Goal: Task Accomplishment & Management: Use online tool/utility

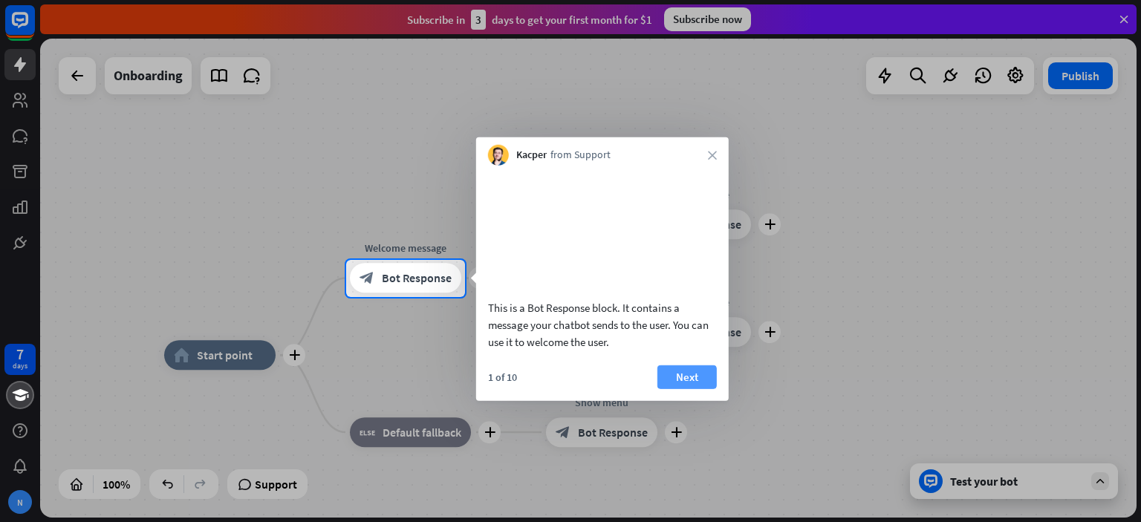
click at [672, 389] on button "Next" at bounding box center [687, 377] width 59 height 24
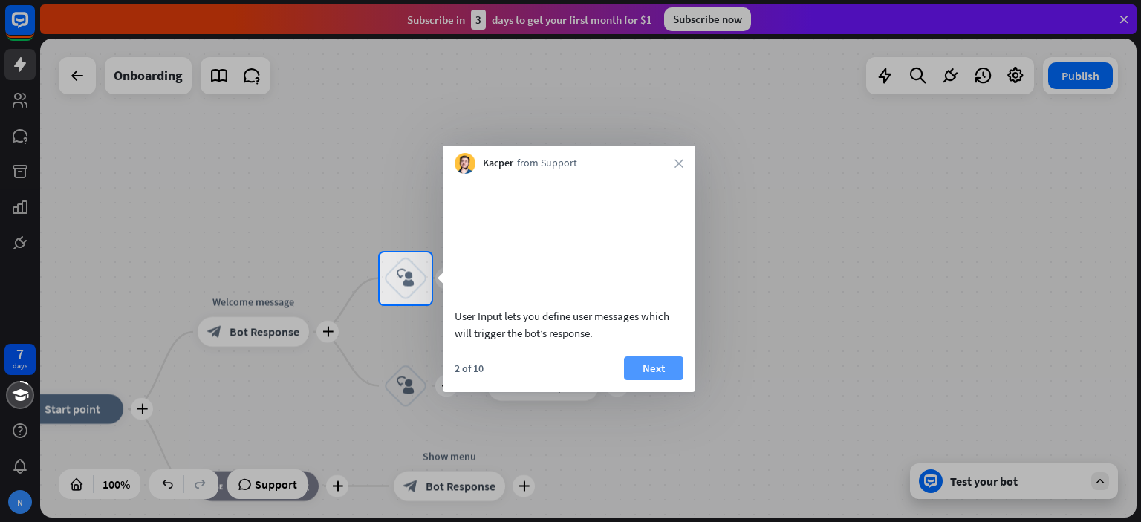
click at [655, 380] on button "Next" at bounding box center [653, 369] width 59 height 24
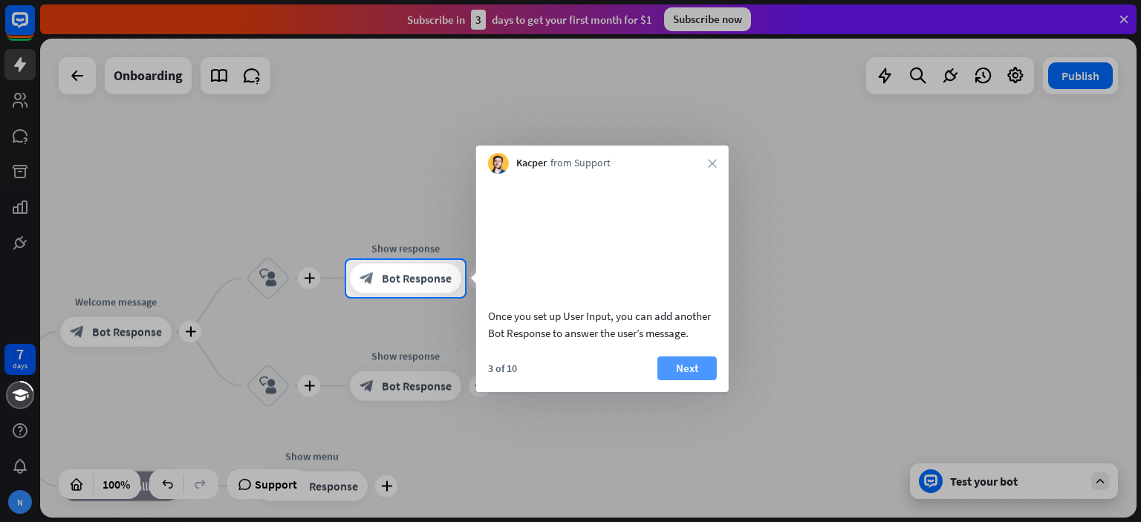
click at [693, 380] on button "Next" at bounding box center [687, 369] width 59 height 24
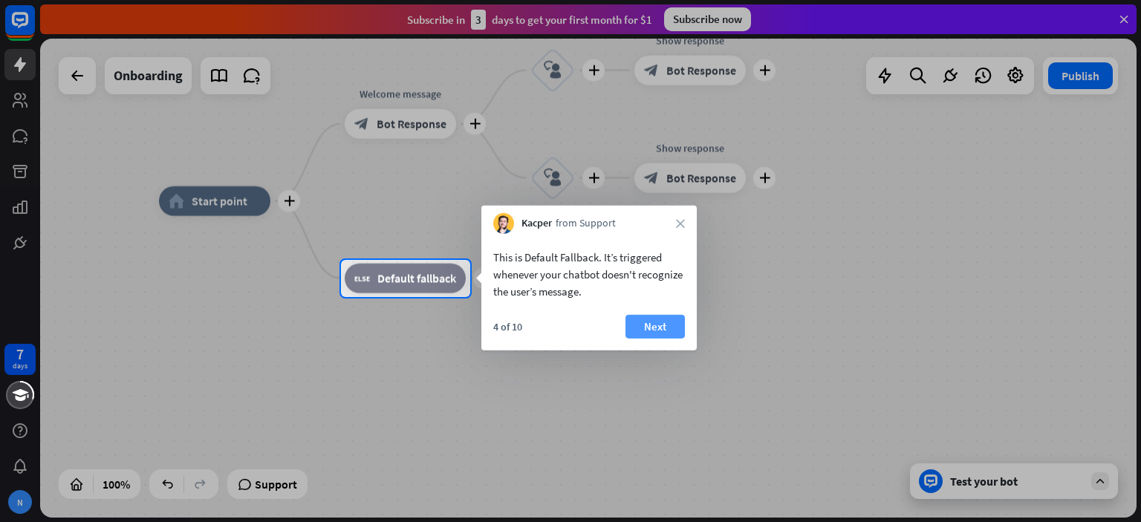
click at [645, 325] on button "Next" at bounding box center [655, 327] width 59 height 24
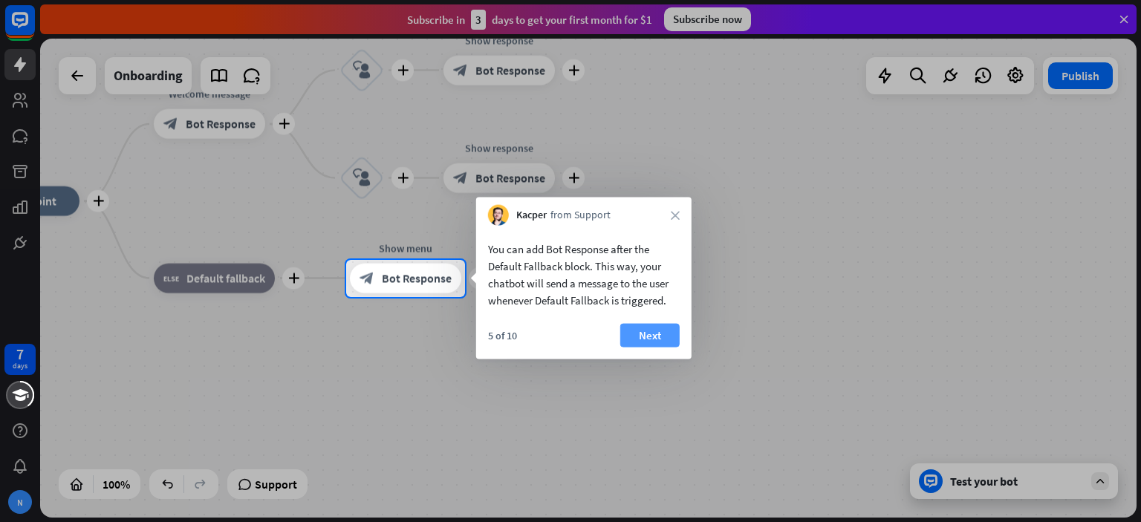
click at [647, 330] on button "Next" at bounding box center [649, 336] width 59 height 24
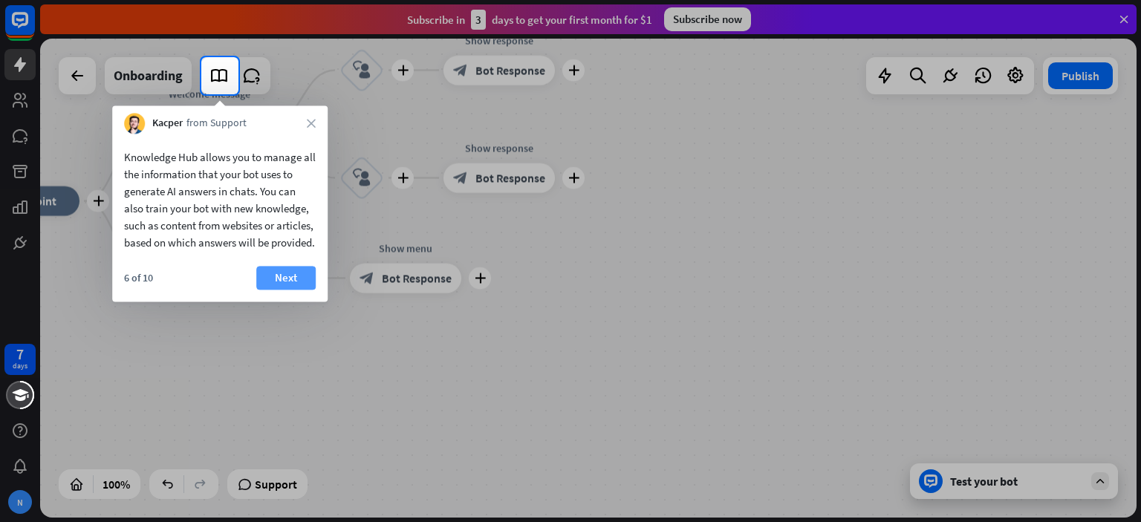
click at [276, 289] on button "Next" at bounding box center [285, 278] width 59 height 24
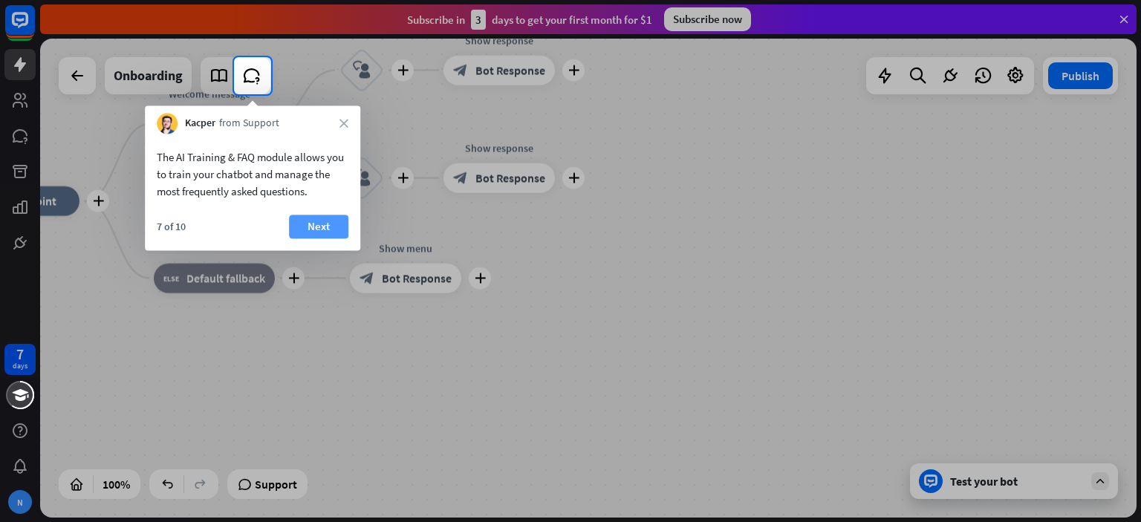
click at [309, 228] on button "Next" at bounding box center [318, 227] width 59 height 24
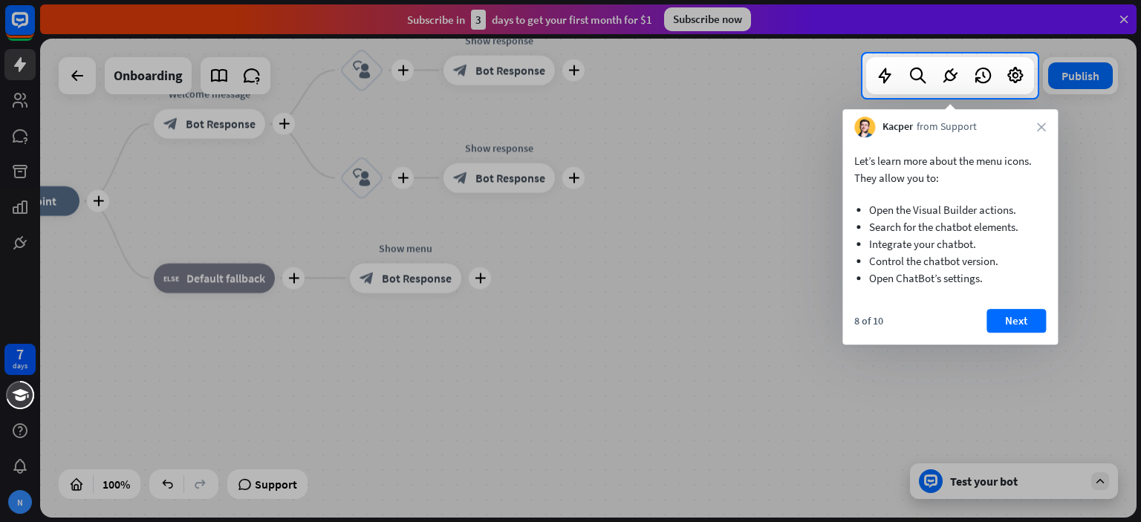
click at [1028, 320] on button "Next" at bounding box center [1016, 321] width 59 height 24
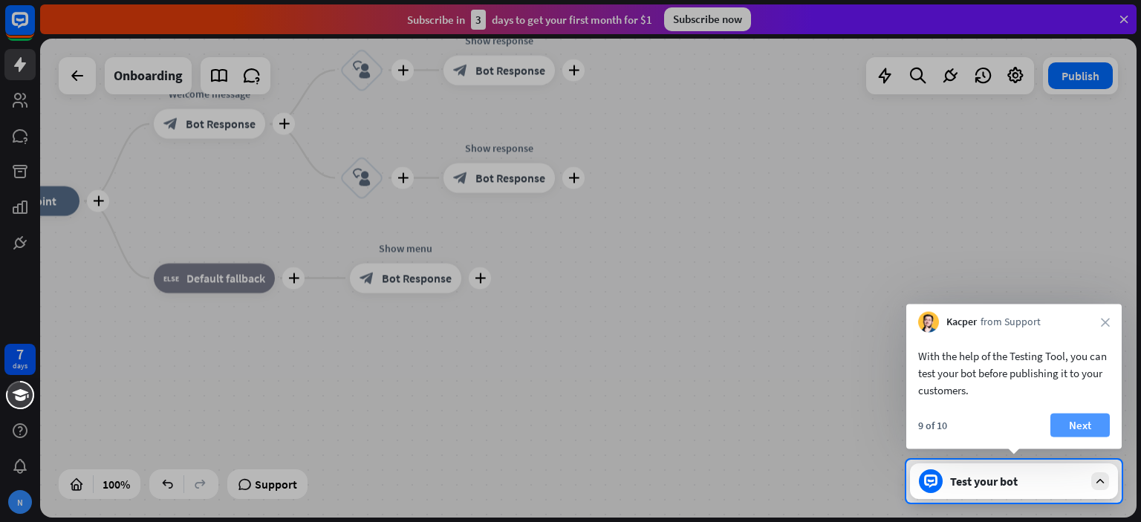
click at [1080, 430] on button "Next" at bounding box center [1080, 426] width 59 height 24
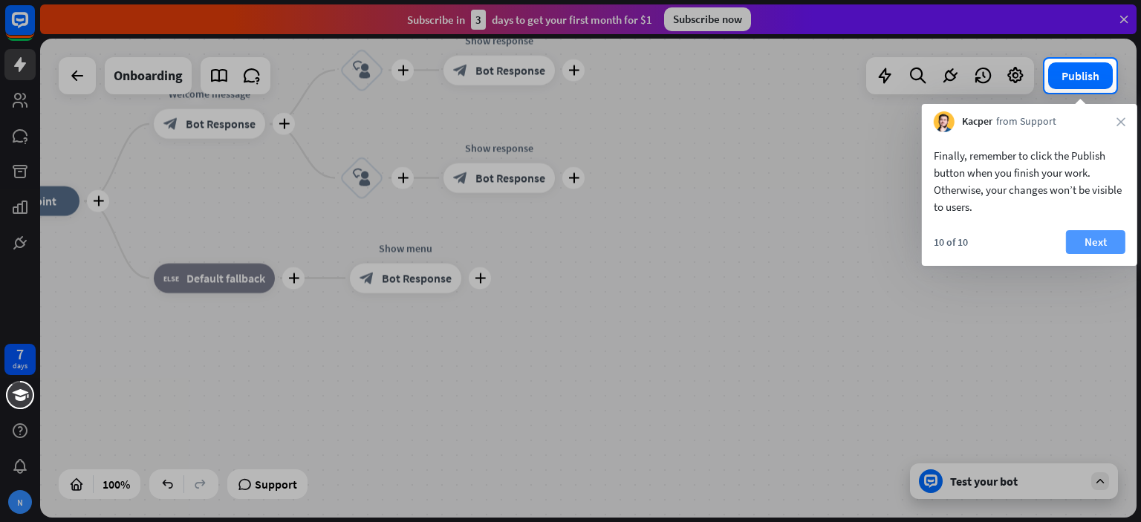
click at [1089, 241] on button "Next" at bounding box center [1095, 242] width 59 height 24
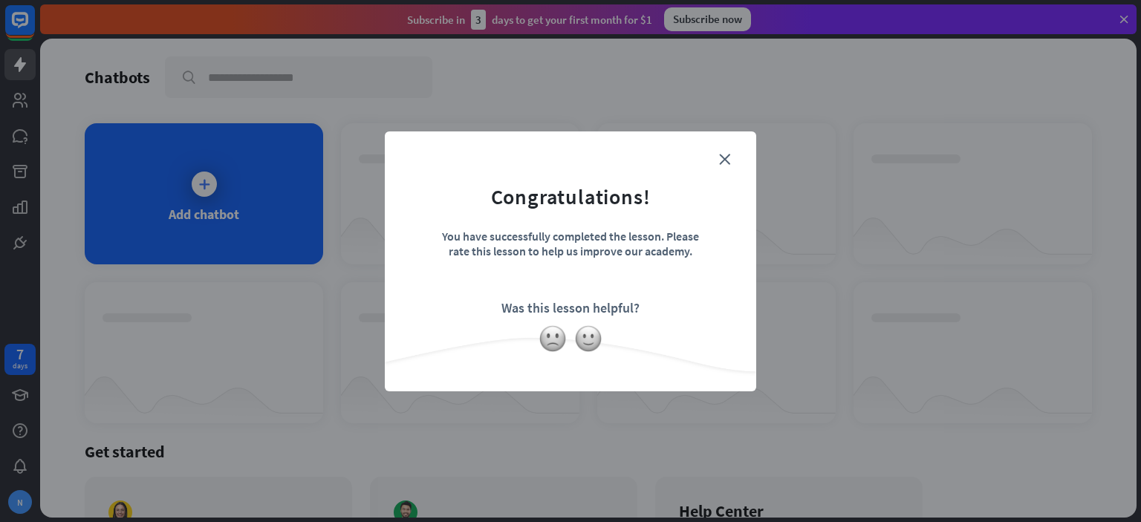
click at [544, 350] on div at bounding box center [571, 339] width 372 height 28
click at [551, 340] on img at bounding box center [553, 339] width 28 height 28
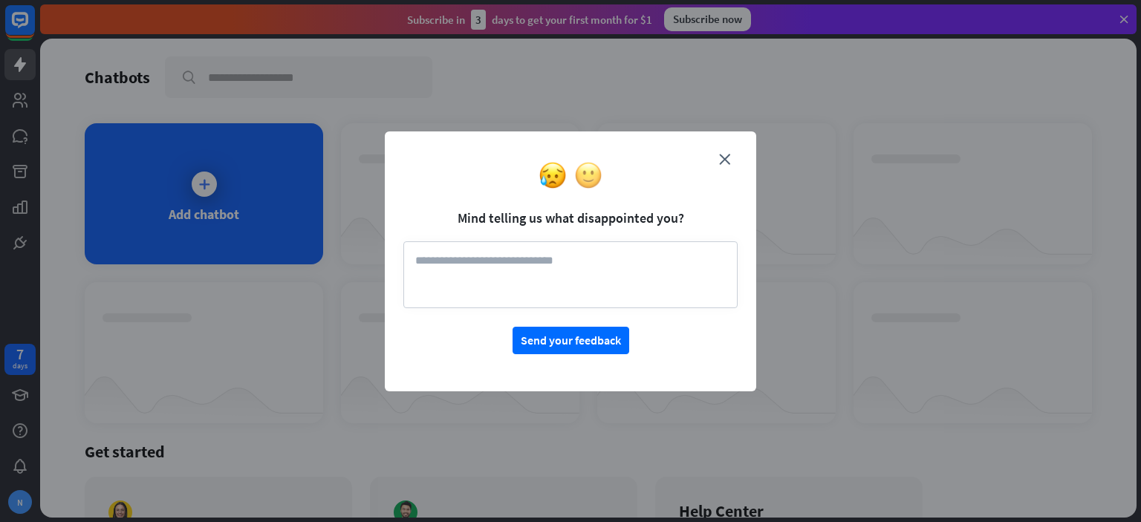
click at [589, 175] on img at bounding box center [588, 175] width 28 height 28
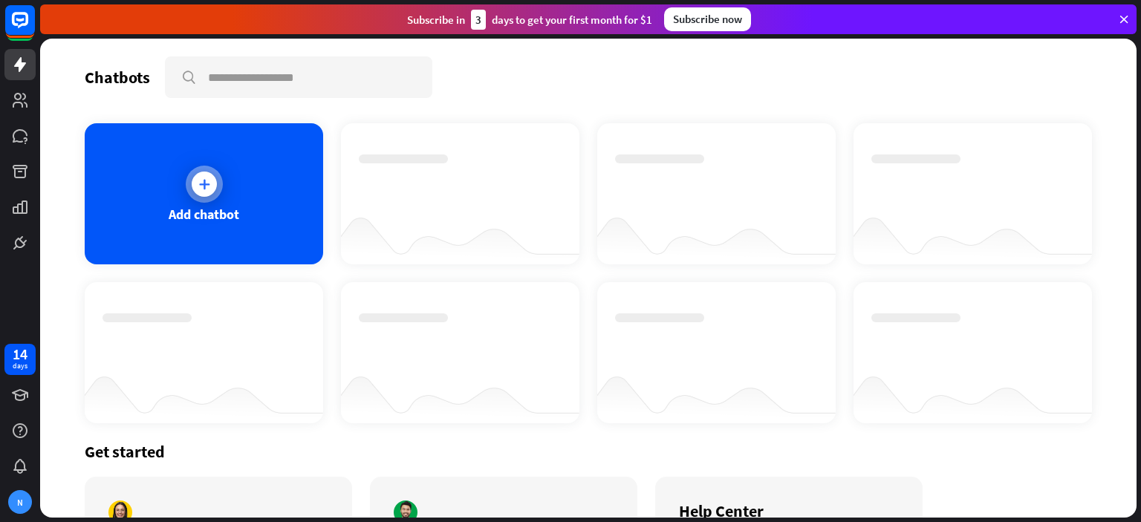
click at [199, 187] on icon at bounding box center [204, 184] width 15 height 15
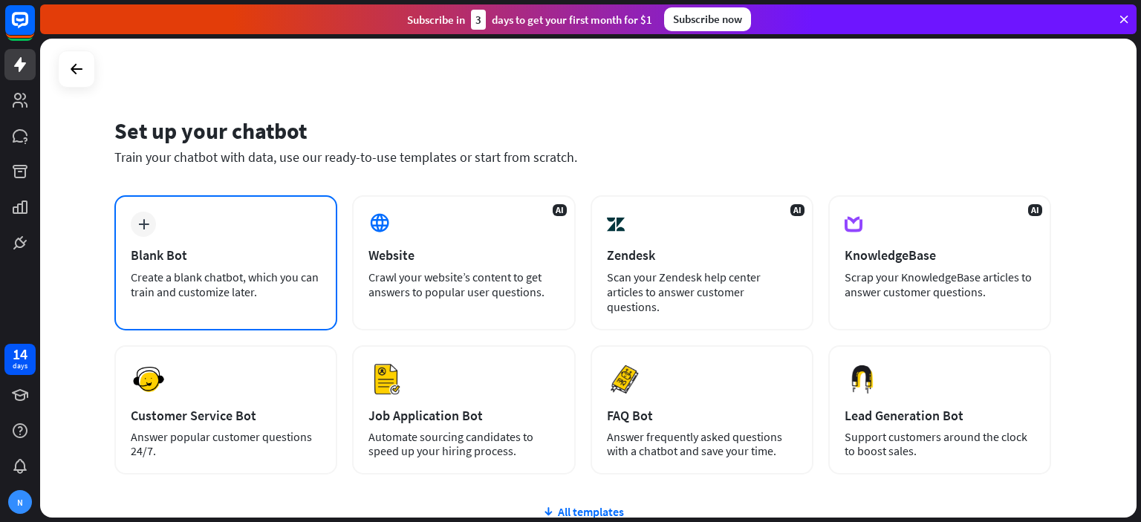
click at [247, 244] on div "plus Blank Bot Create a blank chatbot, which you can train and customize later." at bounding box center [225, 262] width 223 height 135
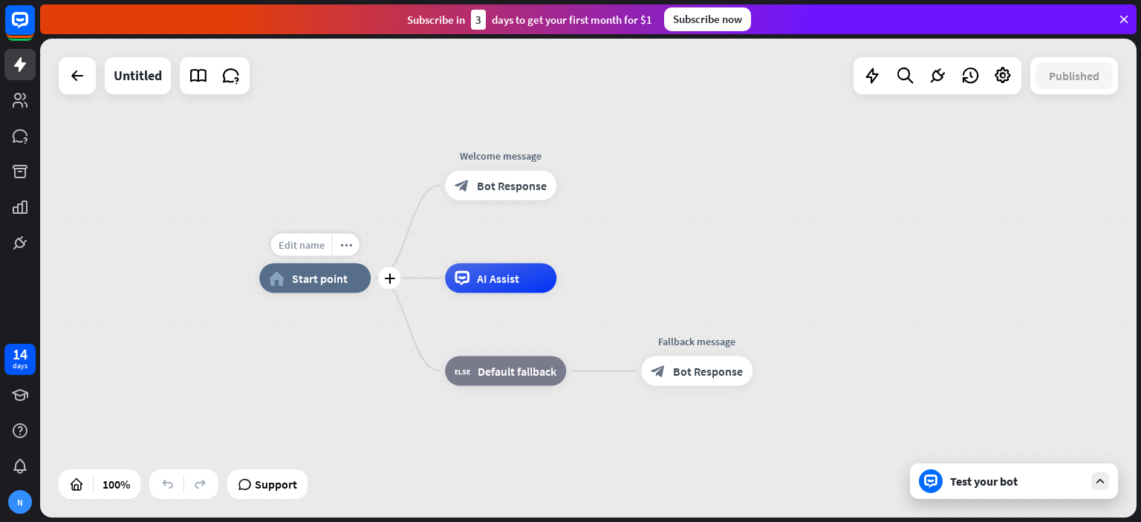
click at [301, 250] on span "Edit name" at bounding box center [302, 245] width 46 height 13
click at [356, 294] on div "plus home_2 Start point" at bounding box center [314, 279] width 111 height 30
click at [348, 249] on icon "more_horiz" at bounding box center [346, 244] width 12 height 11
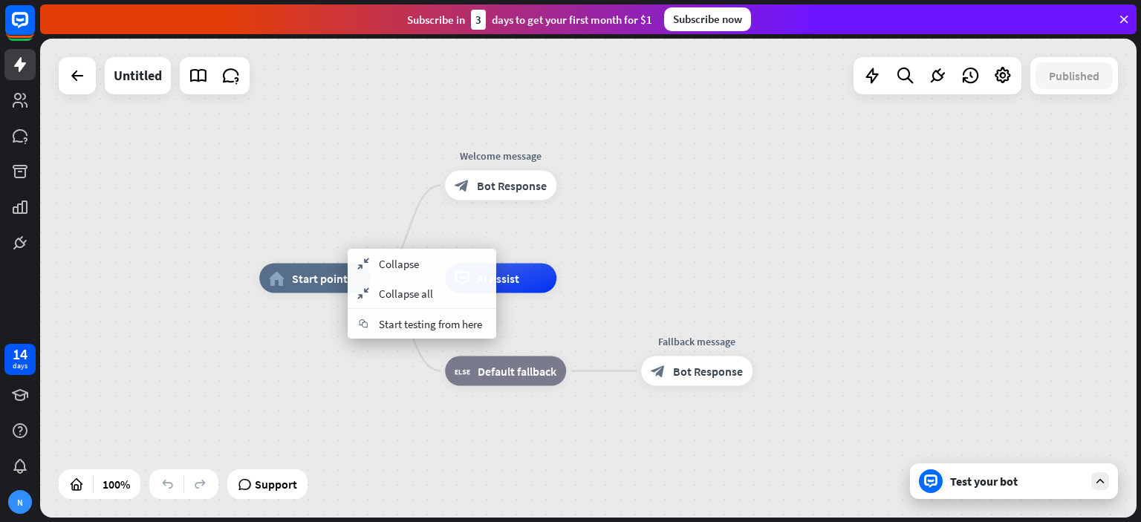
click at [340, 213] on div "home_2 Start point Welcome message block_bot_response Bot Response AI Assist bl…" at bounding box center [588, 278] width 1097 height 479
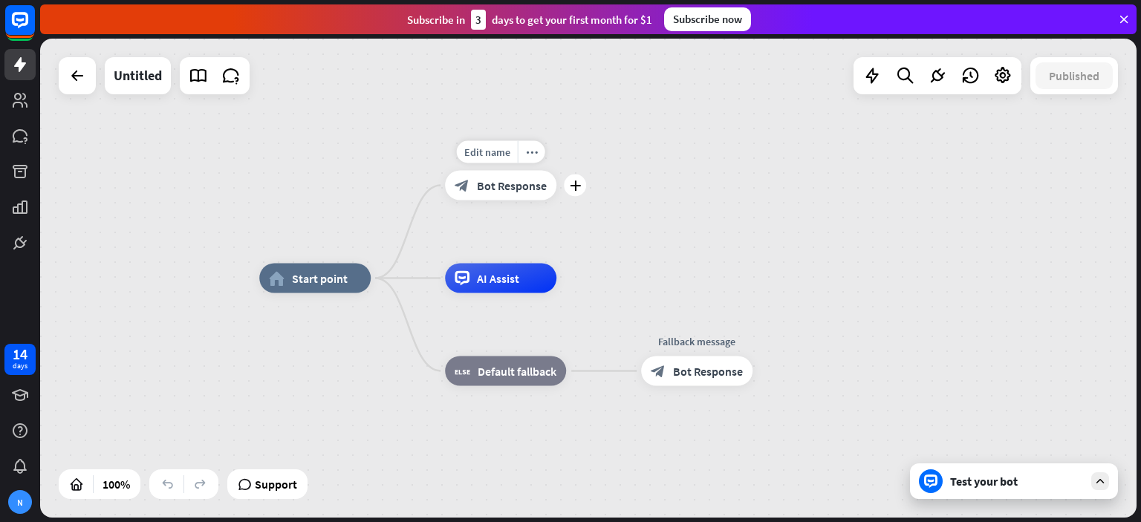
click at [501, 184] on span "Bot Response" at bounding box center [512, 185] width 70 height 15
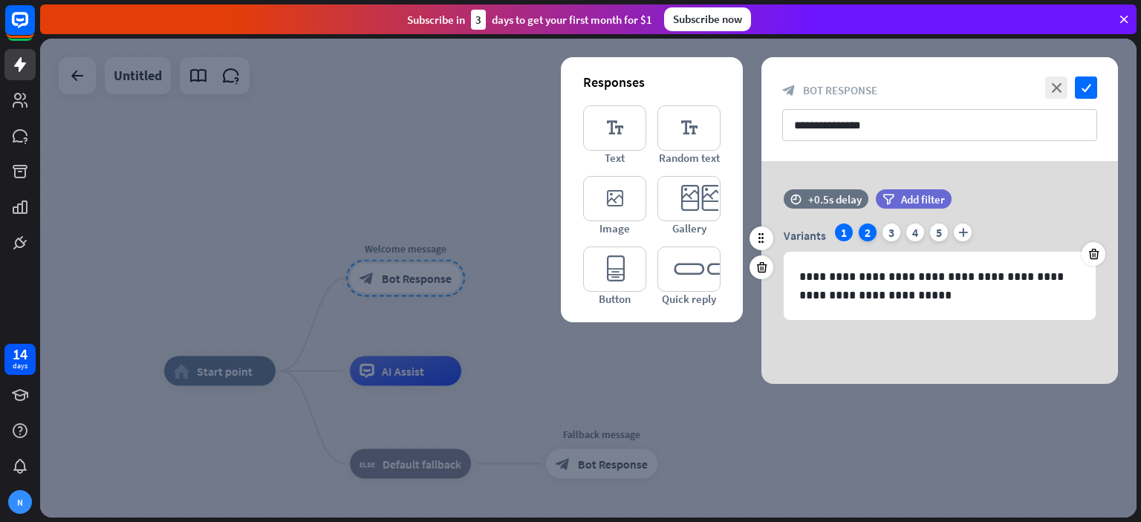
click at [870, 234] on div "2" at bounding box center [868, 233] width 18 height 18
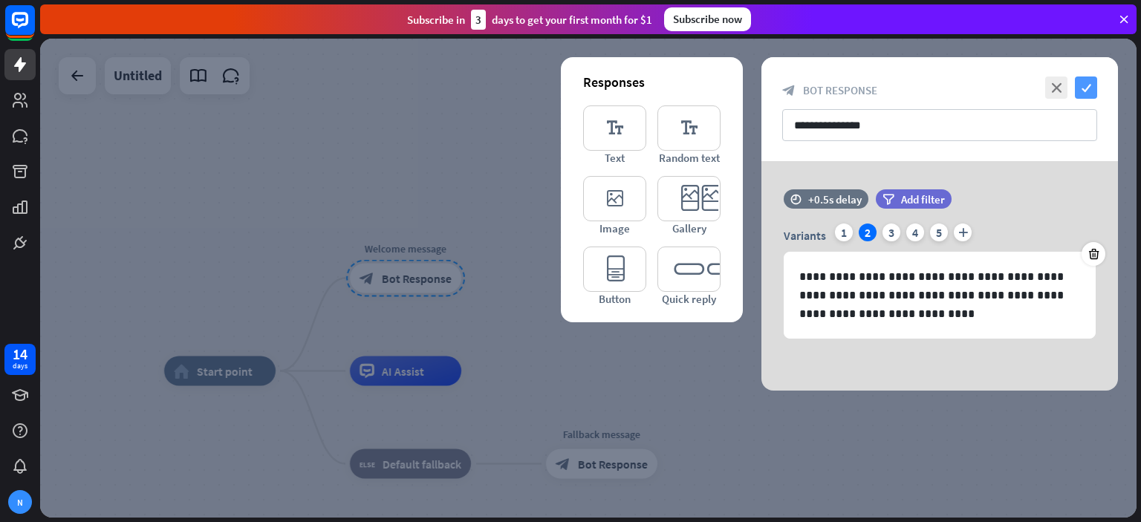
click at [1094, 84] on icon "check" at bounding box center [1086, 88] width 22 height 22
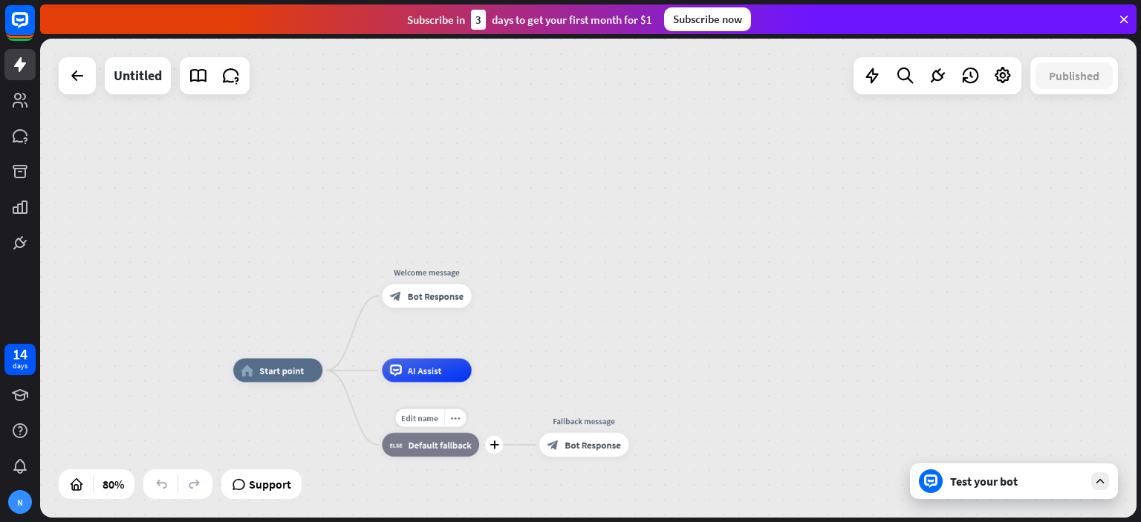
click at [438, 451] on div "block_fallback Default fallback" at bounding box center [430, 445] width 97 height 24
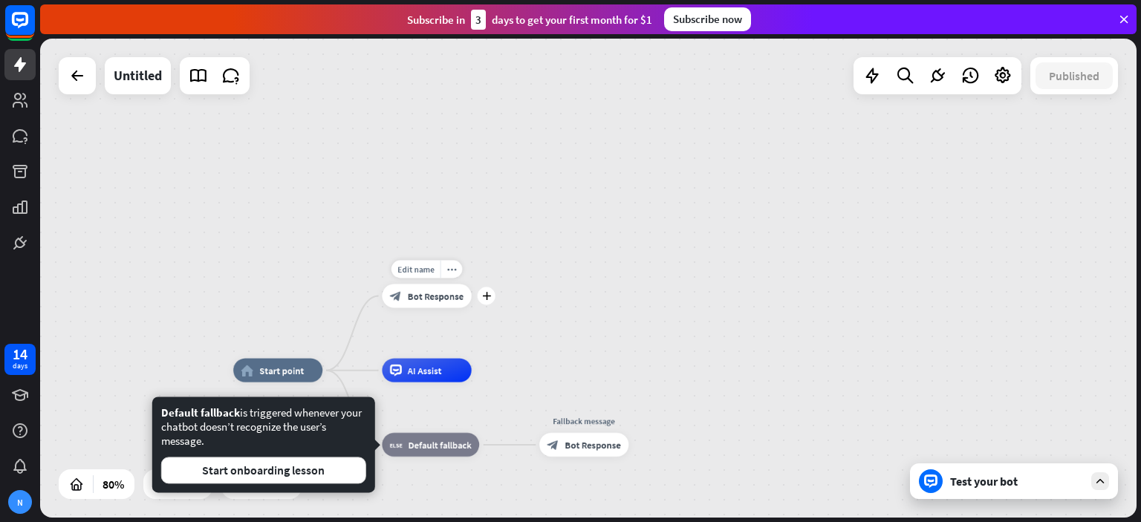
click at [487, 295] on icon "plus" at bounding box center [486, 296] width 9 height 8
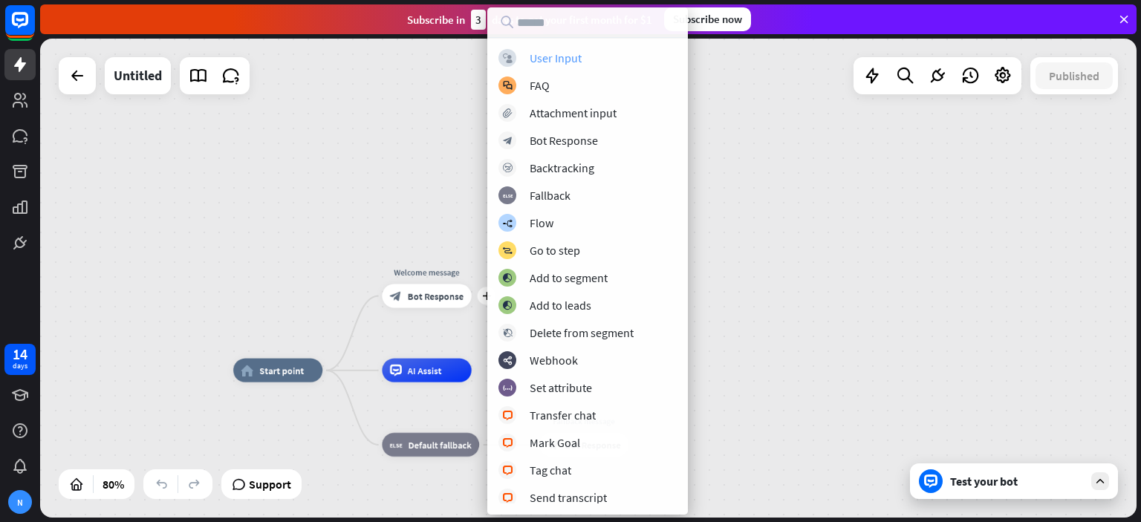
click at [559, 61] on div "User Input" at bounding box center [556, 58] width 52 height 15
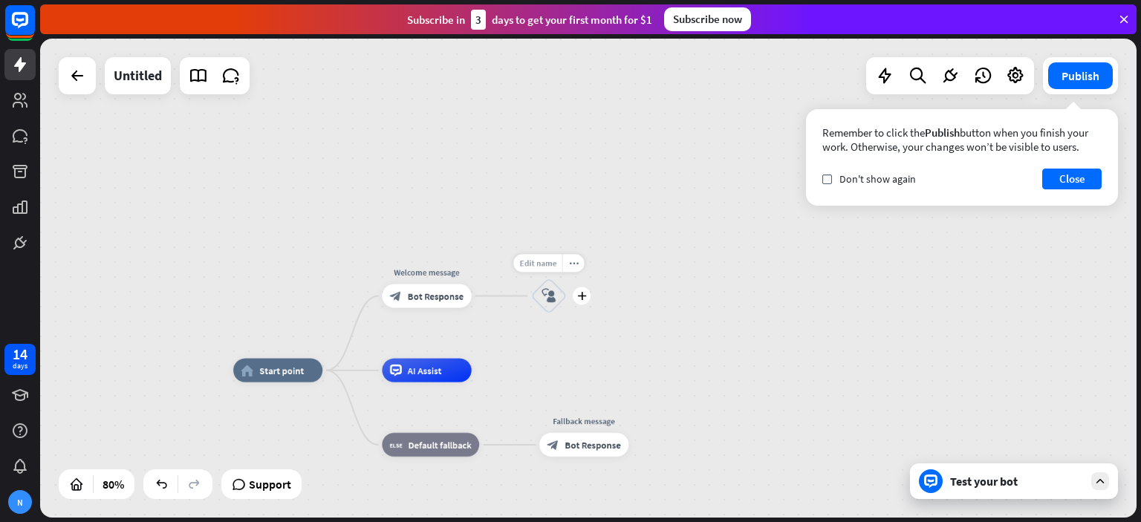
click at [538, 261] on span "Edit name" at bounding box center [537, 263] width 37 height 10
click at [611, 257] on div "home_2 Start point Welcome message block_bot_response Bot Response block_user_i…" at bounding box center [588, 278] width 1097 height 479
click at [587, 299] on div "plus" at bounding box center [582, 296] width 18 height 18
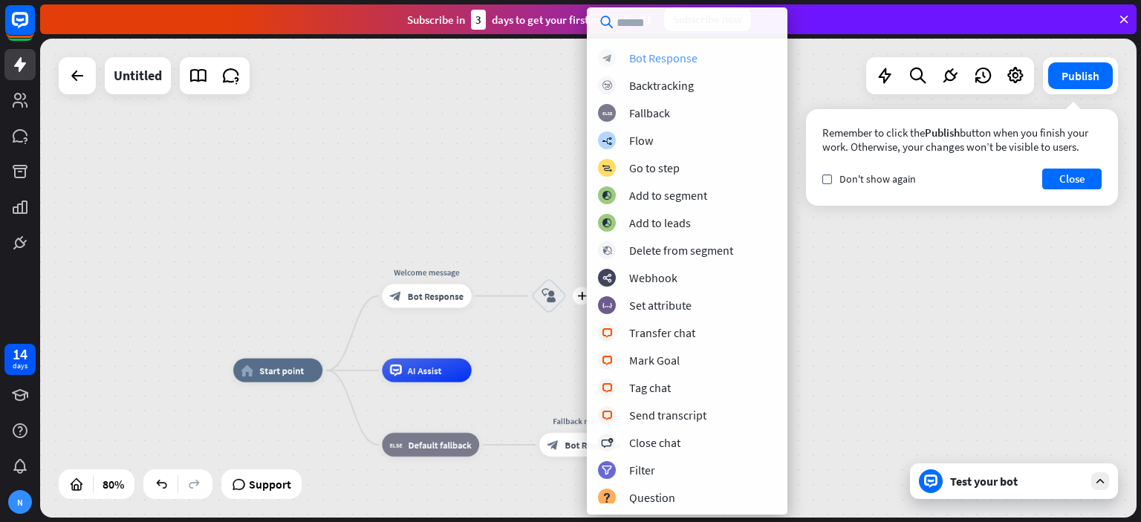
click at [678, 56] on div "Bot Response" at bounding box center [663, 58] width 68 height 15
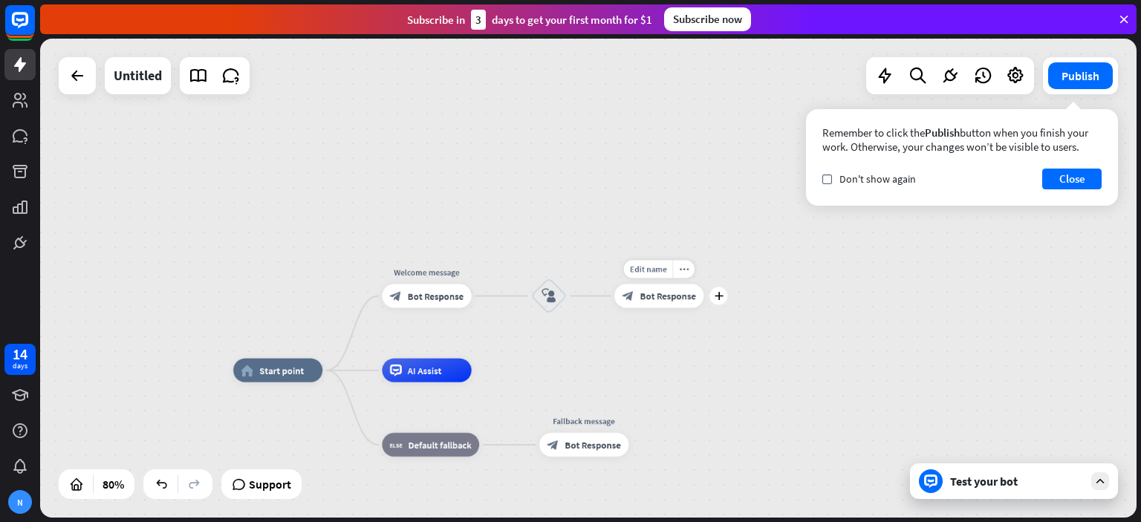
click at [665, 293] on span "Bot Response" at bounding box center [669, 296] width 56 height 12
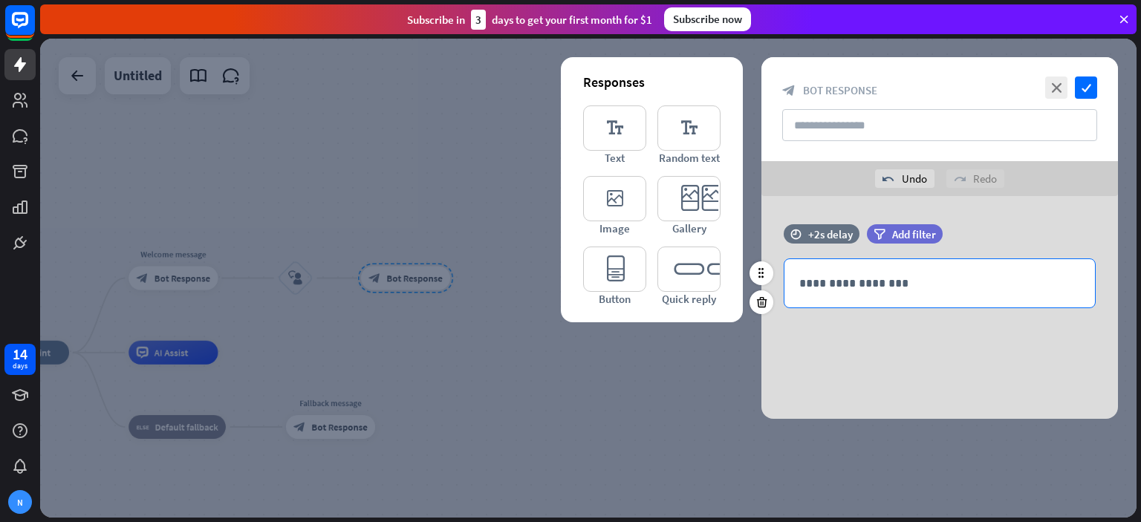
click at [849, 282] on p "**********" at bounding box center [940, 283] width 281 height 19
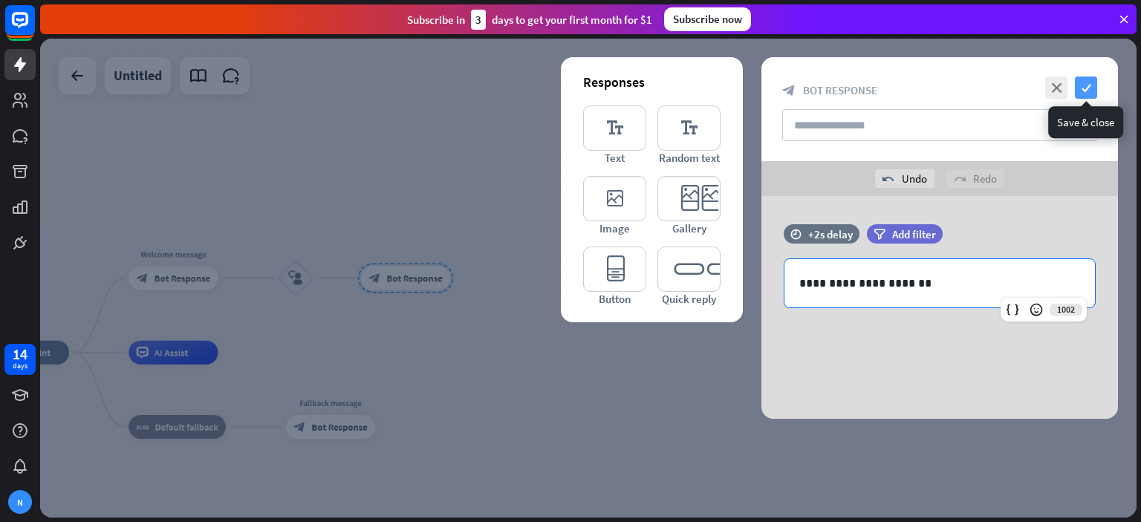
click at [1089, 87] on icon "check" at bounding box center [1086, 88] width 22 height 22
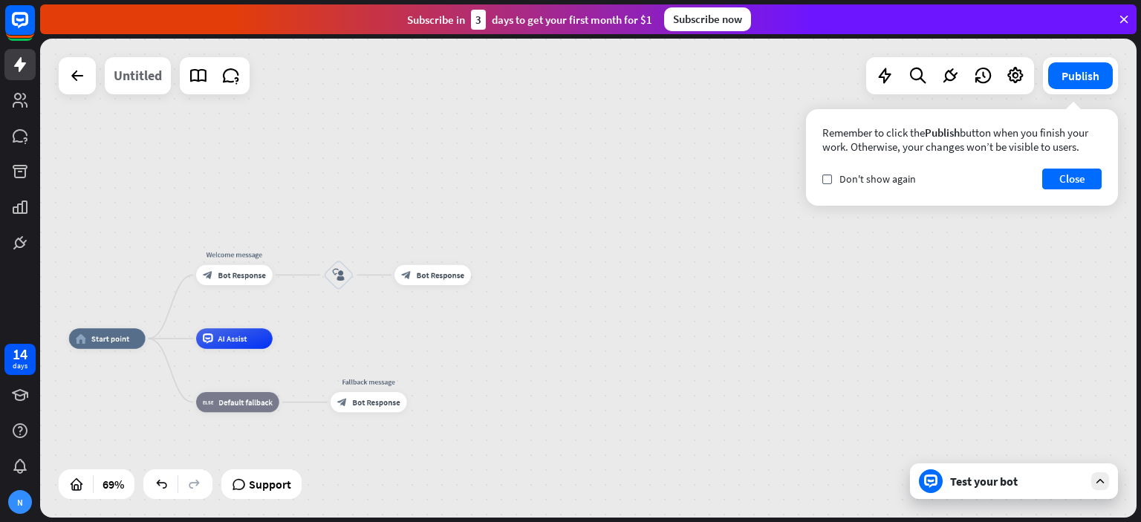
click at [141, 82] on div "Untitled" at bounding box center [138, 75] width 48 height 37
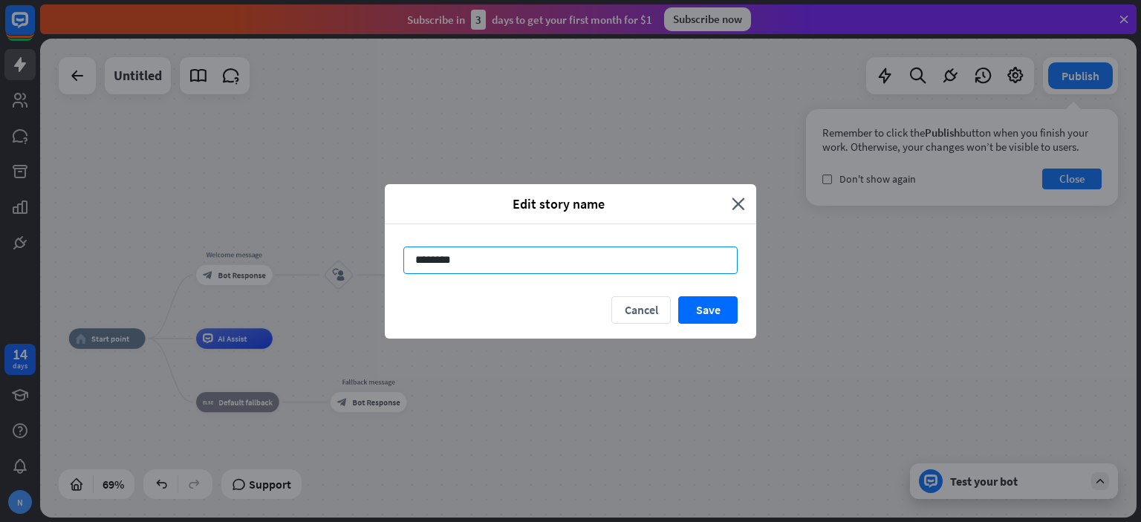
click at [437, 259] on input "********" at bounding box center [570, 260] width 334 height 27
type input "*"
type input "*******"
click at [697, 311] on button "Save" at bounding box center [707, 309] width 59 height 27
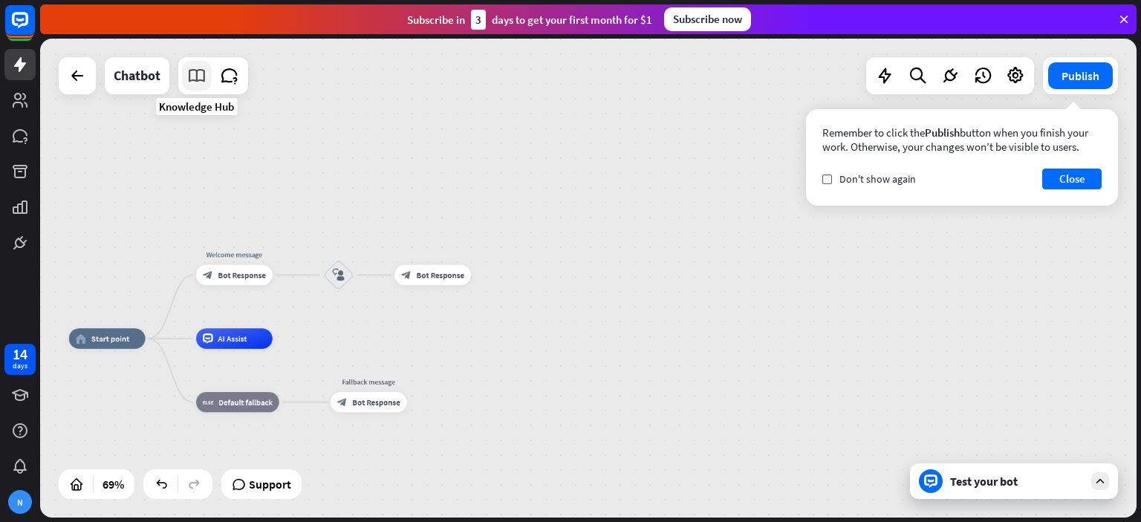
click at [202, 71] on icon at bounding box center [196, 75] width 19 height 19
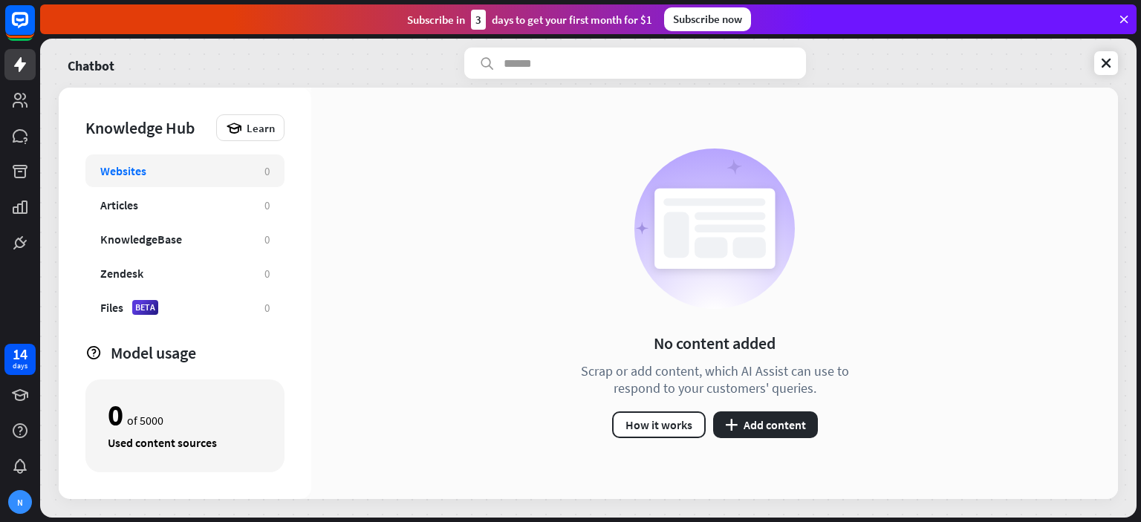
click at [193, 172] on div "Websites" at bounding box center [174, 170] width 149 height 15
click at [755, 424] on button "plus Add content" at bounding box center [765, 425] width 105 height 27
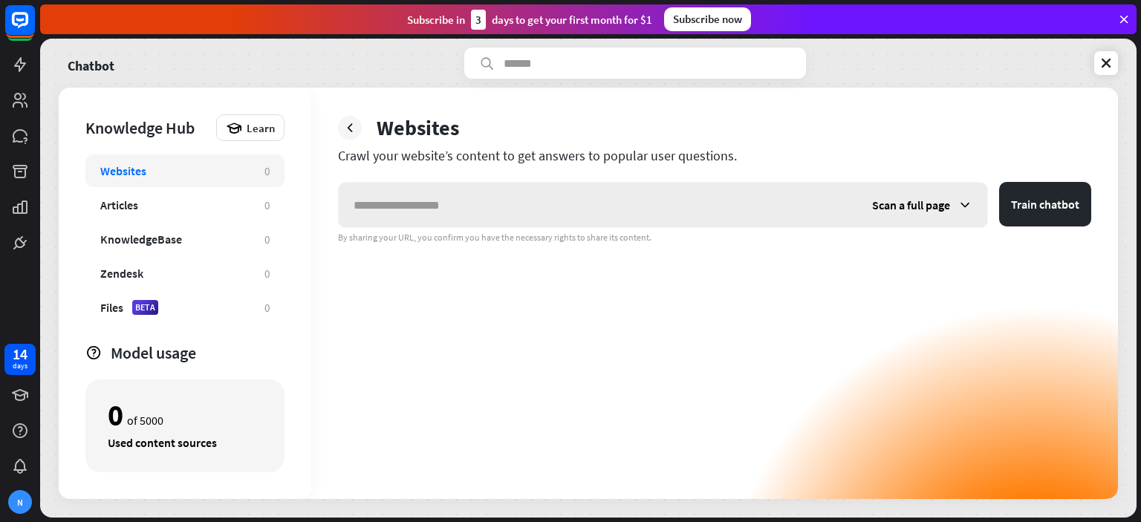
click at [912, 207] on span "Scan a full page" at bounding box center [911, 205] width 78 height 15
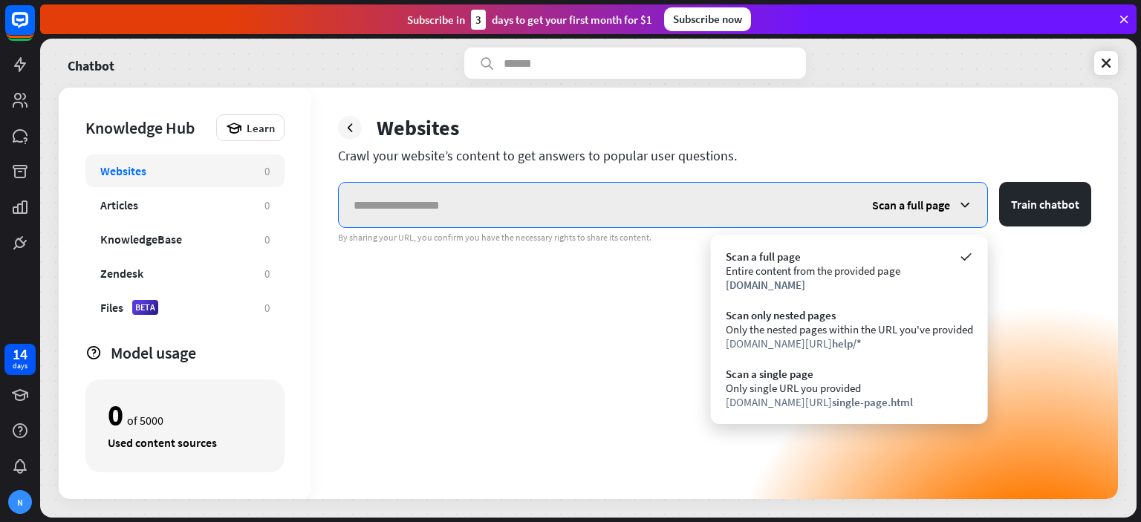
click at [484, 208] on input "text" at bounding box center [598, 205] width 519 height 45
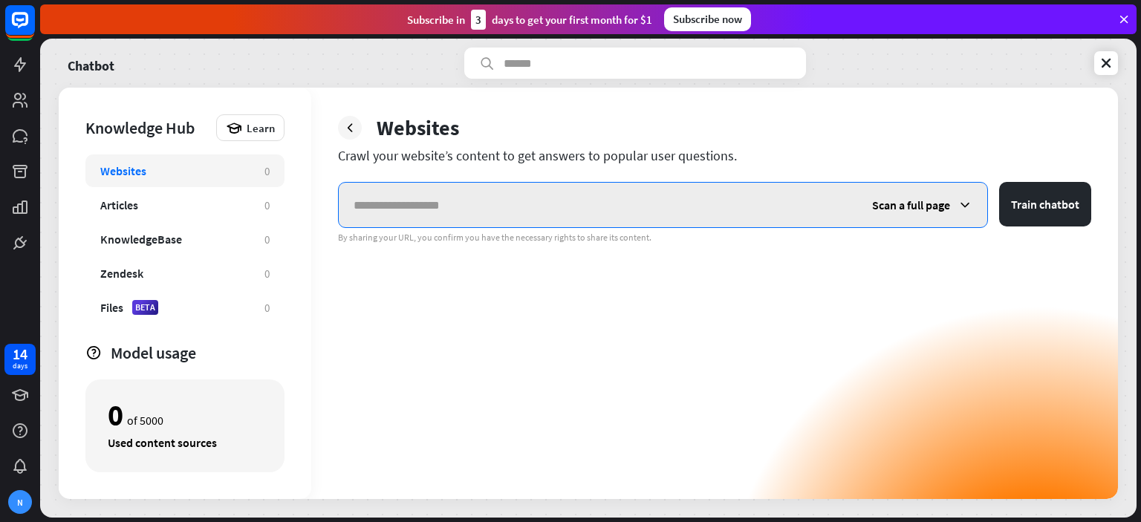
paste input "**********"
type input "**********"
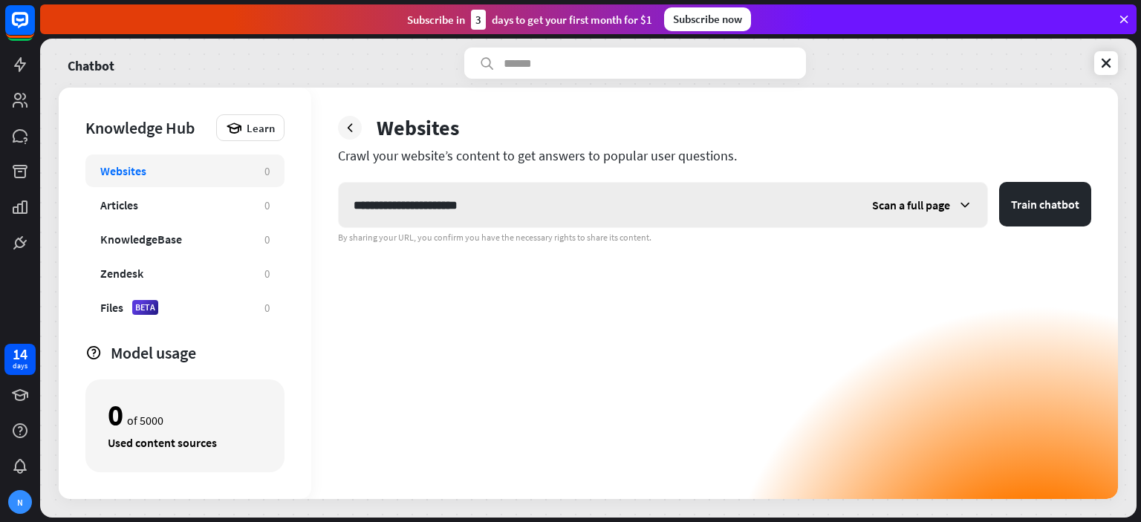
click at [929, 203] on span "Scan a full page" at bounding box center [911, 205] width 78 height 15
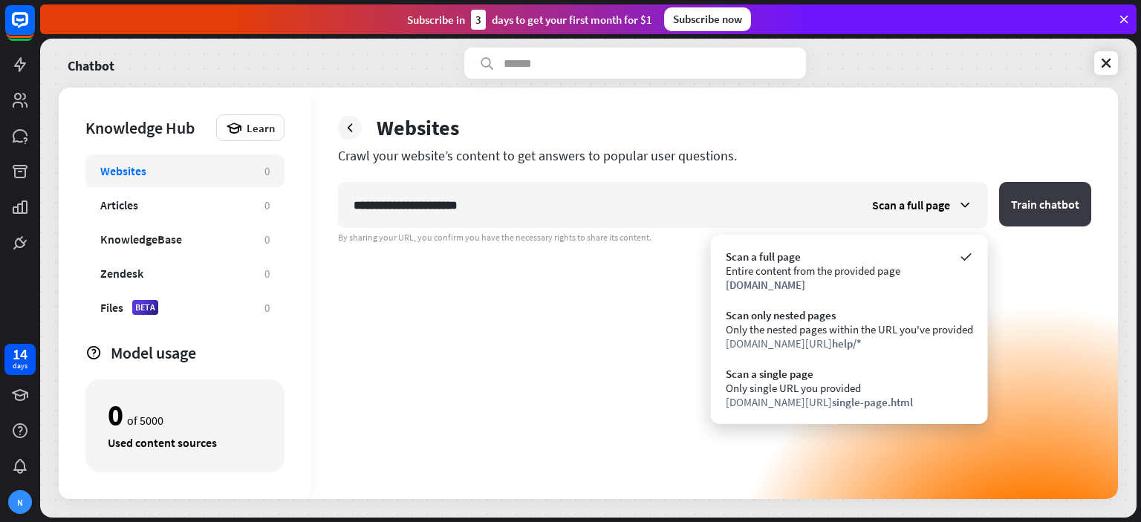
click at [1053, 206] on button "Train chatbot" at bounding box center [1045, 204] width 92 height 45
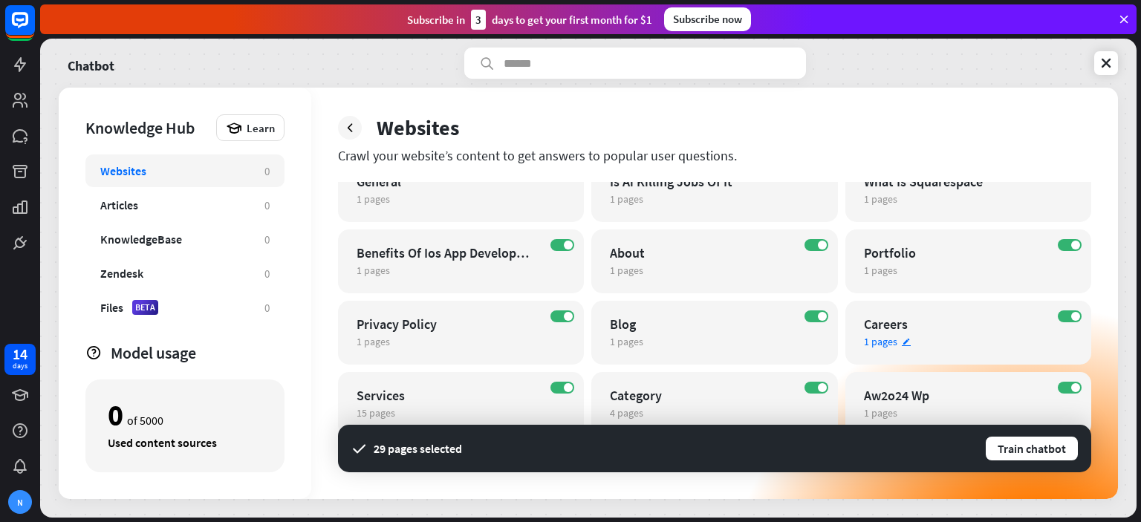
scroll to position [42, 0]
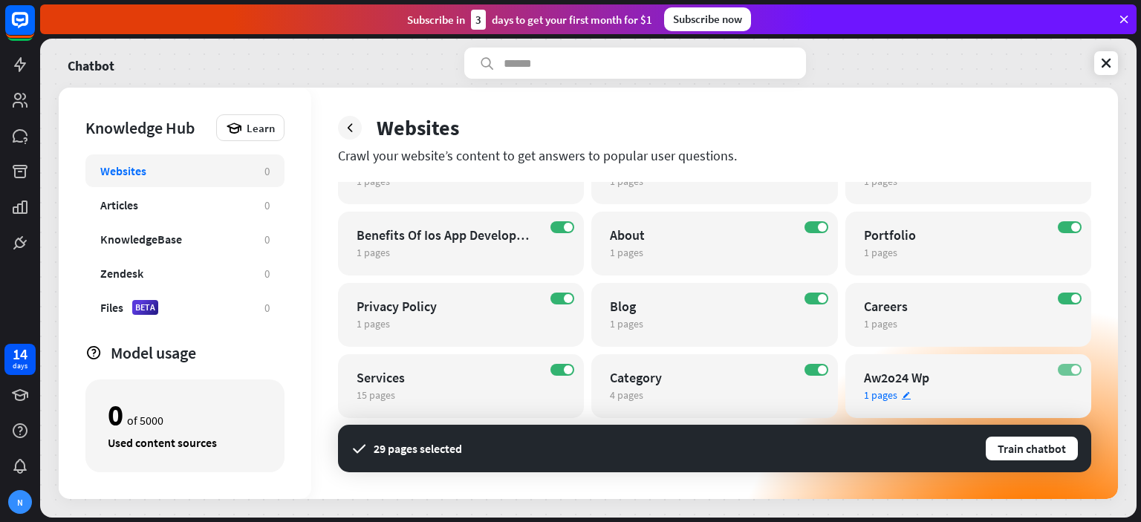
click at [1072, 371] on span at bounding box center [1076, 370] width 9 height 9
click at [1052, 451] on button "Train chatbot" at bounding box center [1032, 448] width 95 height 27
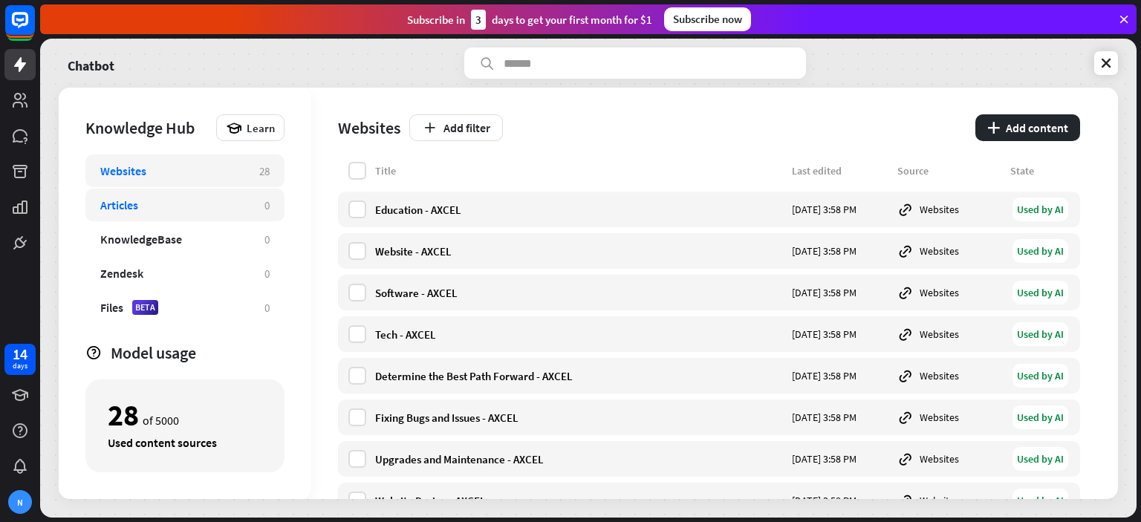
click at [120, 204] on div "Articles" at bounding box center [119, 205] width 38 height 15
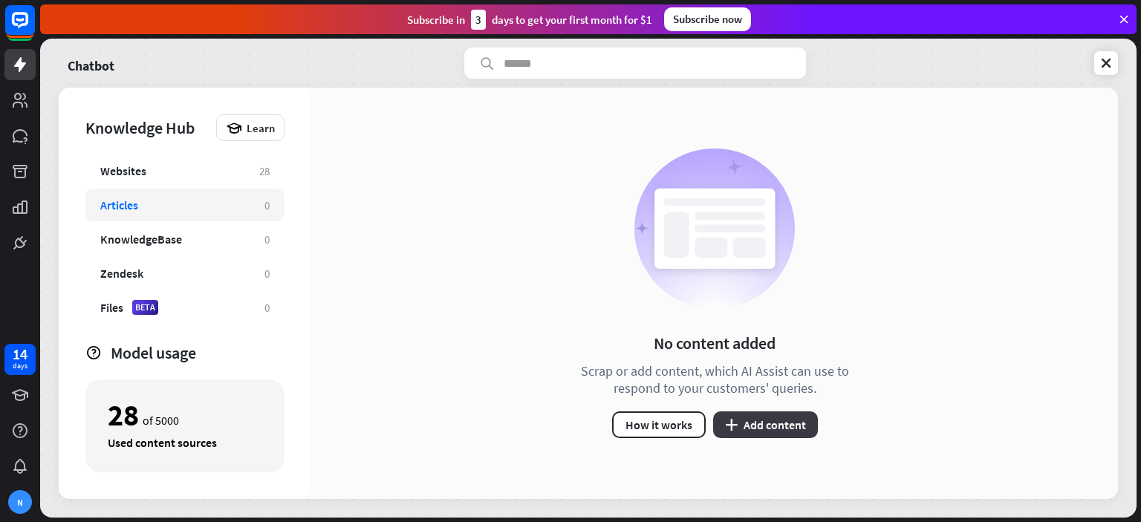
click at [794, 419] on button "plus Add content" at bounding box center [765, 425] width 105 height 27
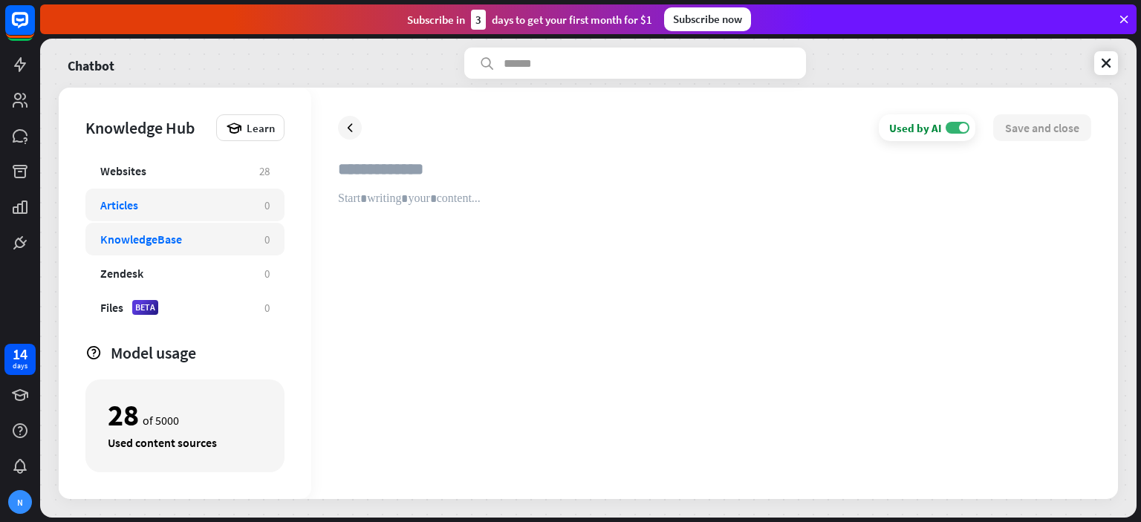
click at [164, 237] on div "KnowledgeBase" at bounding box center [141, 239] width 82 height 15
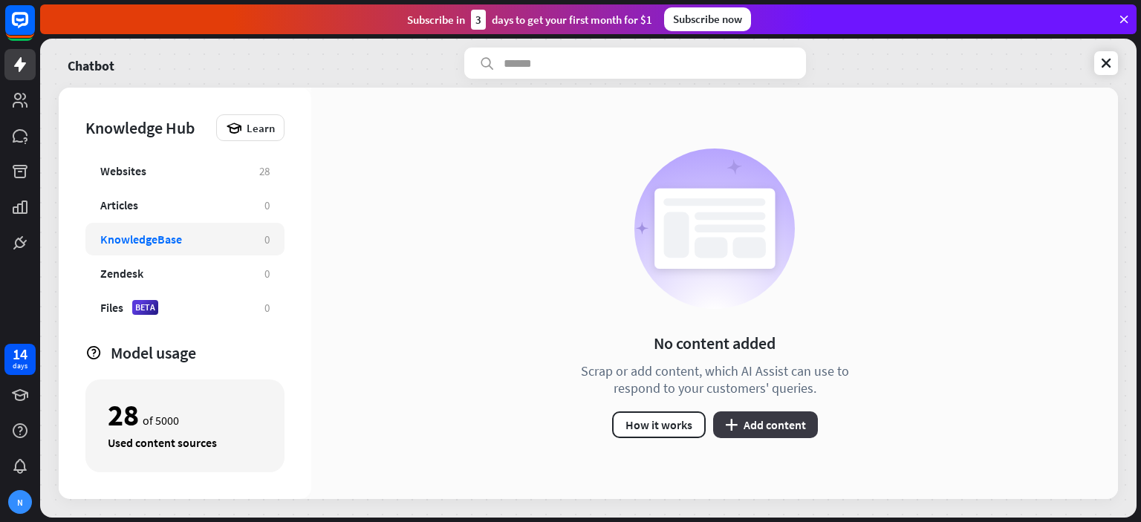
click at [756, 421] on button "plus Add content" at bounding box center [765, 425] width 105 height 27
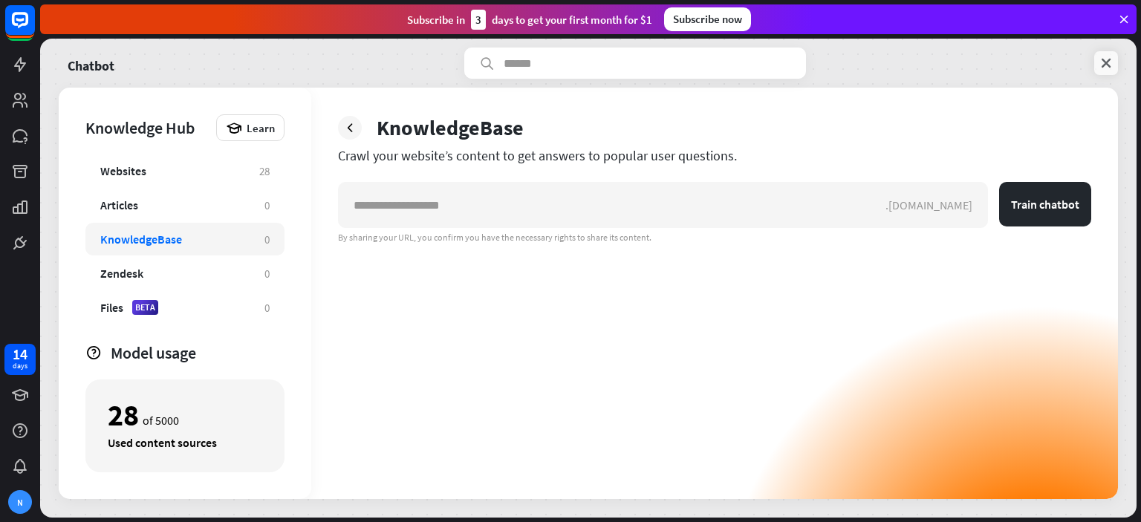
click at [1112, 54] on link at bounding box center [1107, 63] width 24 height 24
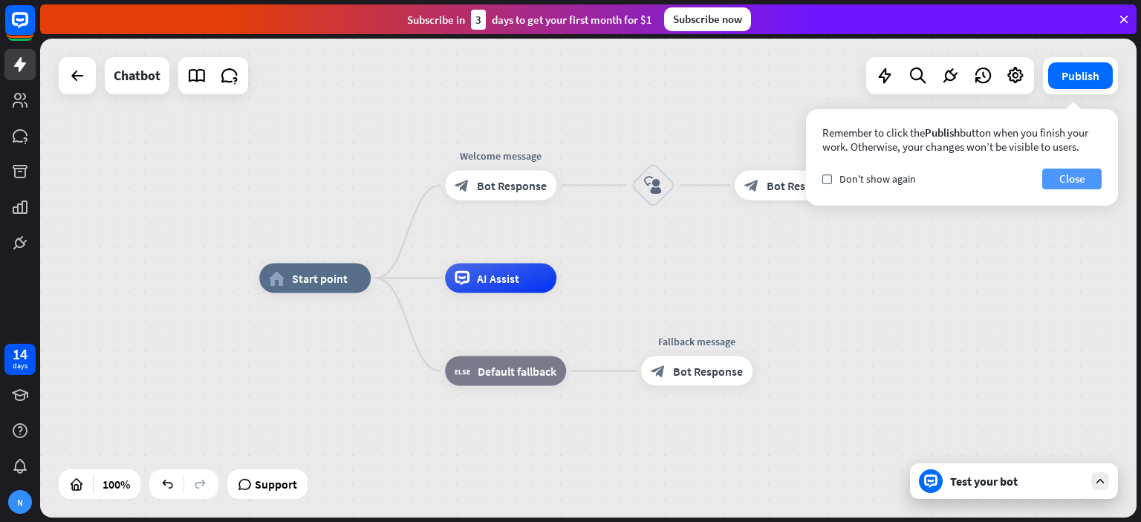
click at [1083, 181] on button "Close" at bounding box center [1072, 179] width 59 height 21
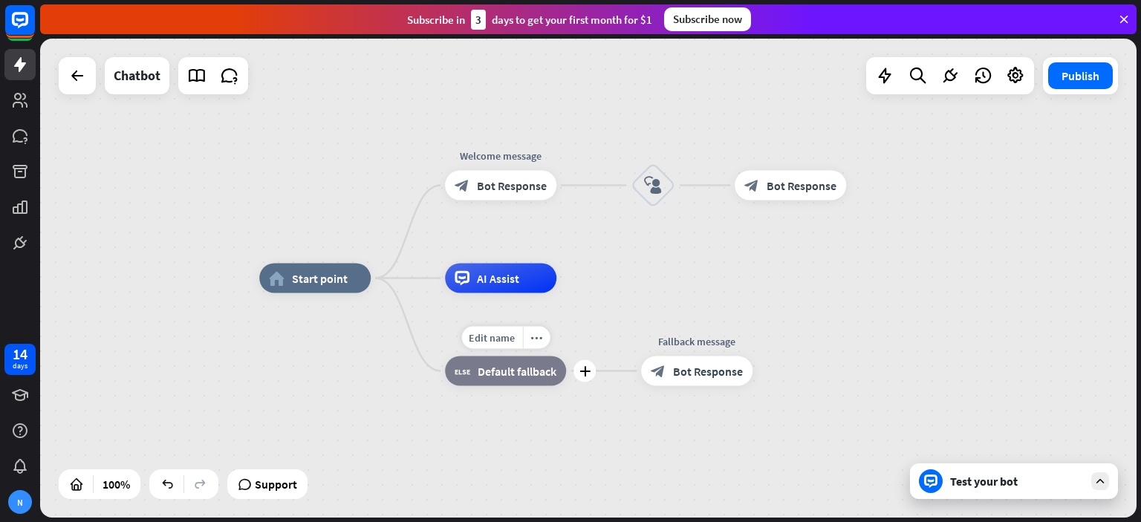
click at [502, 380] on div "block_fallback Default fallback" at bounding box center [505, 372] width 121 height 30
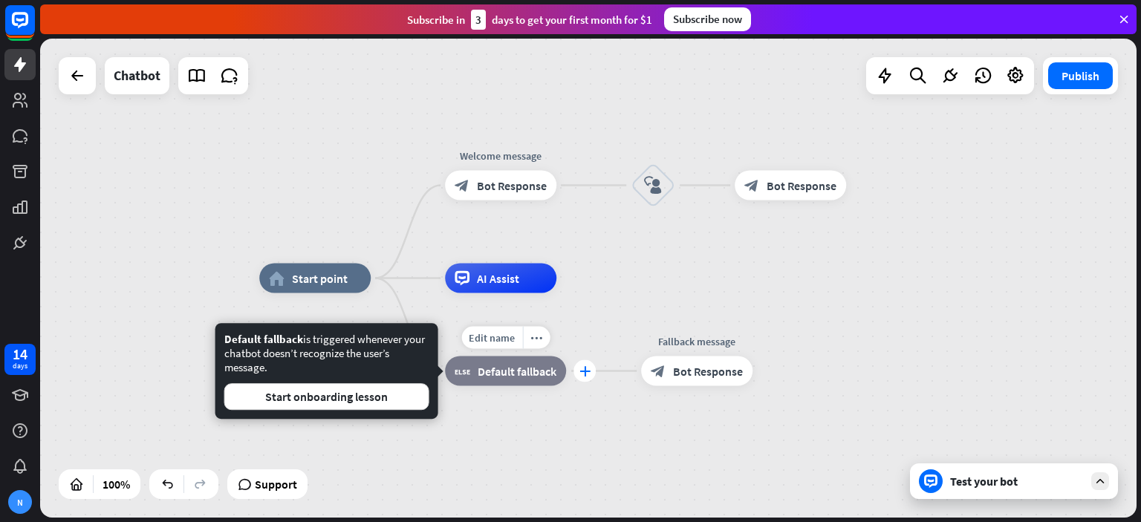
click at [593, 371] on div "plus" at bounding box center [585, 371] width 22 height 22
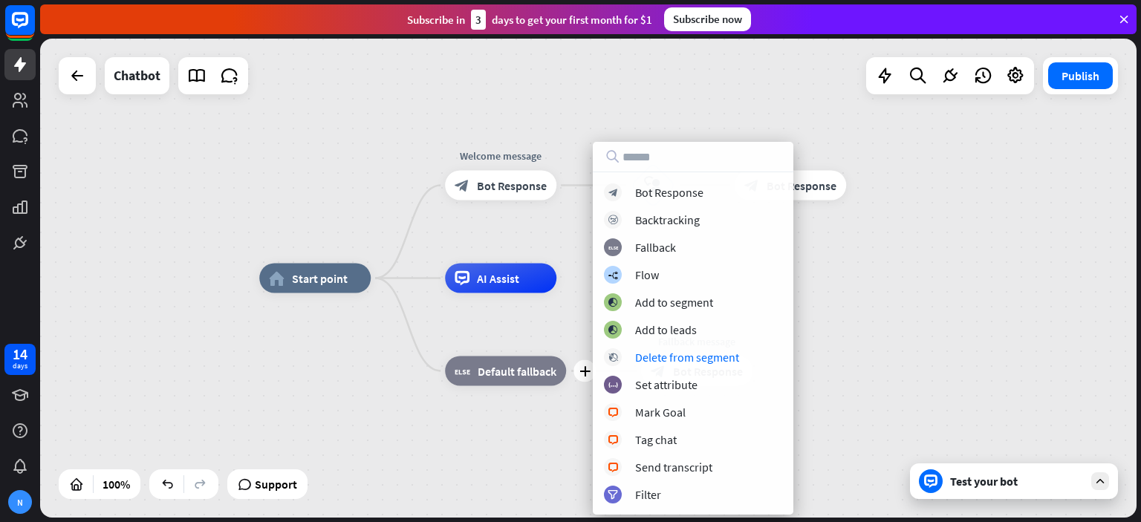
click at [373, 393] on div "home_2 Start point Welcome message block_bot_response Bot Response block_user_i…" at bounding box center [807, 518] width 1097 height 479
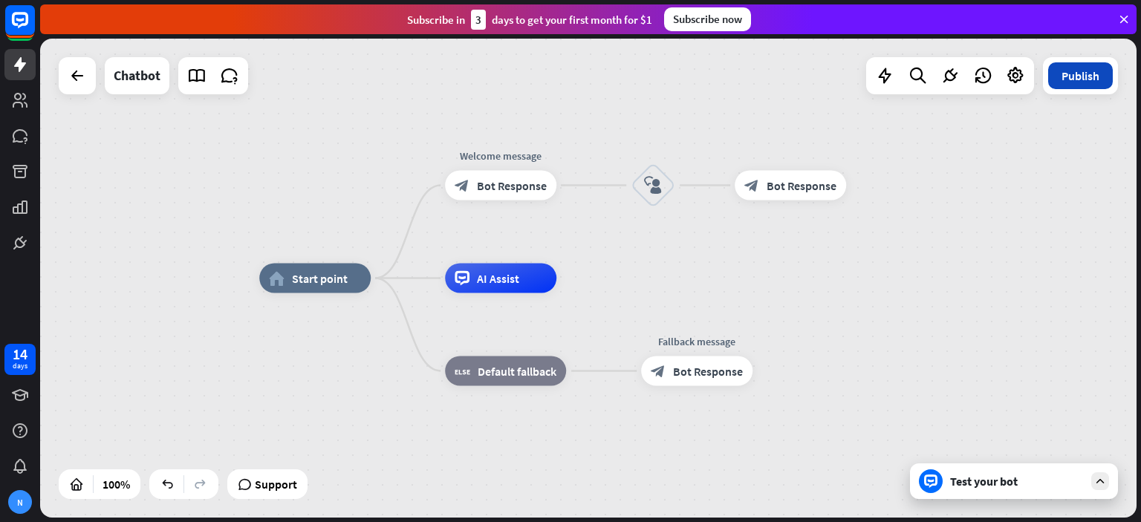
click at [1072, 77] on button "Publish" at bounding box center [1080, 75] width 65 height 27
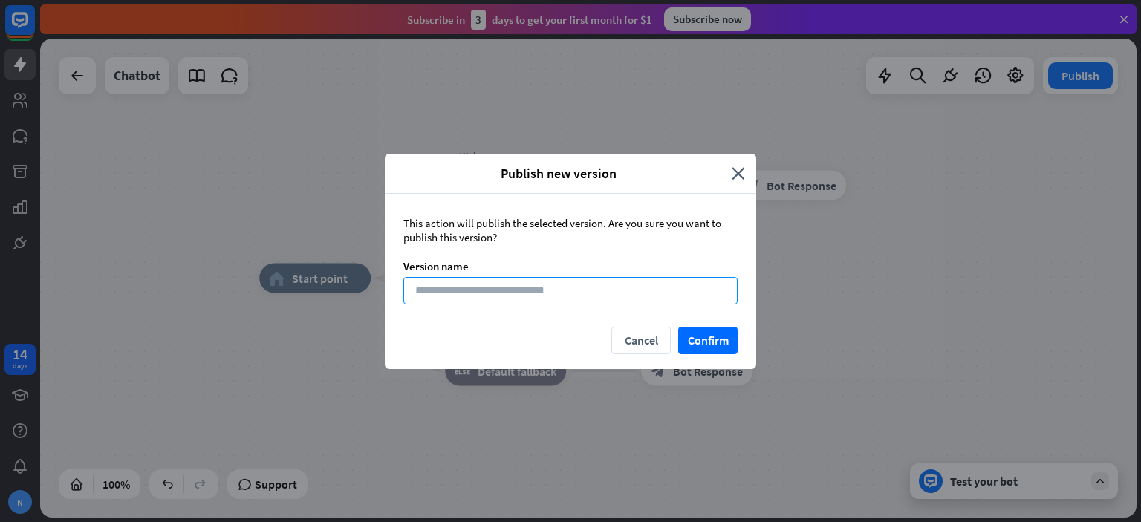
click at [497, 285] on input at bounding box center [570, 290] width 334 height 27
type input "*********"
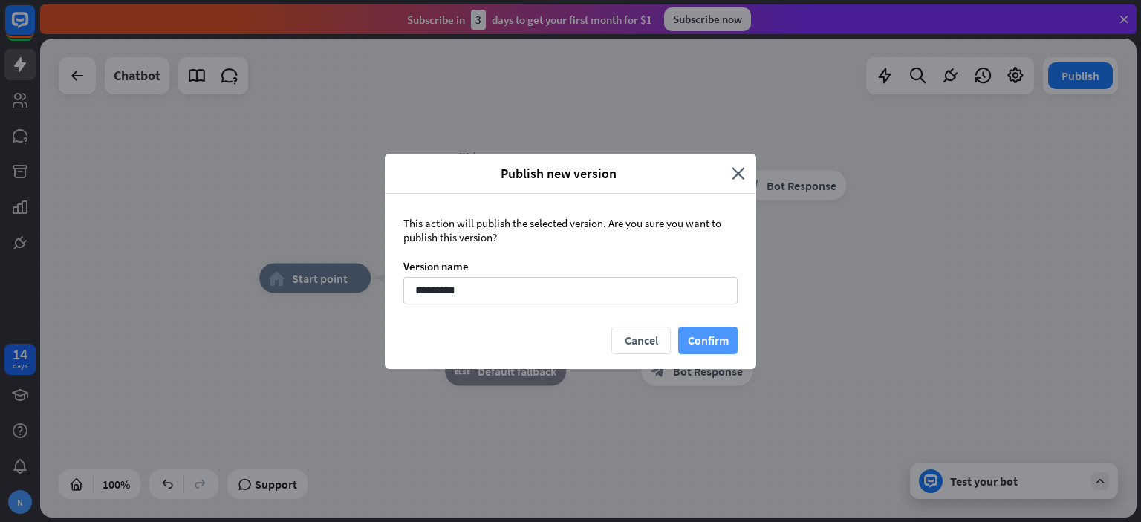
click at [708, 335] on button "Confirm" at bounding box center [707, 340] width 59 height 27
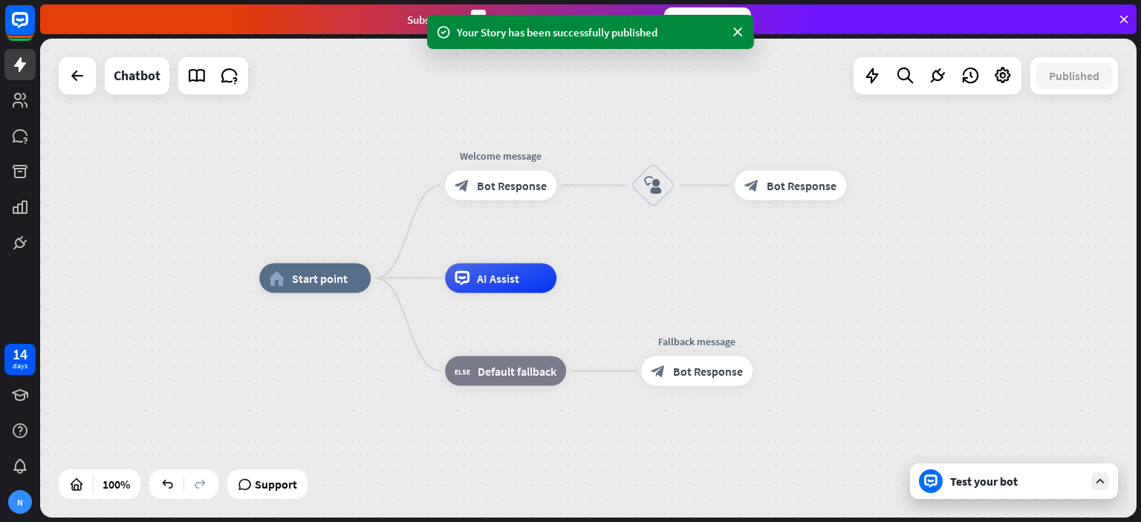
click at [1025, 475] on div "Test your bot" at bounding box center [1017, 481] width 134 height 15
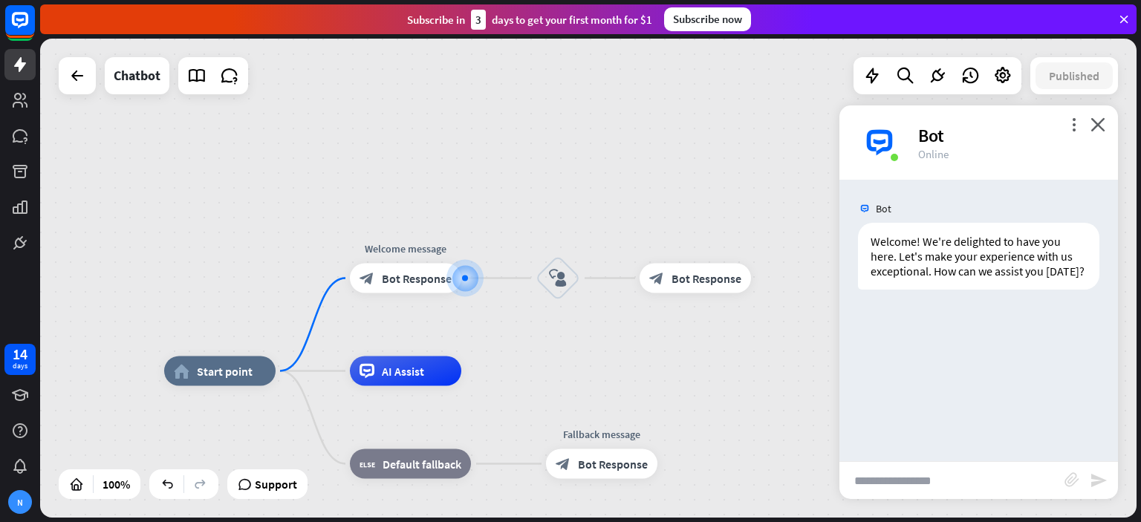
click at [904, 476] on input "text" at bounding box center [952, 480] width 225 height 37
type input "**"
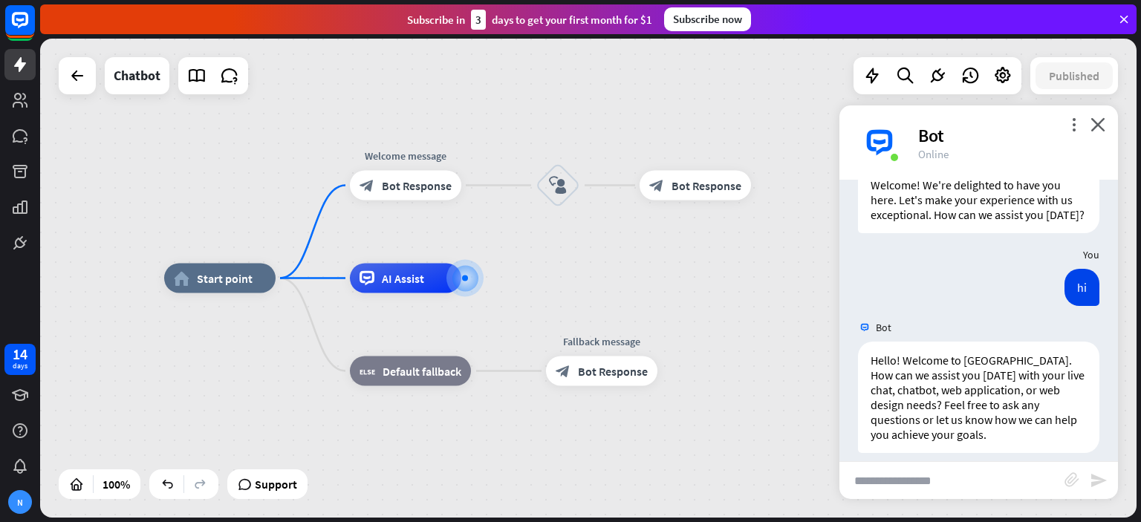
scroll to position [85, 0]
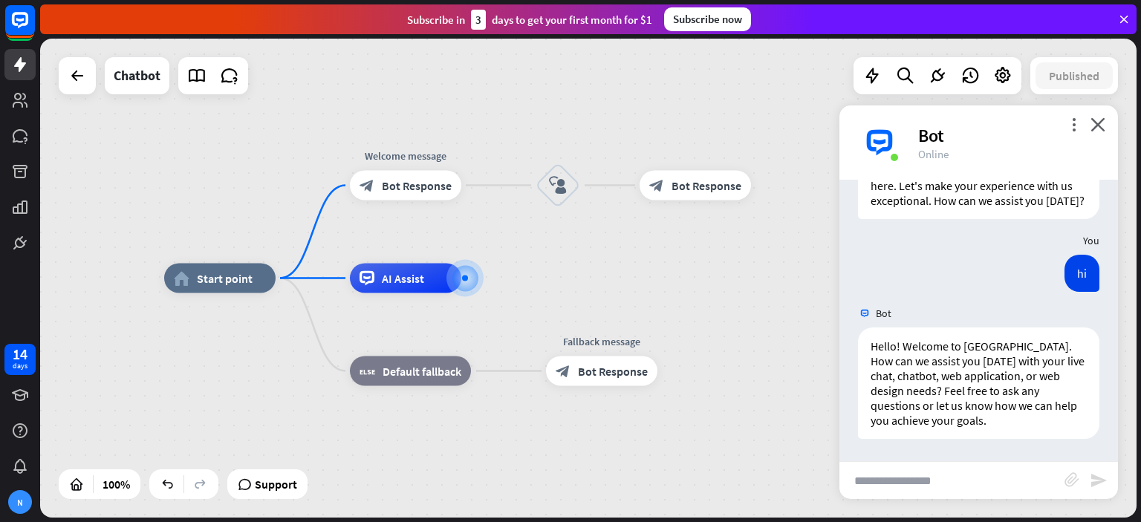
click at [913, 482] on input "text" at bounding box center [952, 480] width 225 height 37
type input "**********"
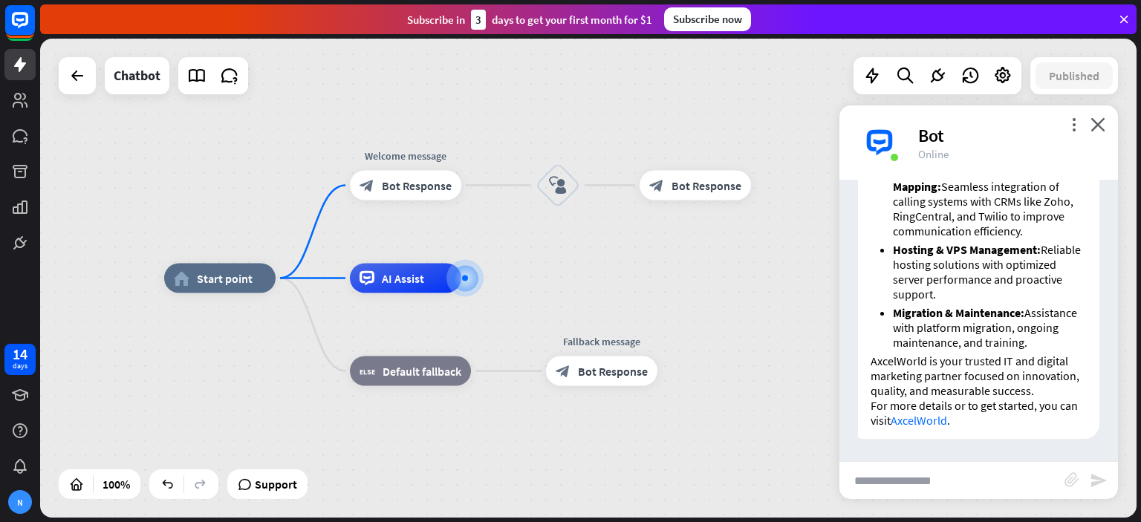
scroll to position [1155, 0]
click at [933, 482] on input "text" at bounding box center [952, 480] width 225 height 37
type input "**********"
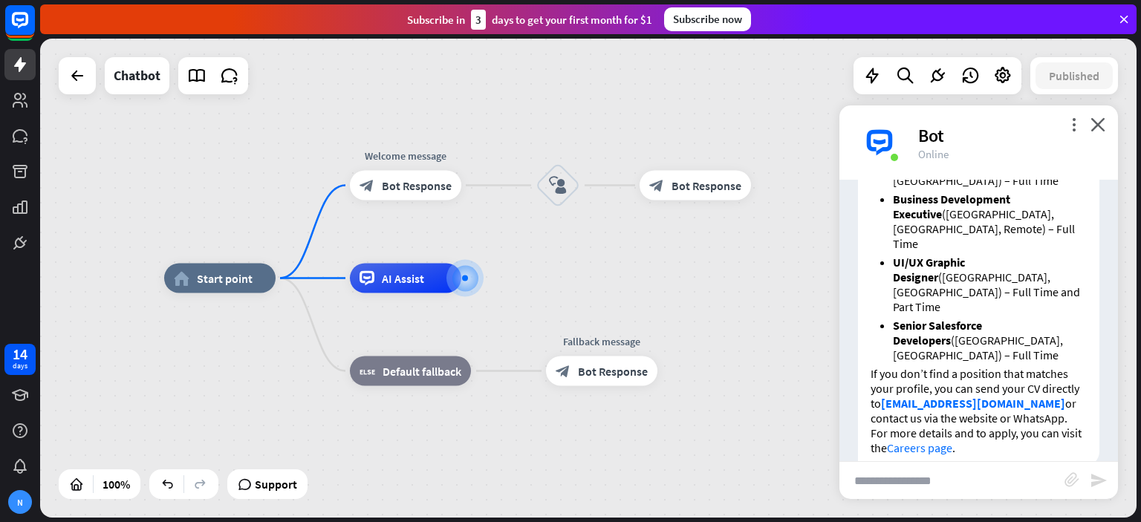
scroll to position [1602, 0]
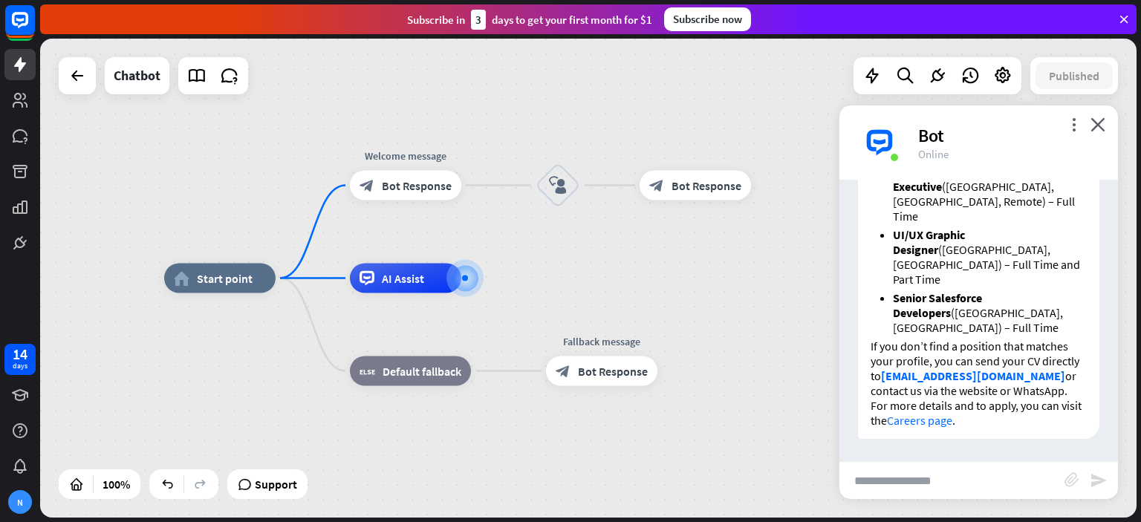
click at [898, 485] on input "text" at bounding box center [952, 480] width 225 height 37
type input "**********"
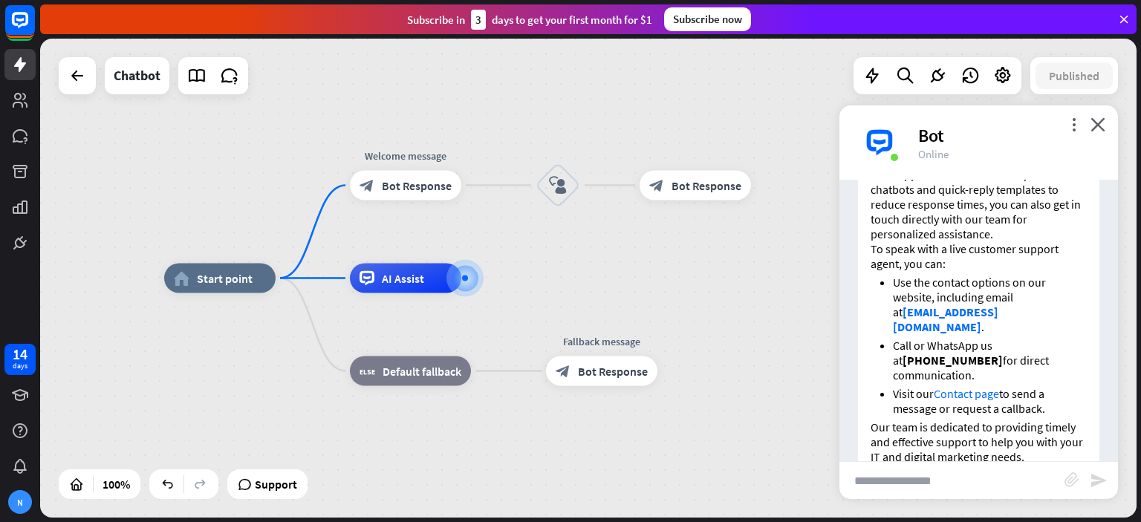
scroll to position [2060, 0]
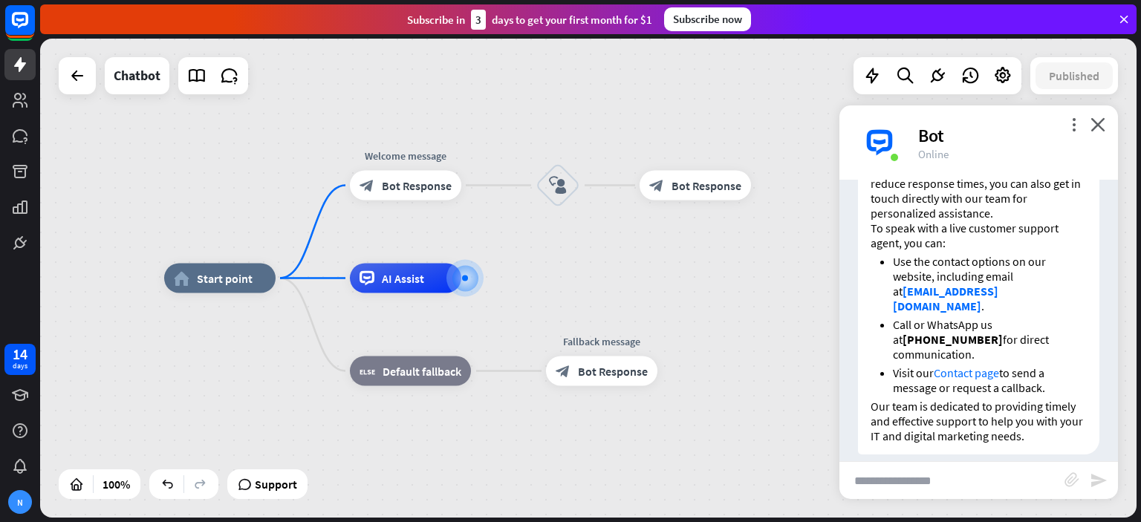
click at [884, 482] on input "text" at bounding box center [952, 480] width 225 height 37
type input "*********"
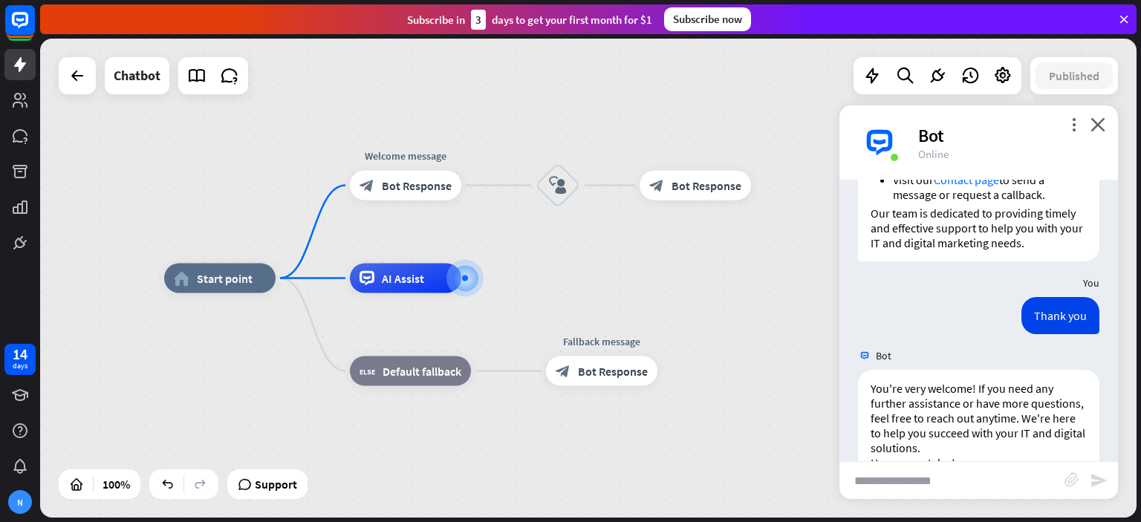
scroll to position [2295, 0]
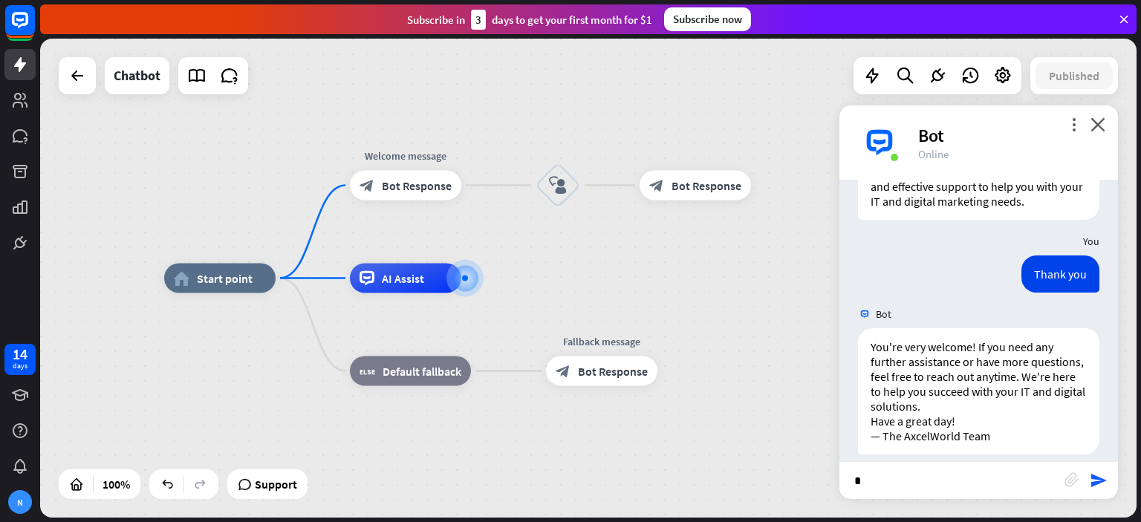
type input "**"
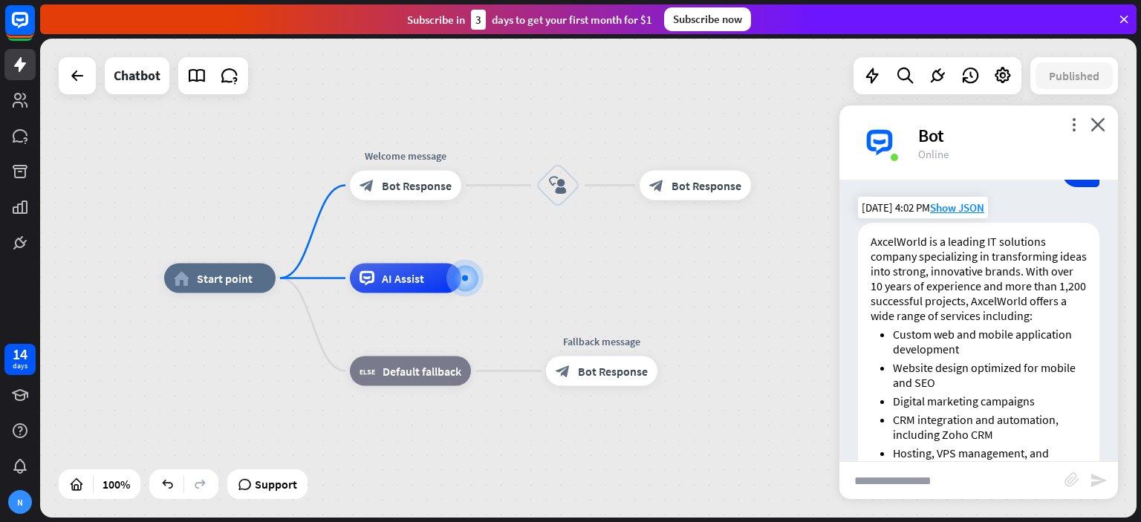
scroll to position [2808, 0]
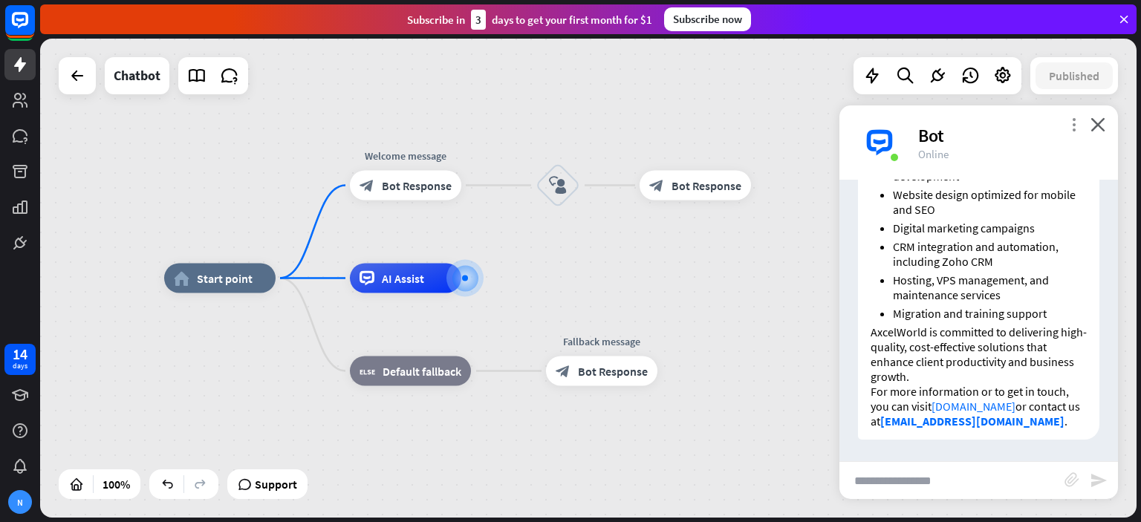
click at [1067, 122] on icon "more_vert" at bounding box center [1074, 124] width 14 height 14
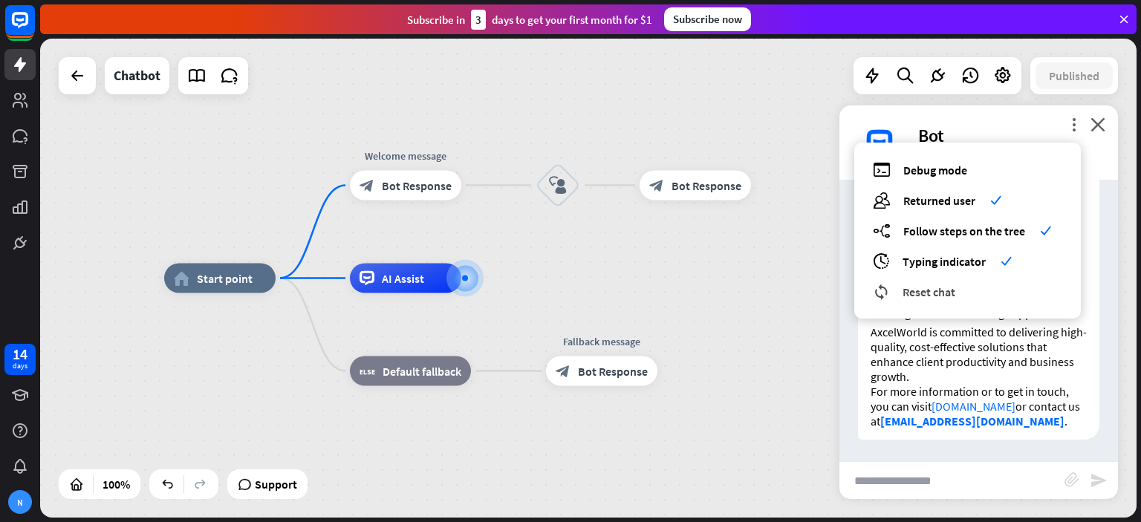
click at [904, 299] on span "Reset chat" at bounding box center [929, 292] width 53 height 15
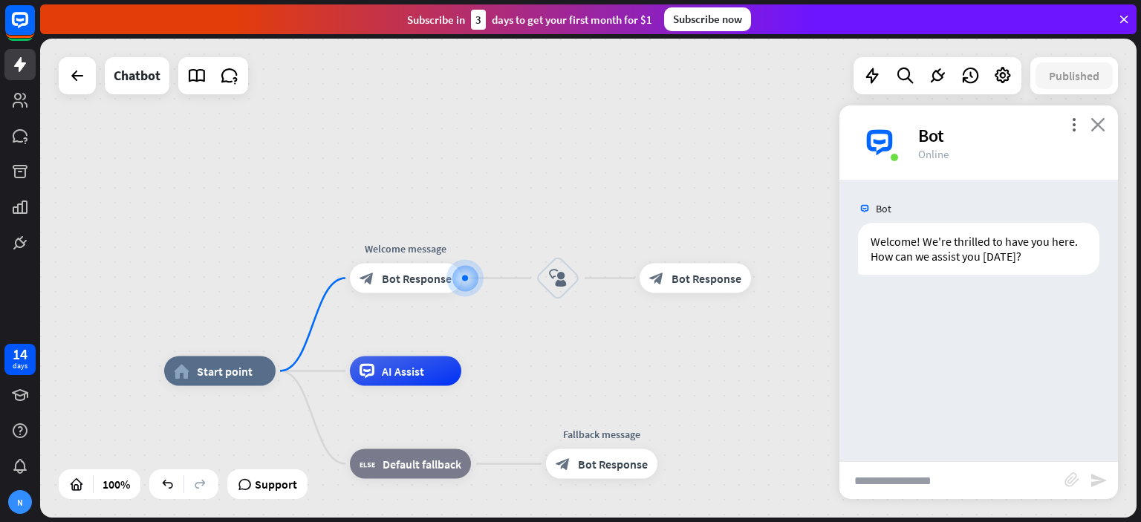
click at [1100, 119] on icon "close" at bounding box center [1098, 124] width 15 height 14
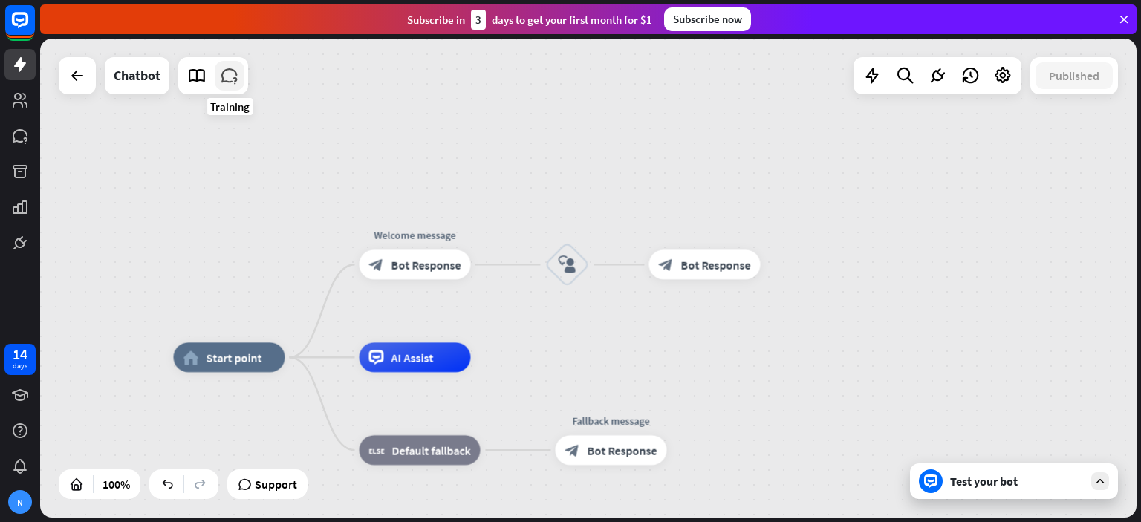
click at [234, 78] on icon at bounding box center [229, 75] width 19 height 19
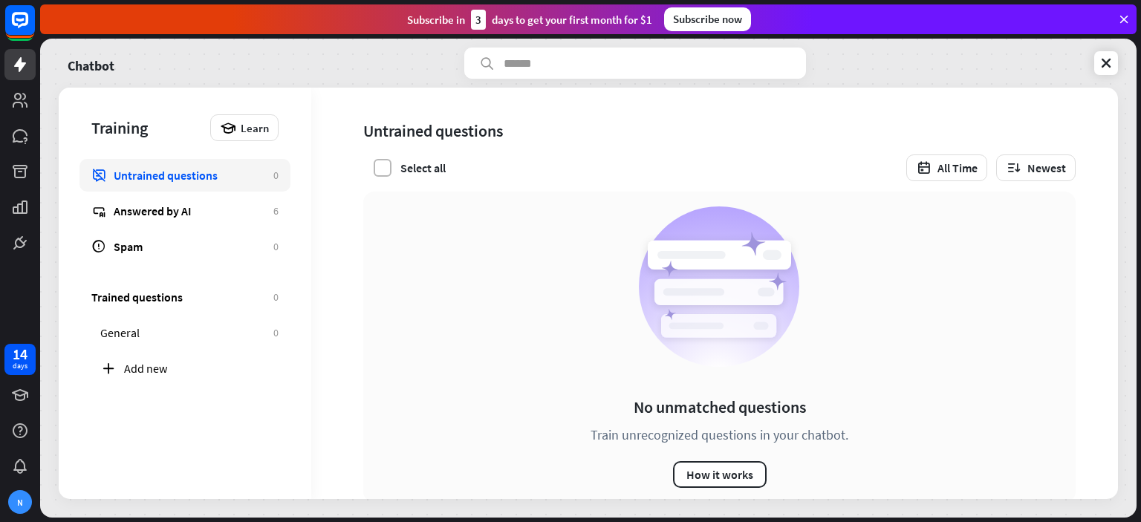
click at [377, 169] on label at bounding box center [383, 168] width 18 height 18
click at [377, 169] on icon at bounding box center [382, 167] width 13 height 13
click at [706, 468] on button "How it works" at bounding box center [720, 474] width 94 height 27
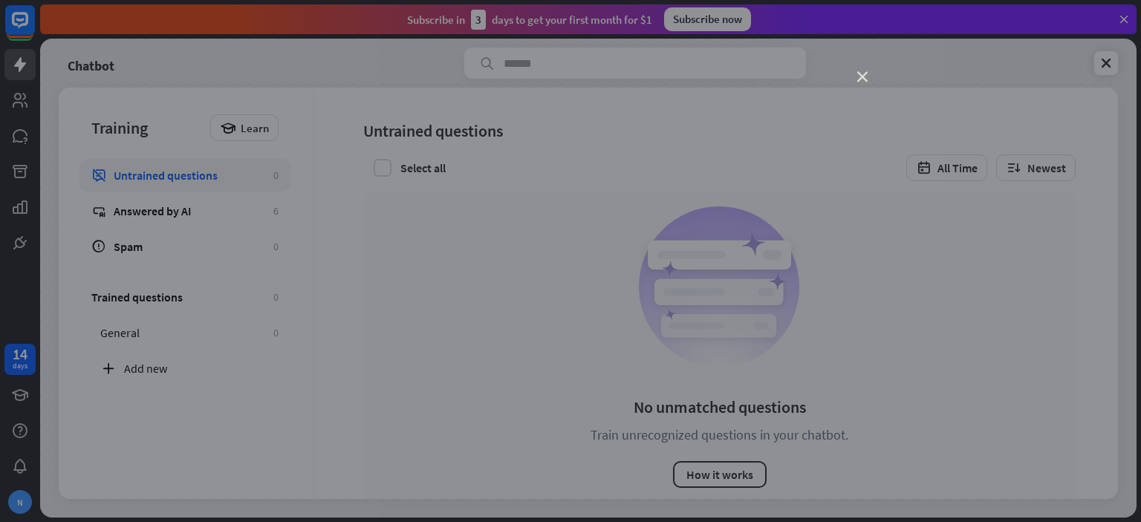
click at [860, 74] on icon "close" at bounding box center [863, 77] width 10 height 10
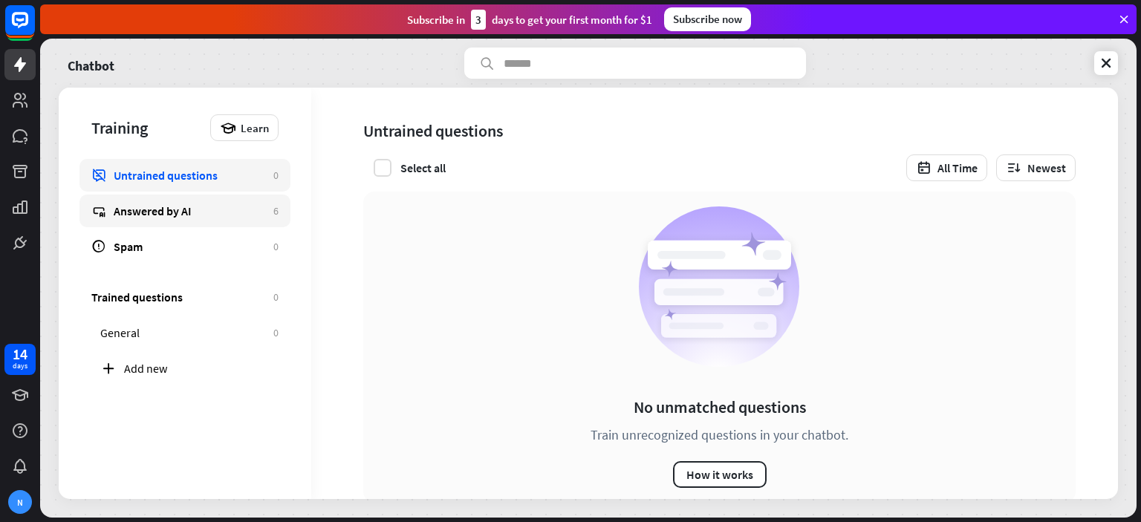
click at [198, 210] on div "Answered by AI" at bounding box center [190, 211] width 152 height 15
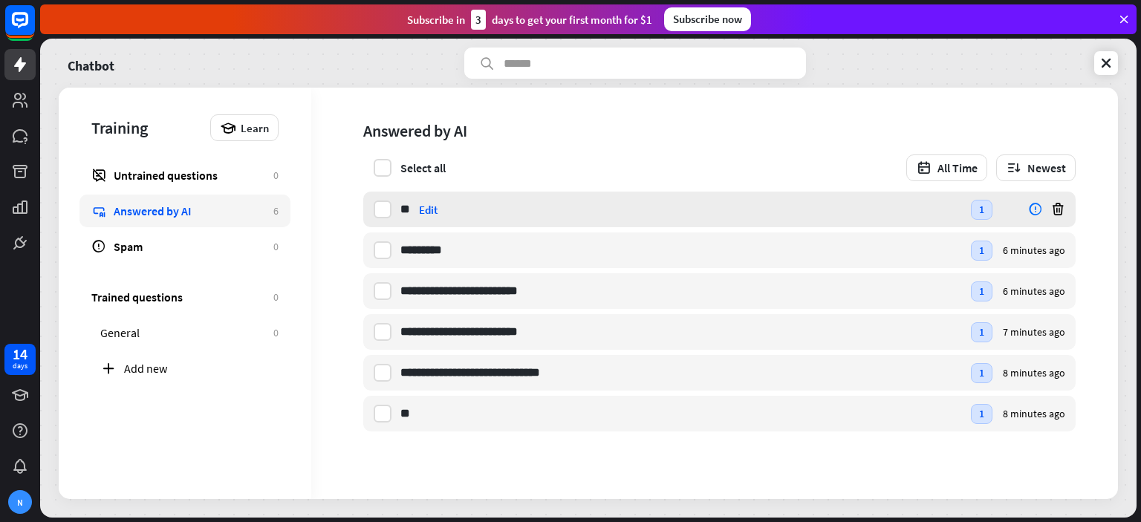
click at [1036, 210] on icon at bounding box center [1035, 209] width 15 height 15
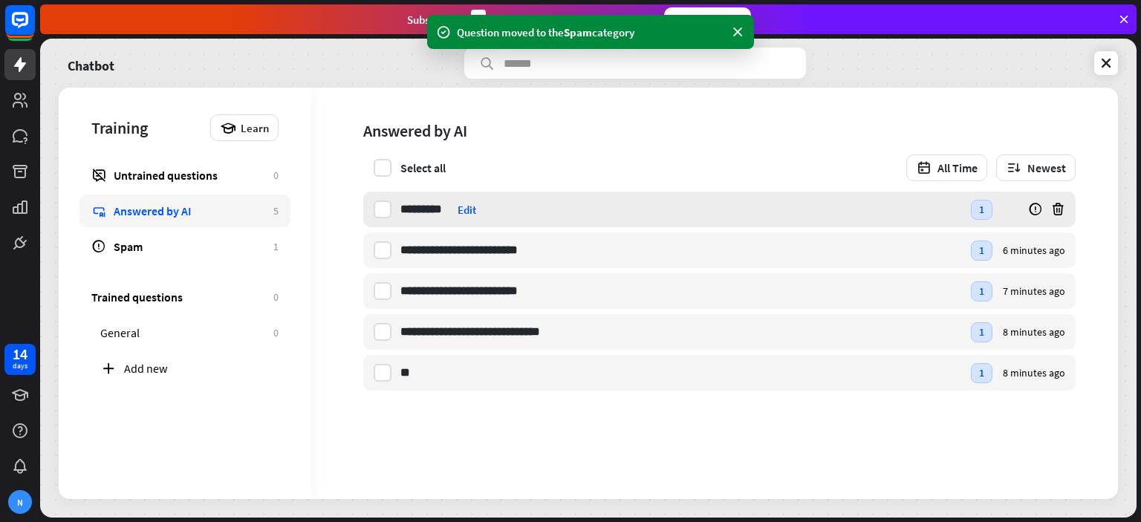
click at [476, 211] on div "Edit" at bounding box center [467, 210] width 19 height 14
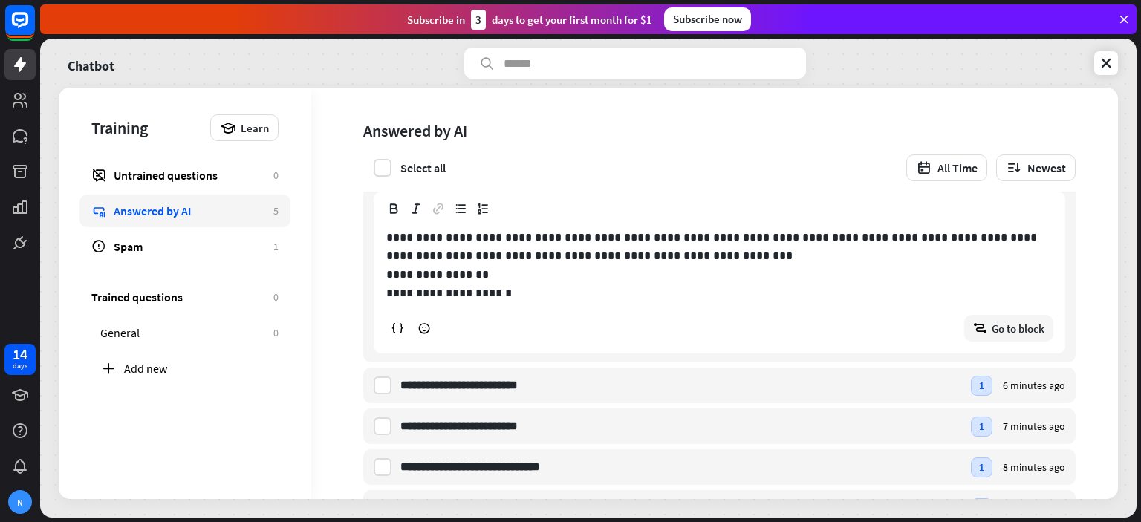
scroll to position [88, 0]
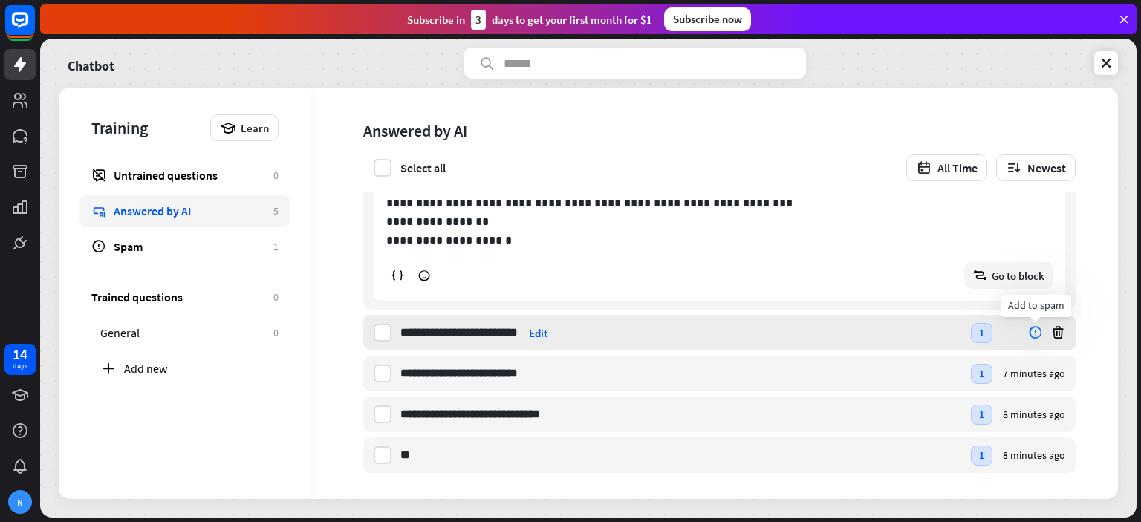
click at [1033, 332] on icon at bounding box center [1035, 332] width 15 height 15
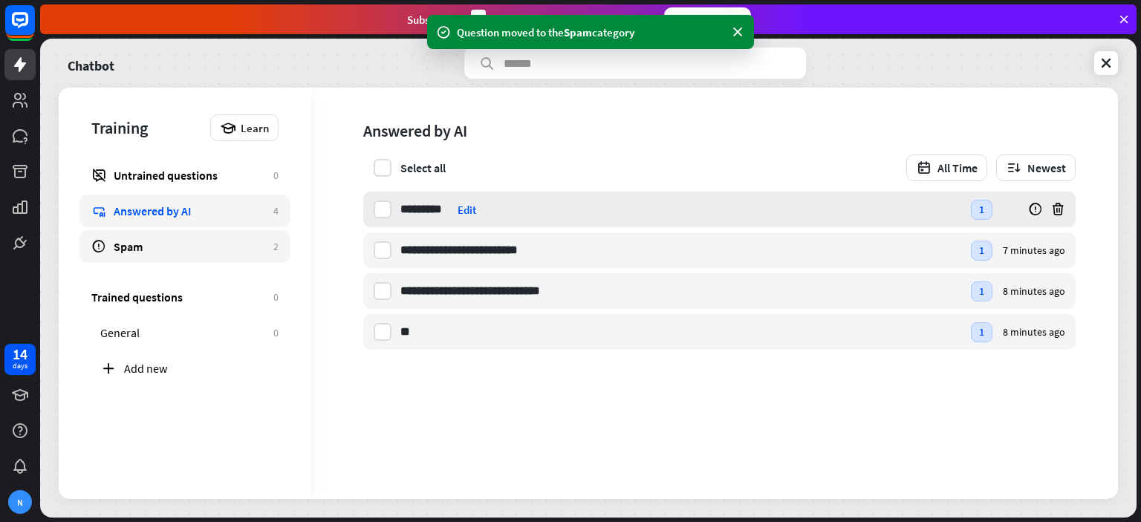
click at [195, 249] on div "Spam" at bounding box center [190, 246] width 152 height 15
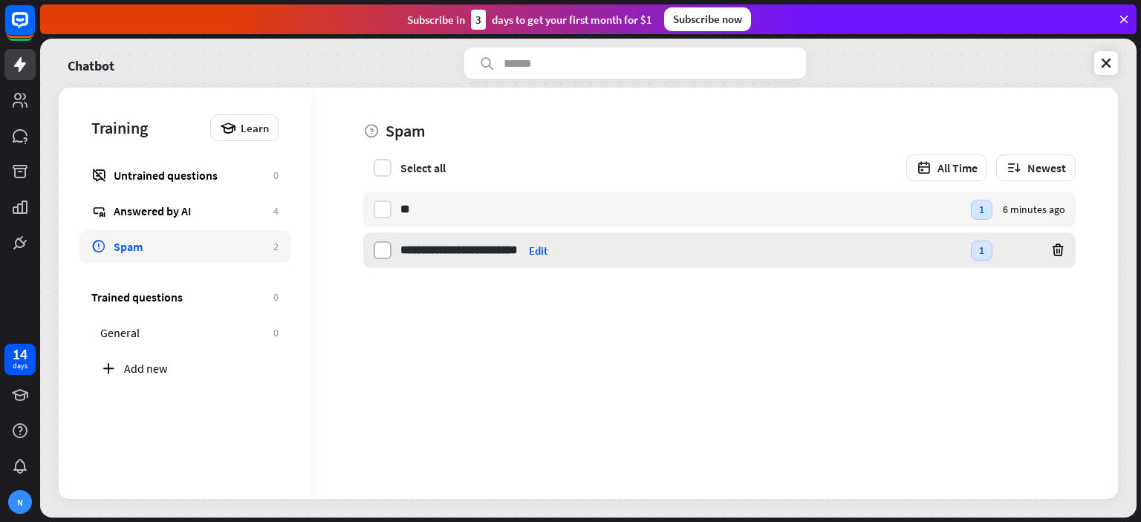
click at [380, 250] on label at bounding box center [383, 250] width 18 height 18
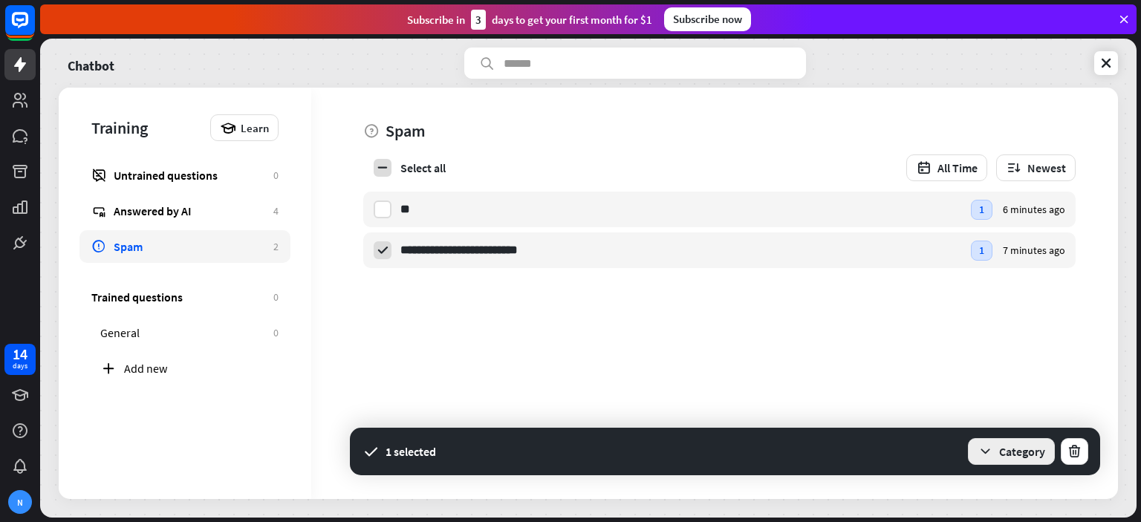
click at [999, 453] on button "Category" at bounding box center [1011, 451] width 87 height 27
click at [987, 406] on div "General" at bounding box center [986, 411] width 36 height 29
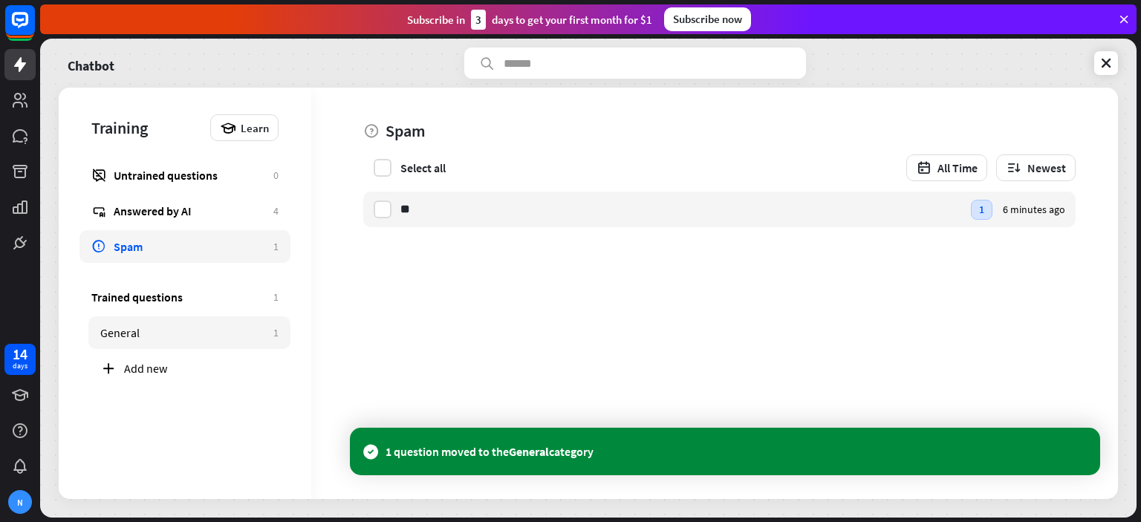
click at [193, 338] on div "General" at bounding box center [183, 332] width 166 height 15
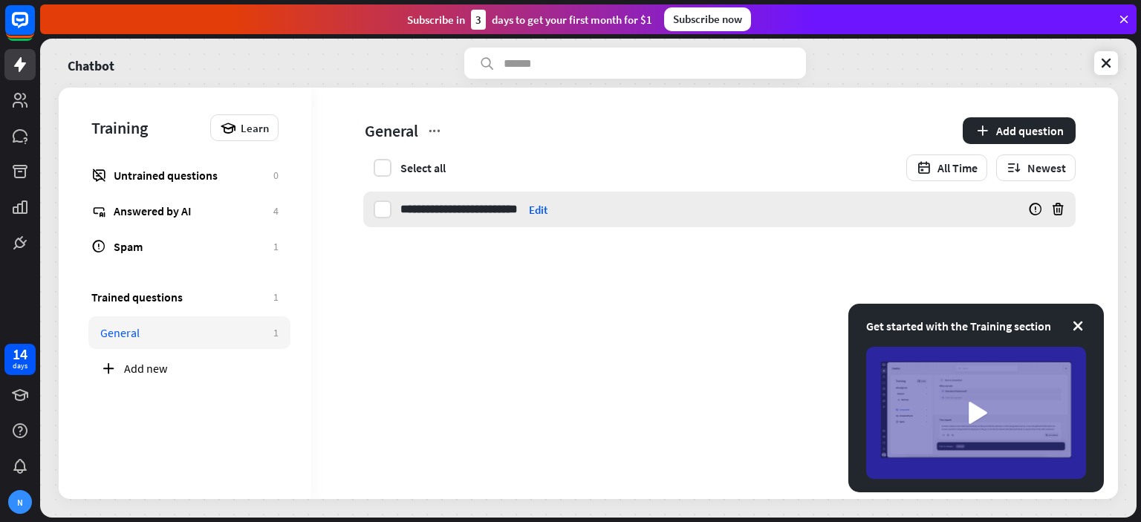
click at [995, 208] on div "**********" at bounding box center [719, 210] width 713 height 36
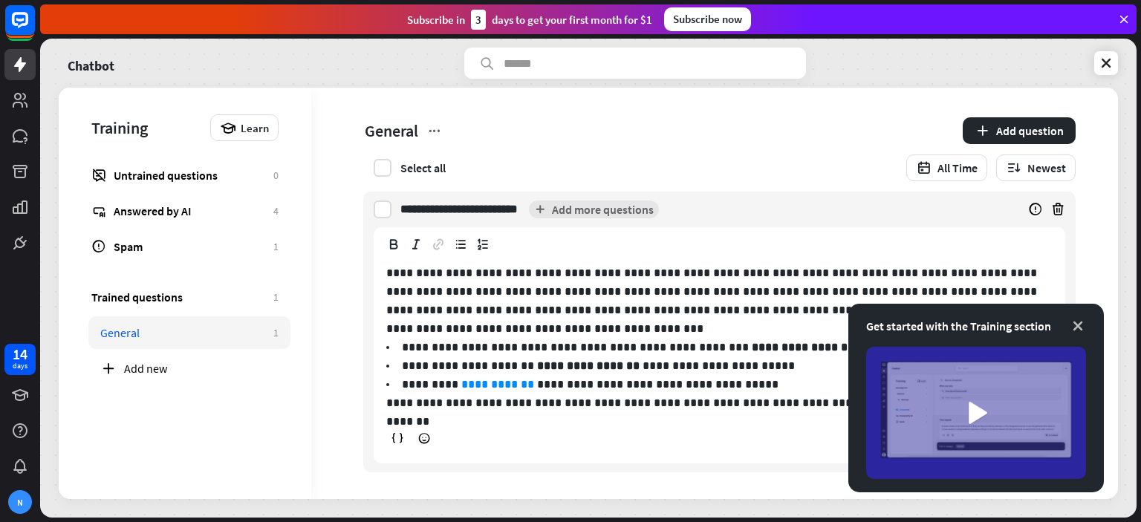
click at [1079, 323] on icon at bounding box center [1078, 326] width 15 height 15
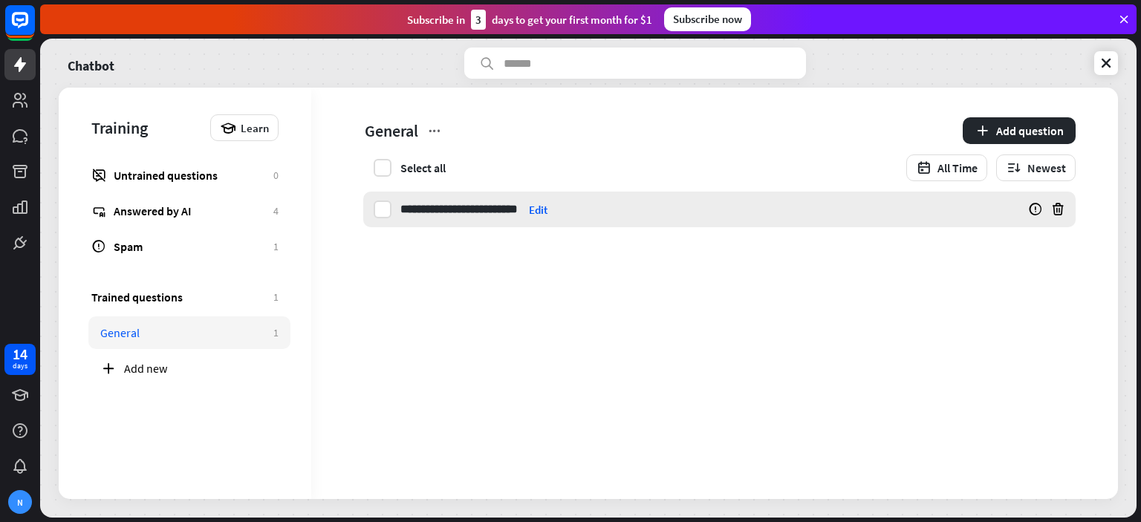
click at [572, 213] on div "**********" at bounding box center [674, 210] width 546 height 36
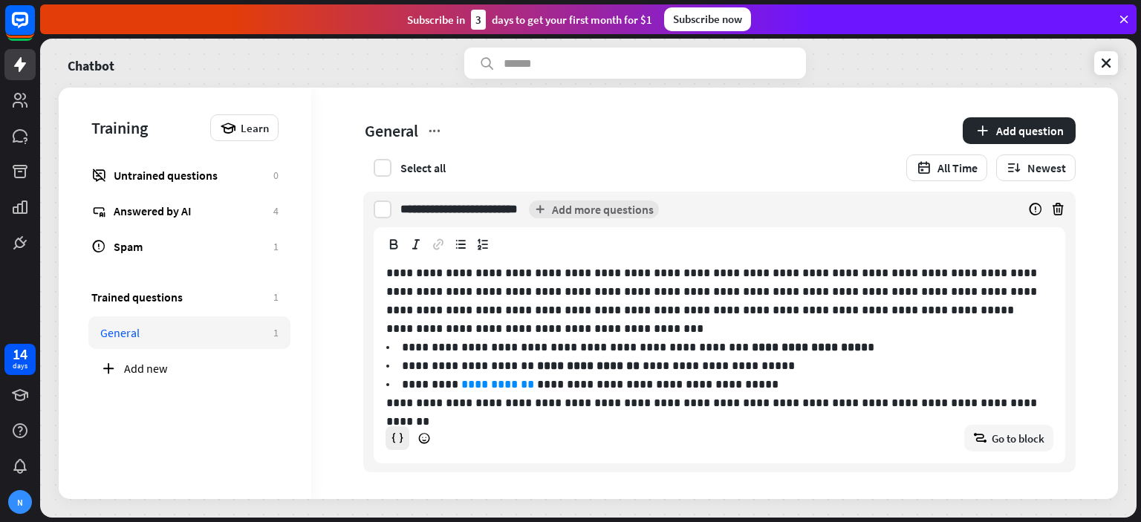
click at [401, 445] on div at bounding box center [398, 439] width 24 height 24
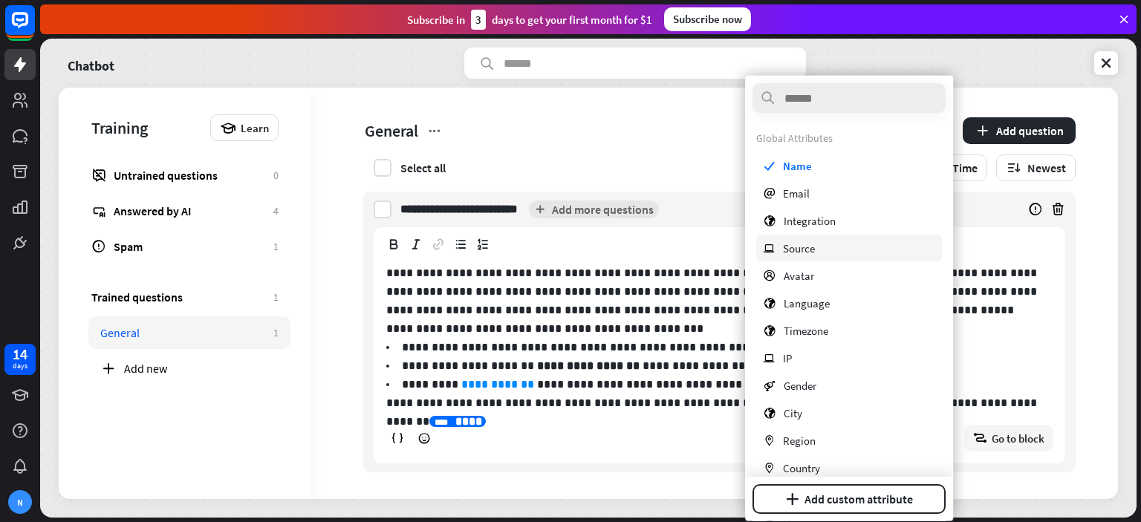
scroll to position [98, 0]
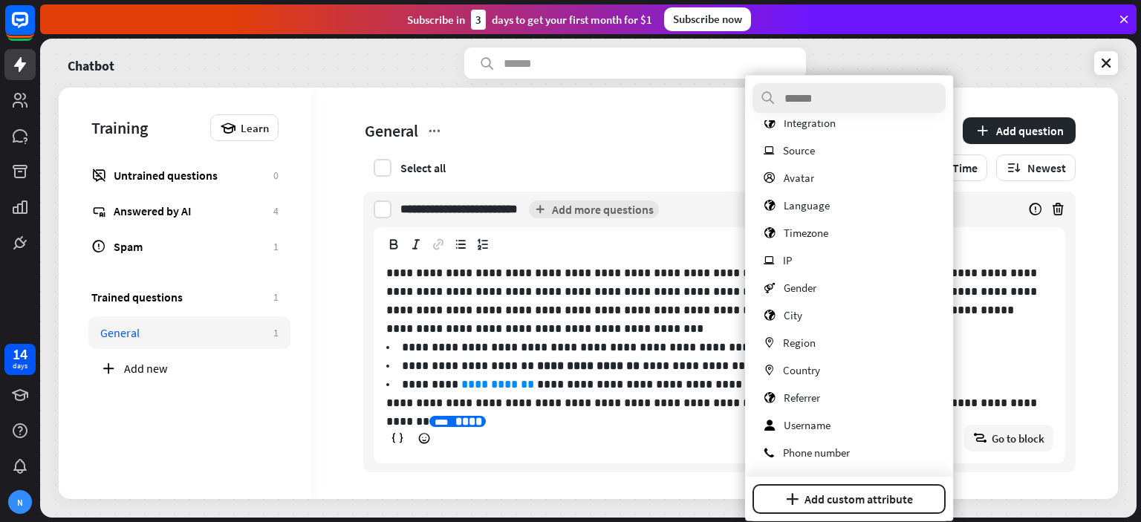
click at [638, 415] on div "**********" at bounding box center [720, 357] width 690 height 211
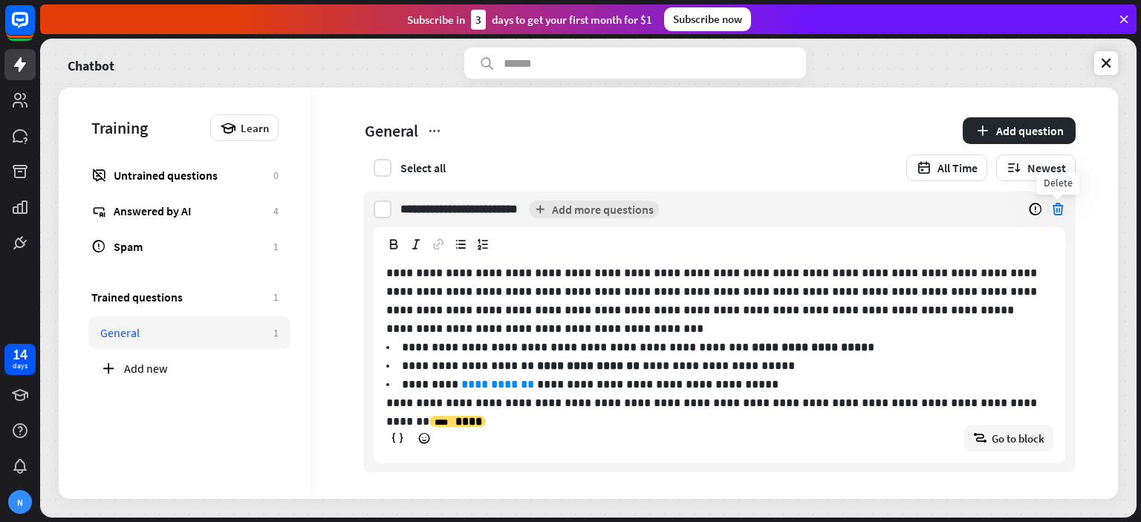
click at [1063, 213] on icon at bounding box center [1058, 209] width 15 height 15
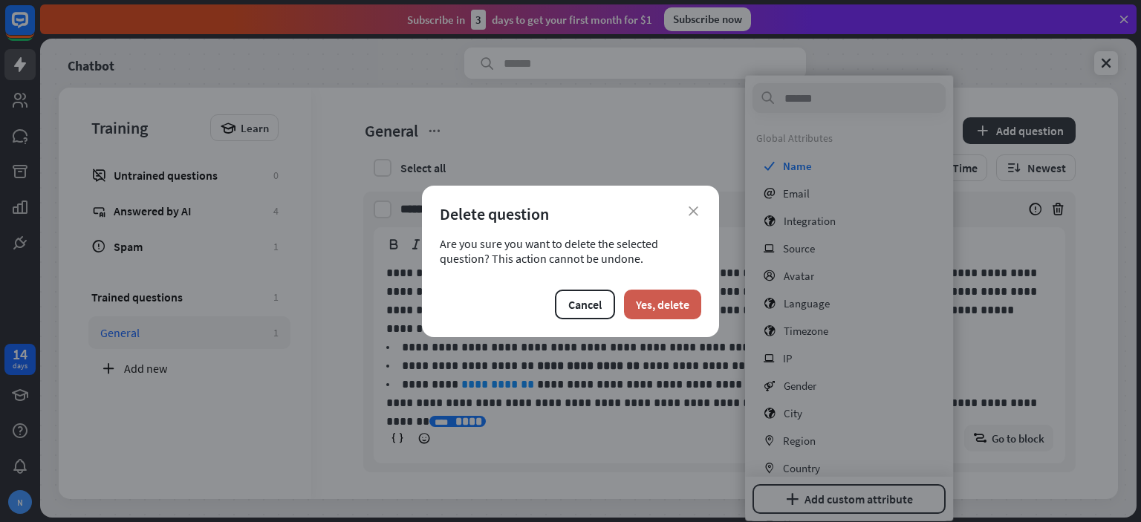
click at [687, 308] on button "Yes, delete" at bounding box center [662, 305] width 77 height 30
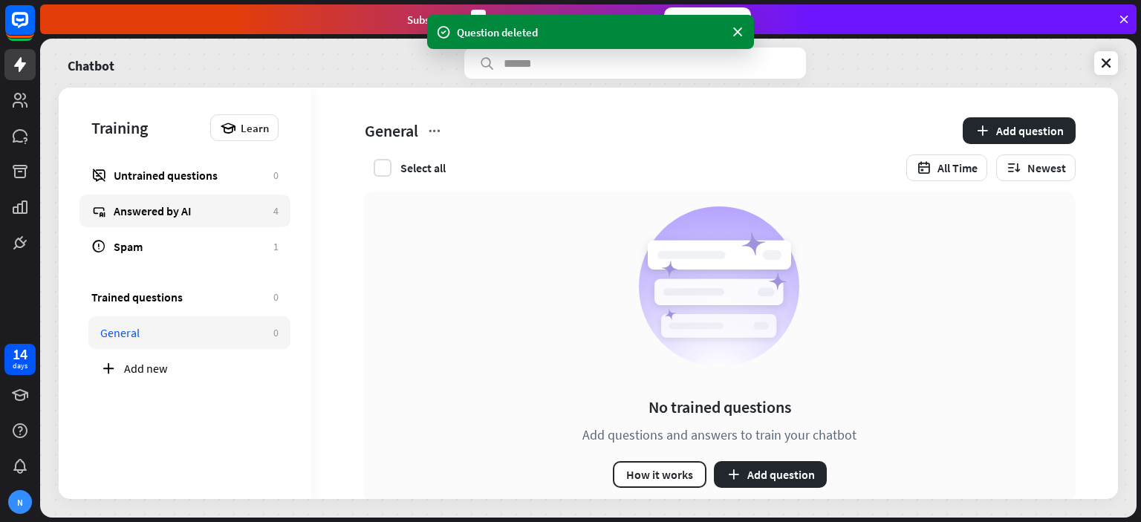
click at [196, 215] on div "Answered by AI" at bounding box center [190, 211] width 152 height 15
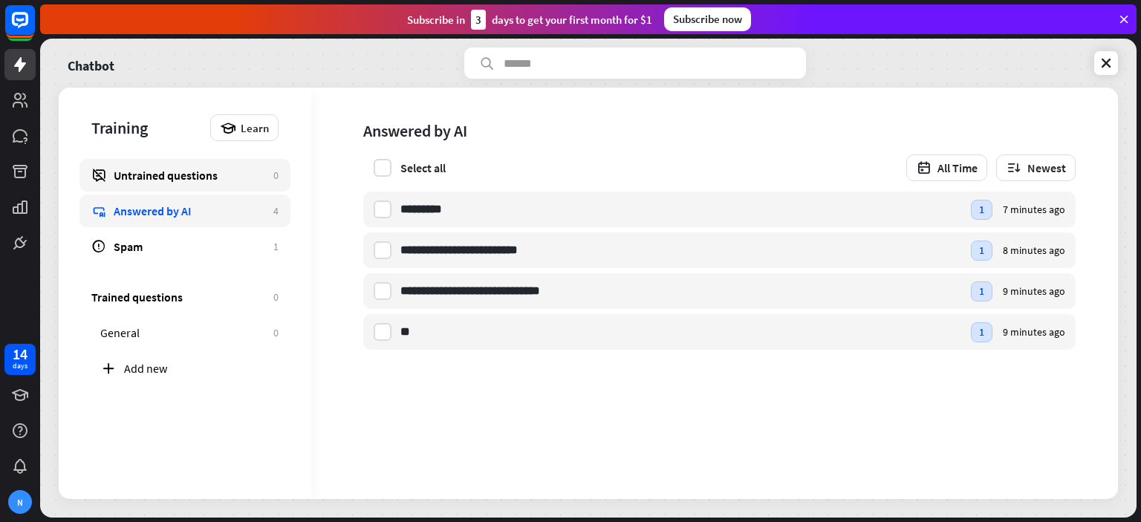
click at [161, 179] on div "Untrained questions" at bounding box center [190, 175] width 152 height 15
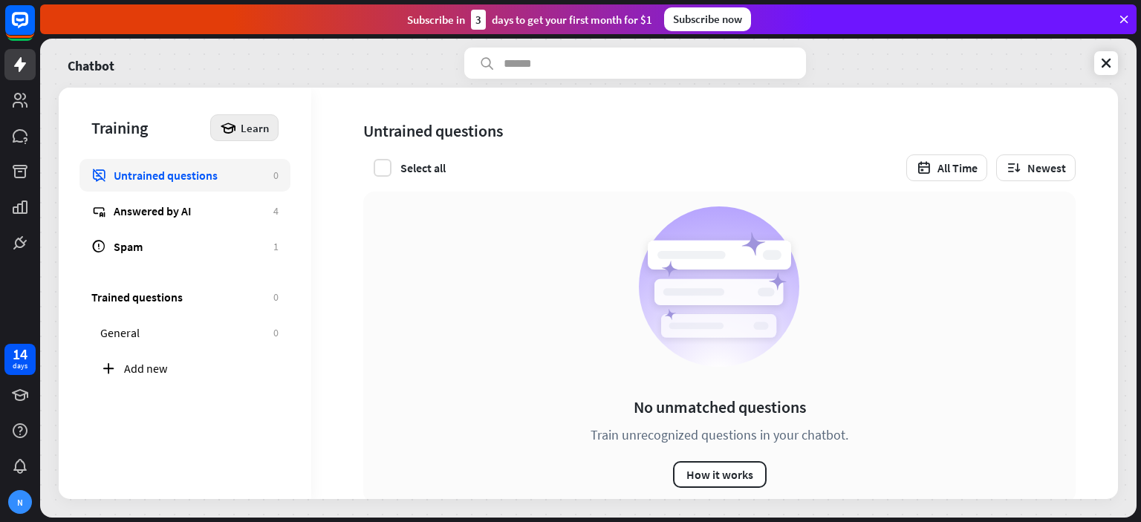
click at [249, 129] on span "Learn" at bounding box center [255, 128] width 28 height 14
click at [1102, 63] on icon at bounding box center [1106, 63] width 15 height 15
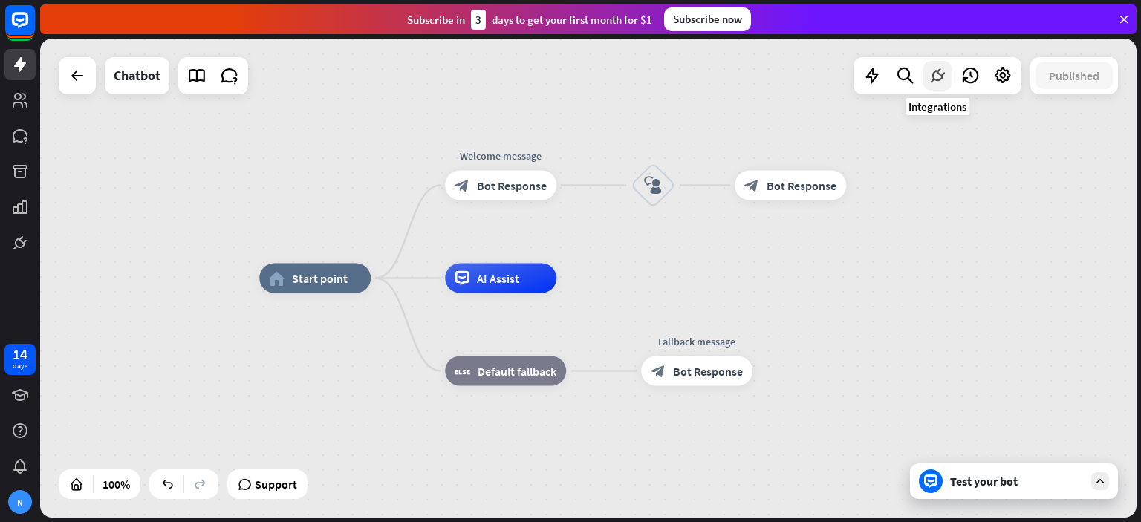
click at [938, 77] on icon at bounding box center [937, 75] width 19 height 19
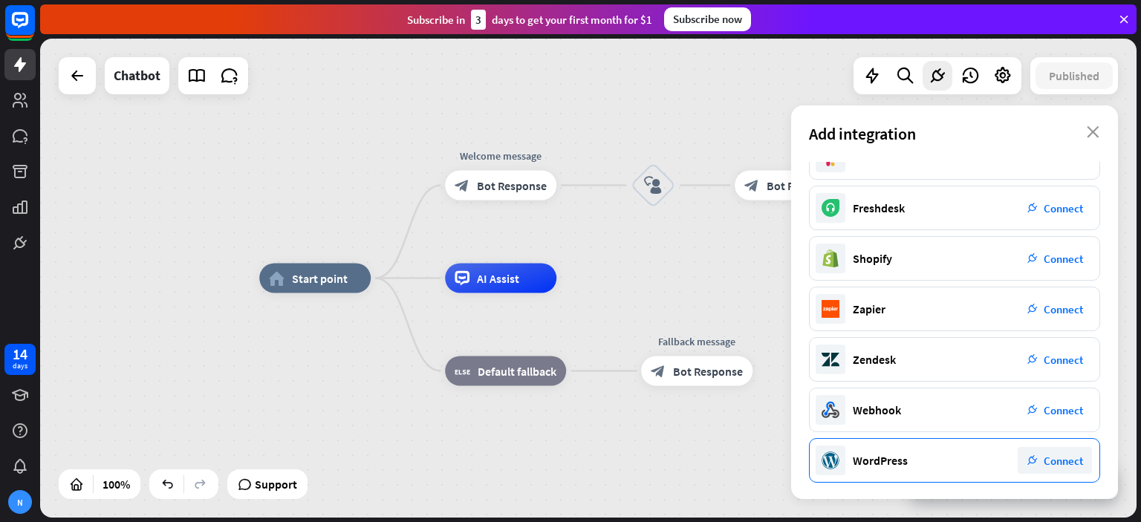
scroll to position [230, 0]
click at [921, 447] on div "WordPress plug_integration Connect" at bounding box center [954, 460] width 291 height 45
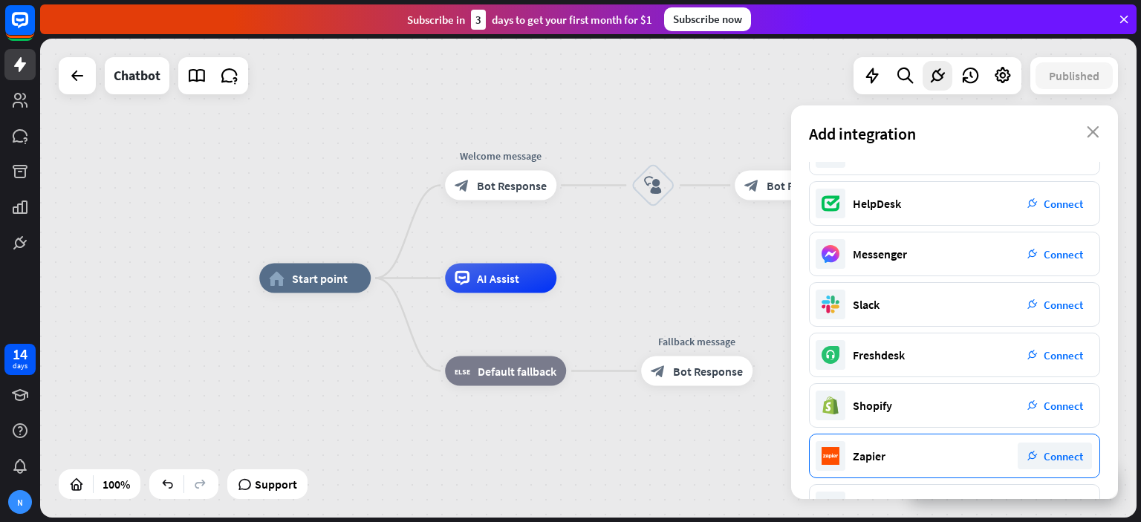
scroll to position [0, 0]
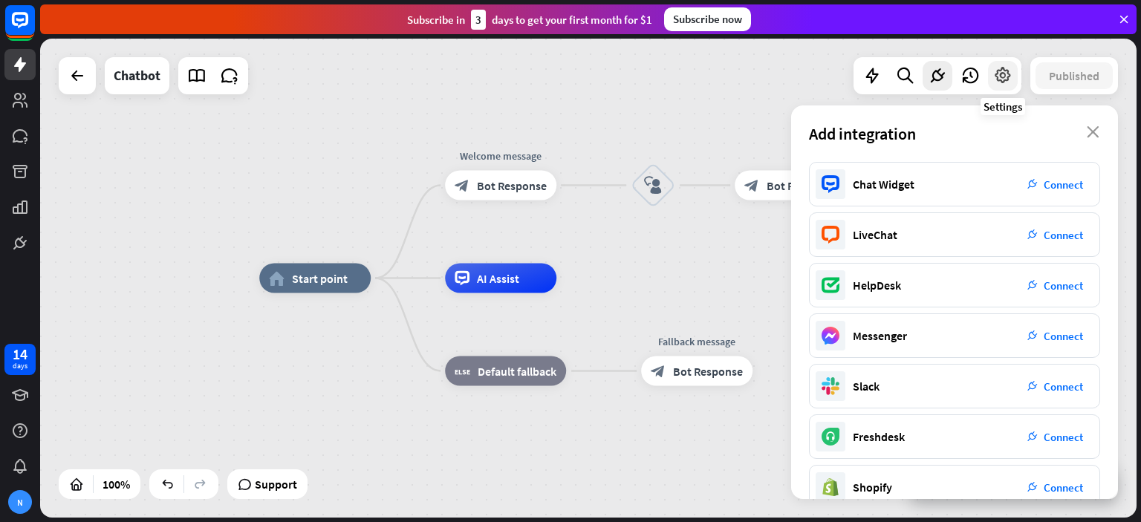
click at [996, 71] on icon at bounding box center [1002, 75] width 19 height 19
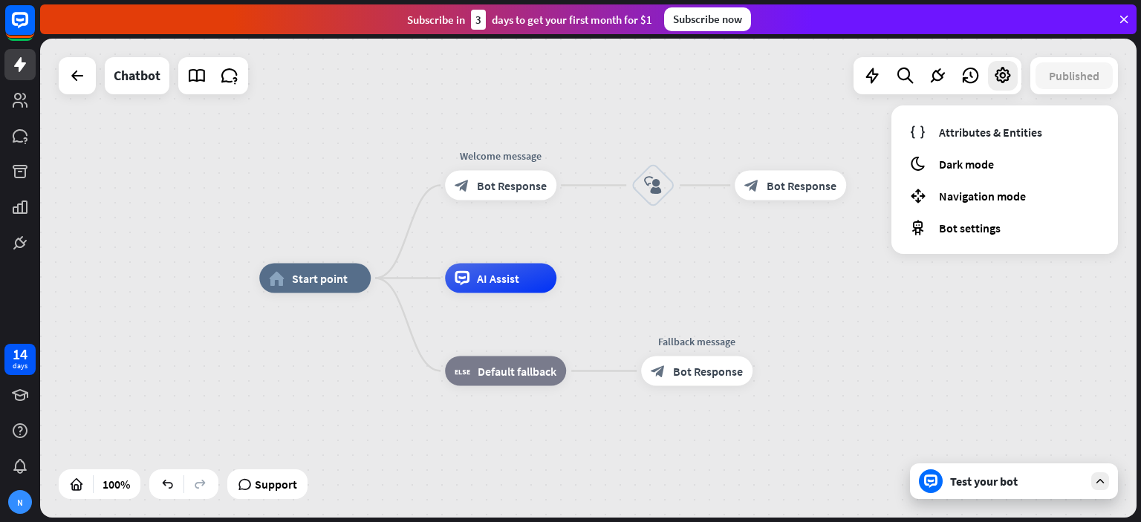
click at [664, 109] on div "home_2 Start point Welcome message block_bot_response Bot Response block_user_i…" at bounding box center [588, 278] width 1097 height 479
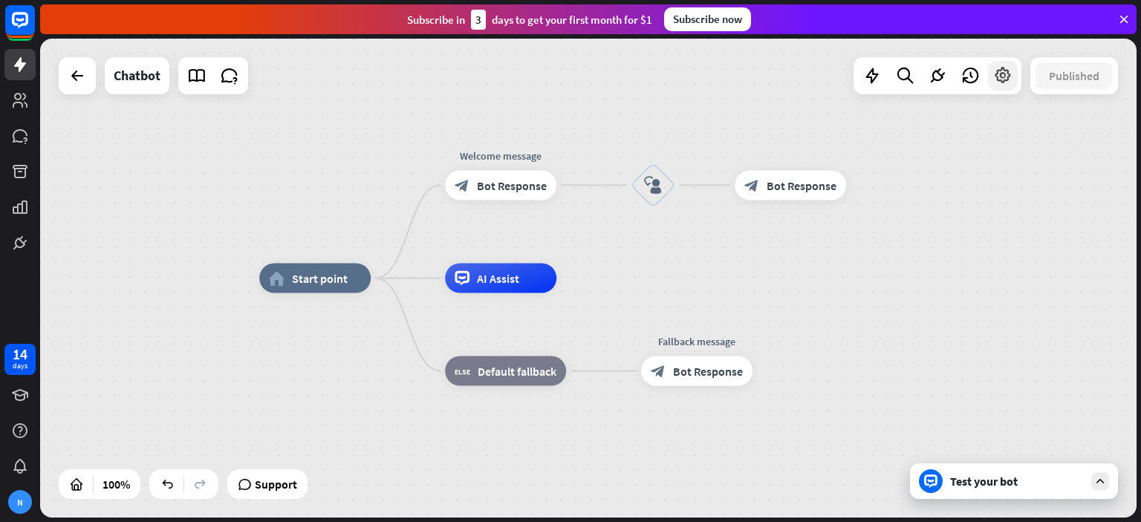
click at [1008, 88] on div at bounding box center [1003, 76] width 30 height 30
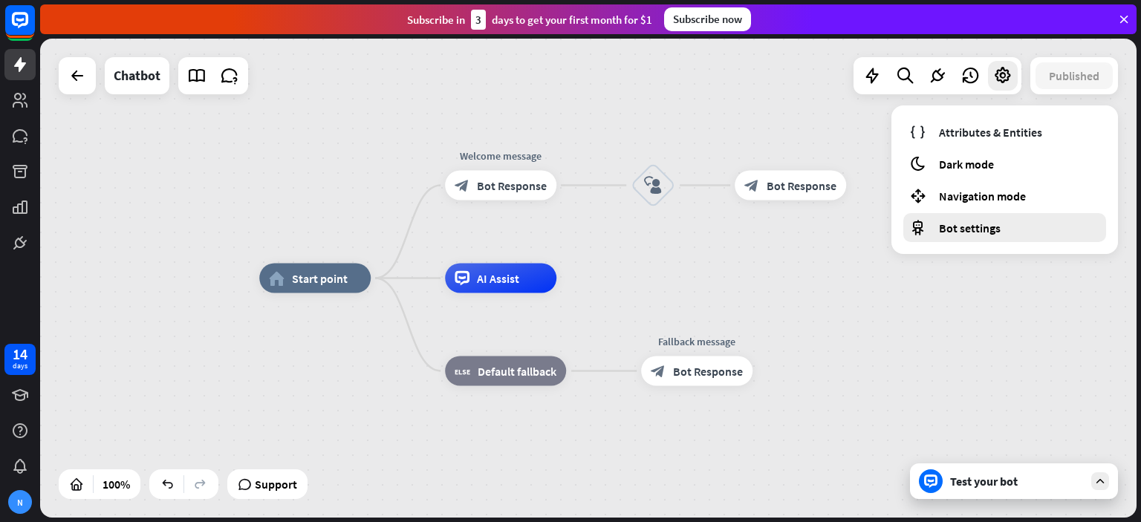
click at [961, 222] on span "Bot settings" at bounding box center [970, 228] width 62 height 15
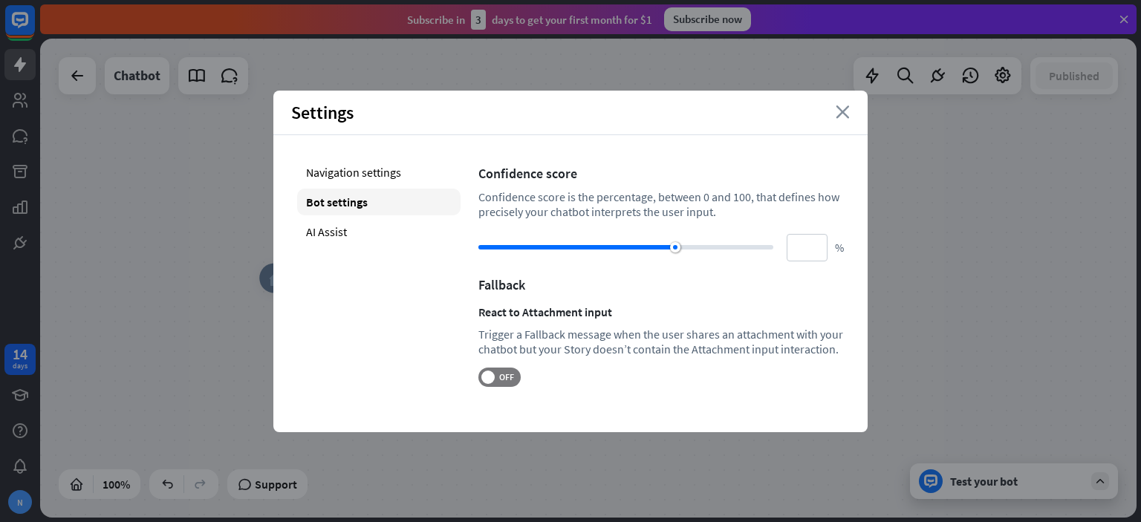
click at [840, 112] on icon "close" at bounding box center [843, 112] width 14 height 13
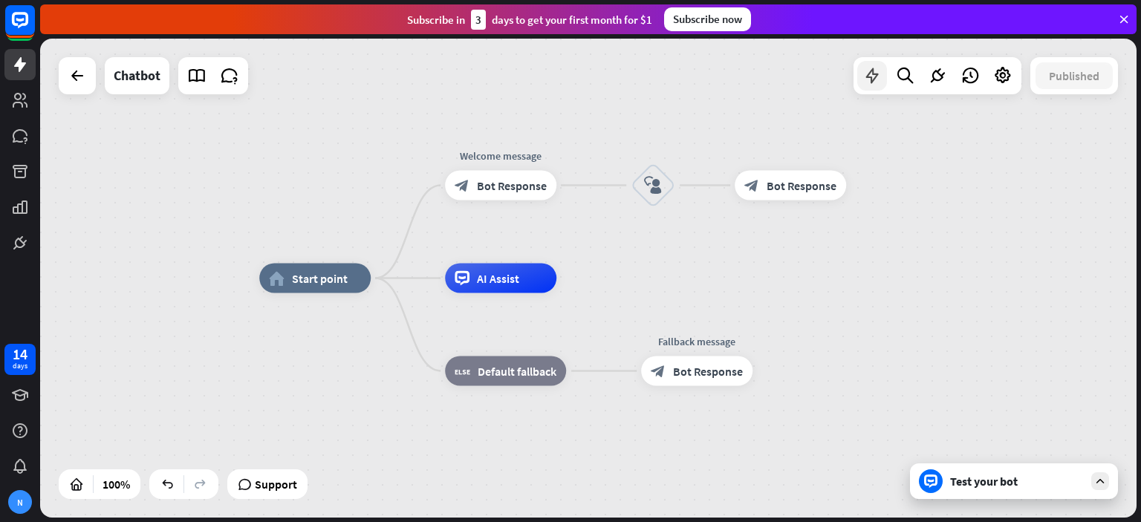
click at [865, 80] on icon at bounding box center [872, 75] width 19 height 19
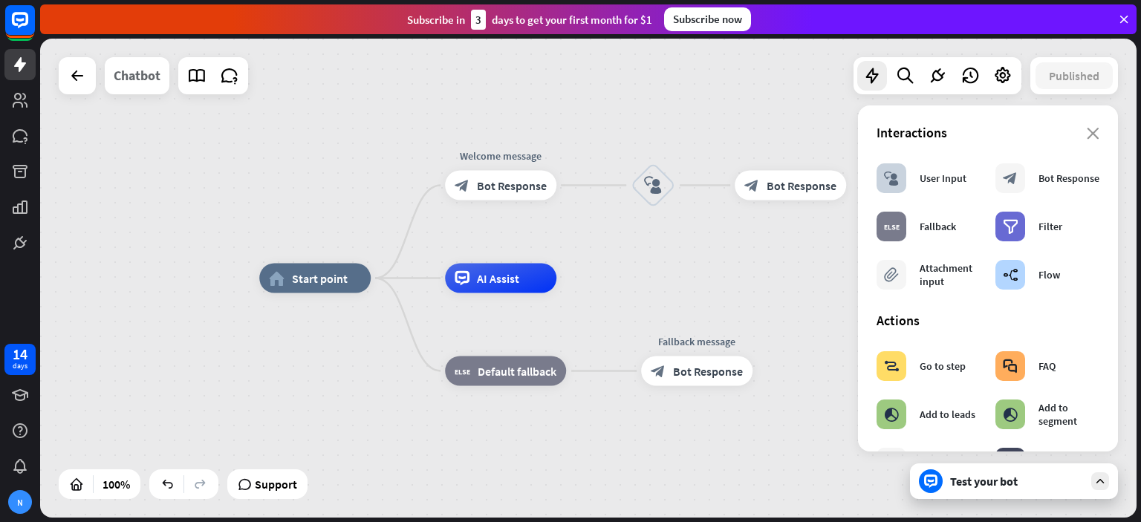
click at [136, 74] on div "Chatbot" at bounding box center [137, 75] width 47 height 37
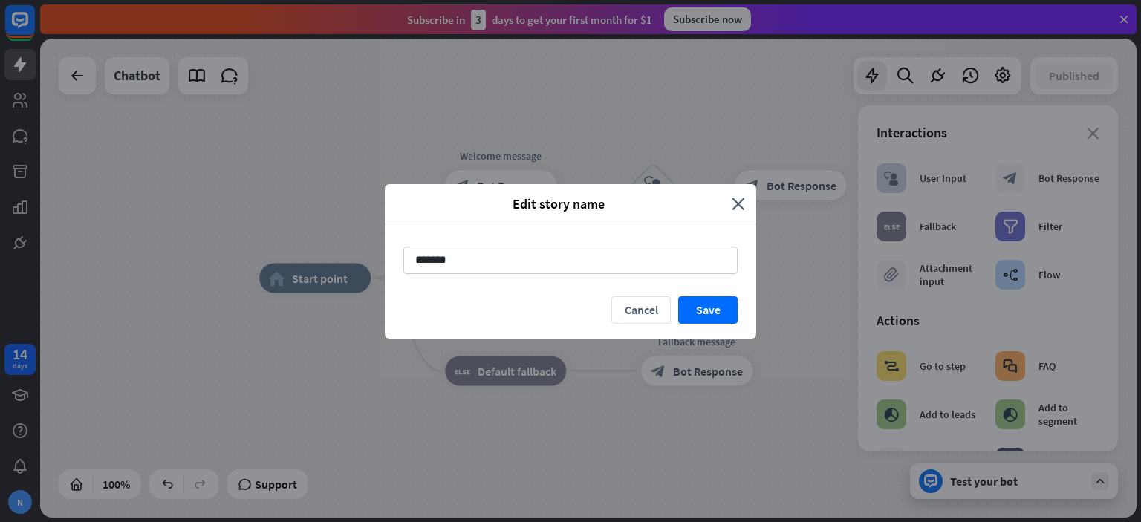
click at [735, 202] on icon "close" at bounding box center [738, 203] width 13 height 17
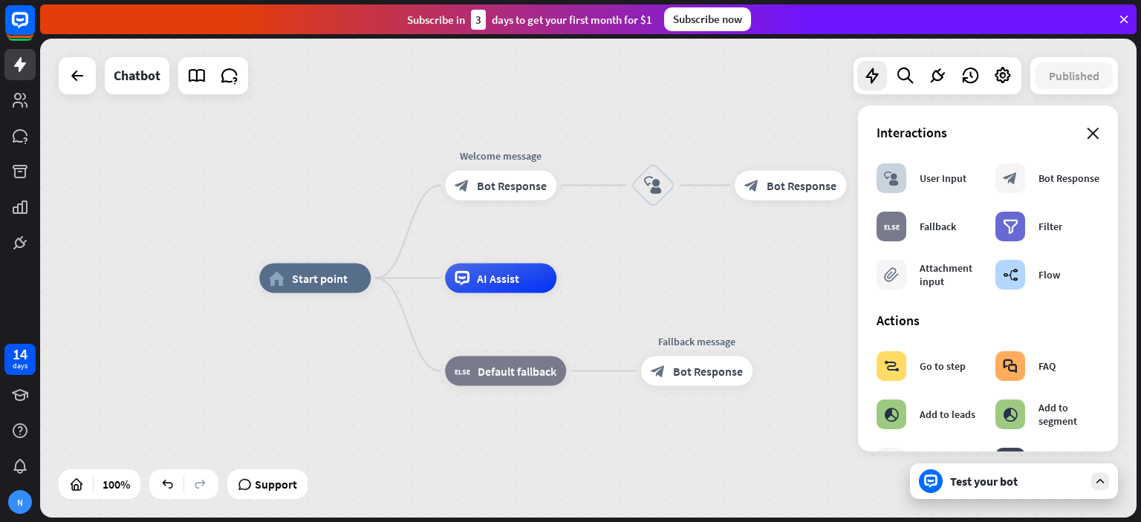
click at [1087, 128] on icon "close" at bounding box center [1093, 134] width 13 height 12
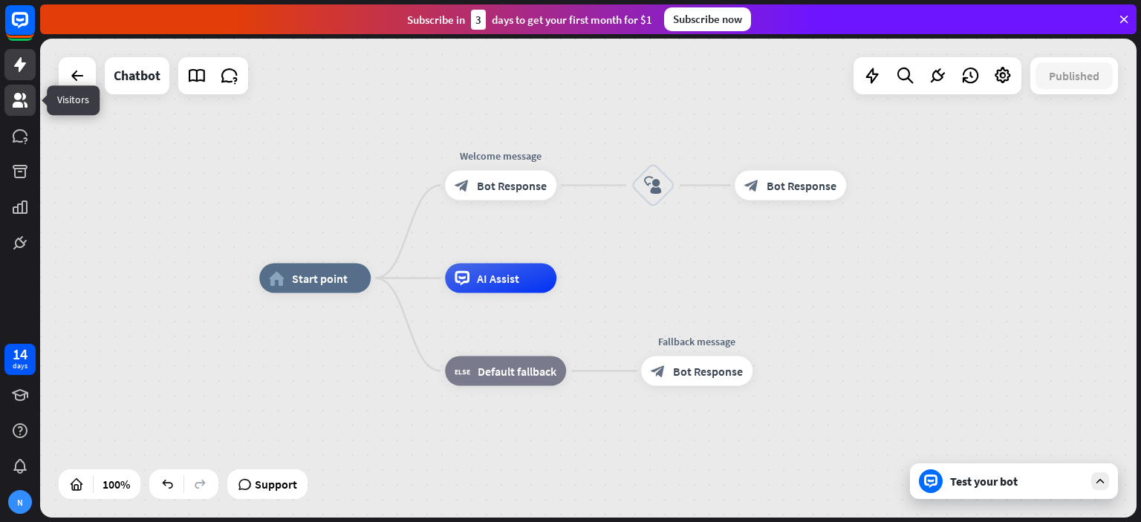
click at [16, 112] on link at bounding box center [19, 100] width 31 height 31
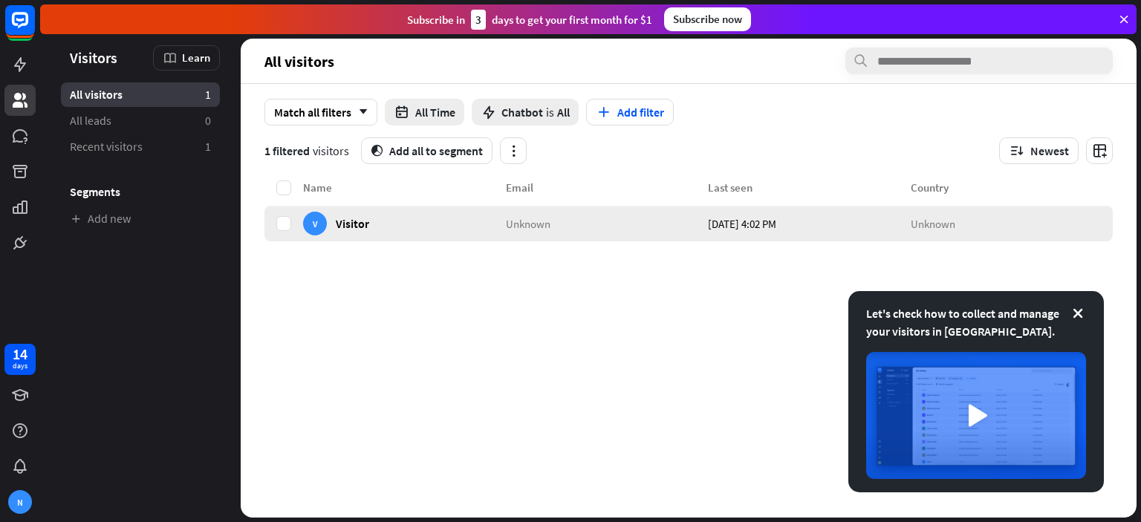
click at [413, 220] on div "V Visitor" at bounding box center [404, 224] width 203 height 36
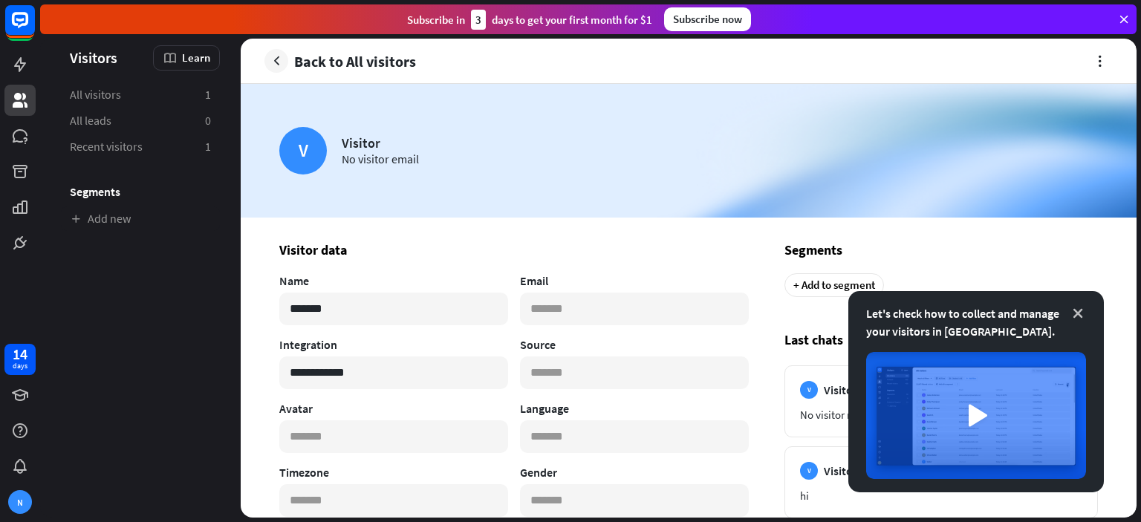
click at [1082, 308] on icon at bounding box center [1078, 313] width 15 height 15
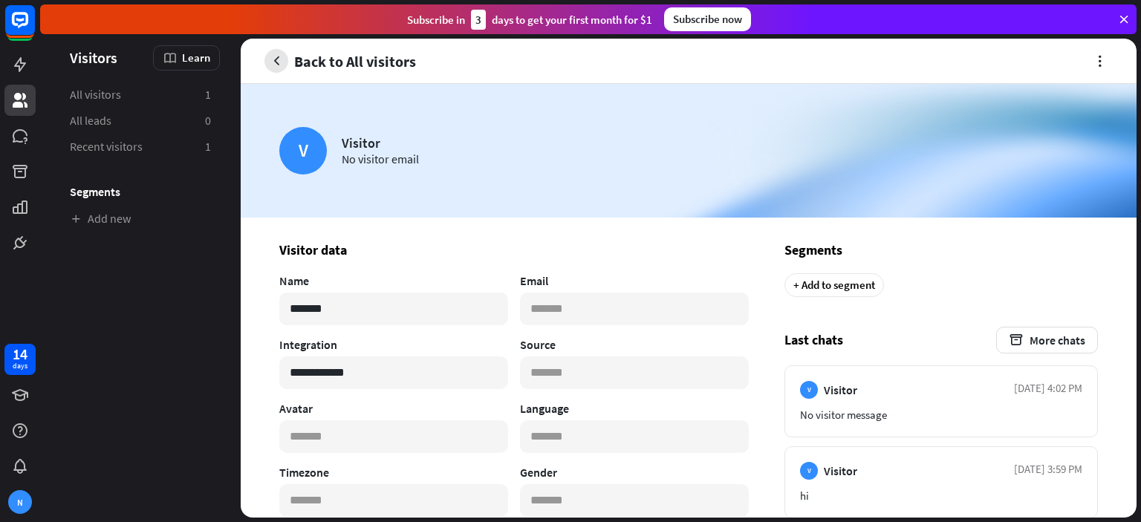
click at [282, 59] on icon "button" at bounding box center [277, 62] width 16 height 16
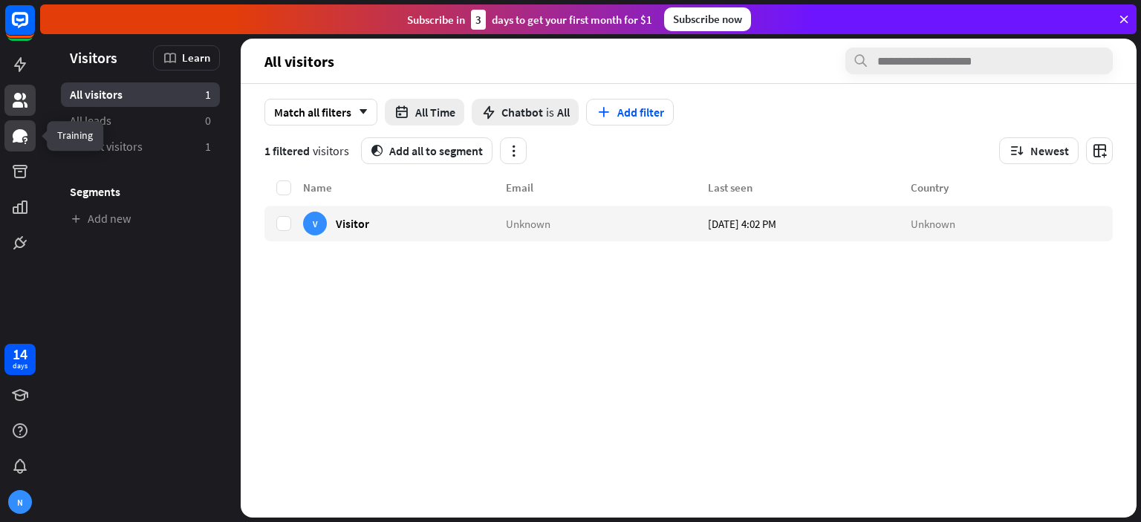
click at [27, 144] on icon at bounding box center [20, 136] width 18 height 18
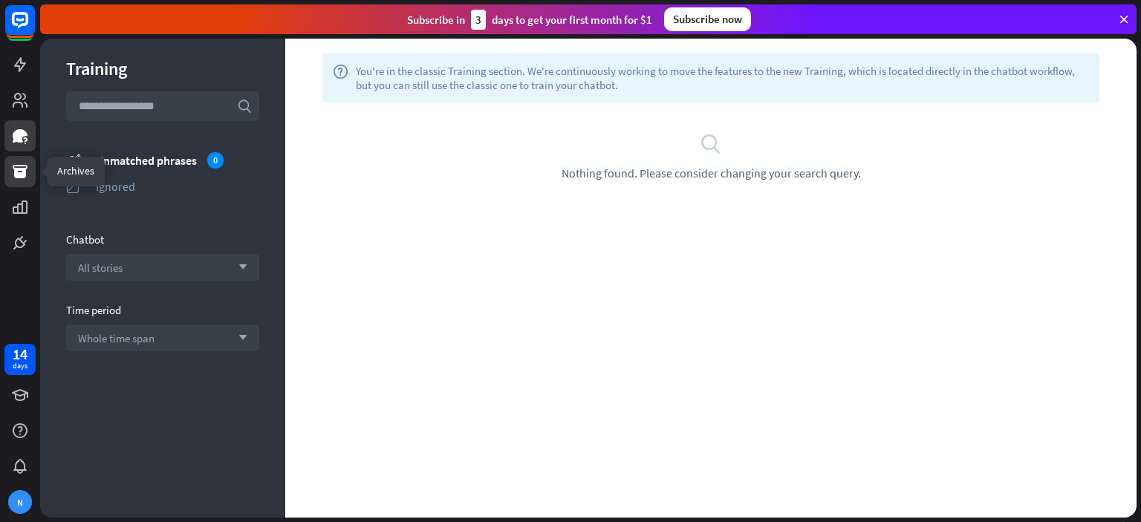
click at [11, 172] on icon at bounding box center [20, 172] width 18 height 18
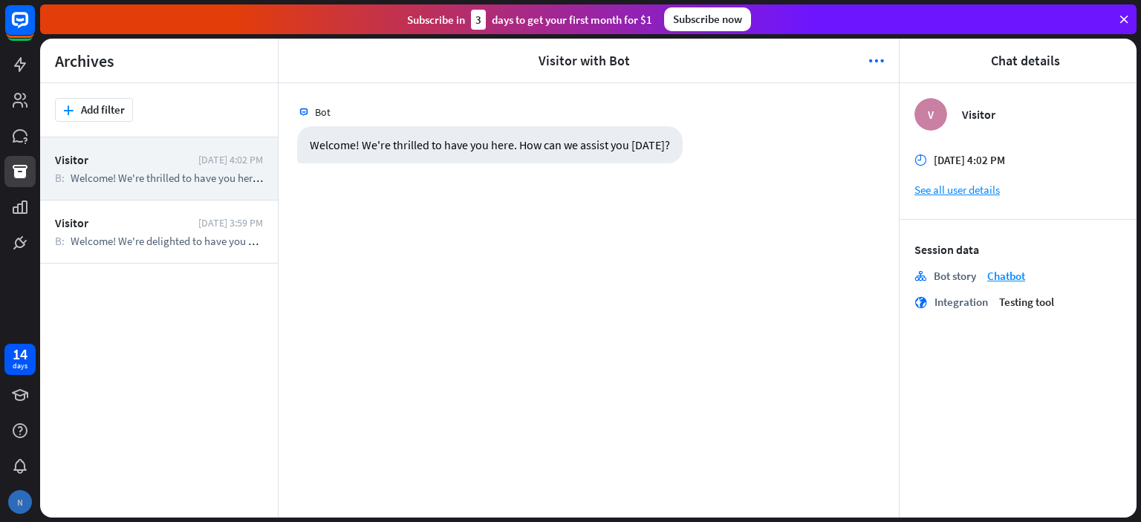
click at [18, 498] on div "N" at bounding box center [20, 502] width 24 height 24
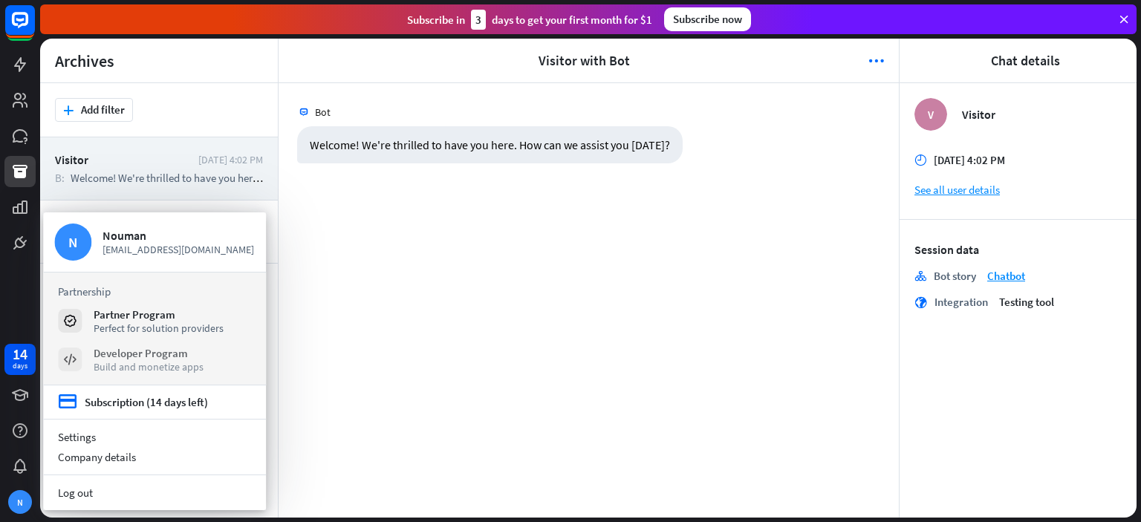
click at [149, 363] on div "Build and monetize apps" at bounding box center [149, 366] width 110 height 13
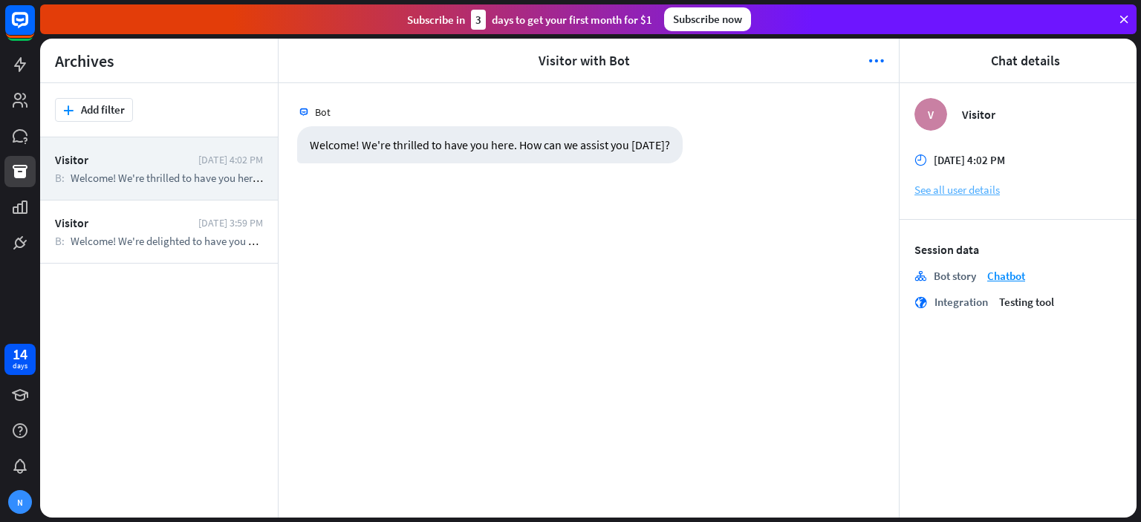
click at [966, 190] on link "See all user details" at bounding box center [1018, 190] width 207 height 14
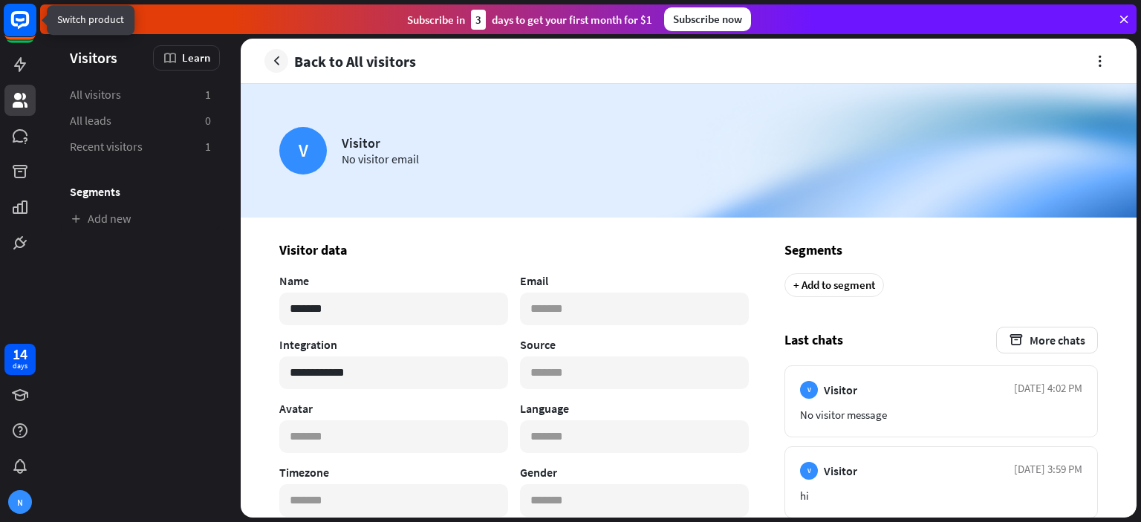
click at [29, 15] on icon at bounding box center [20, 20] width 18 height 18
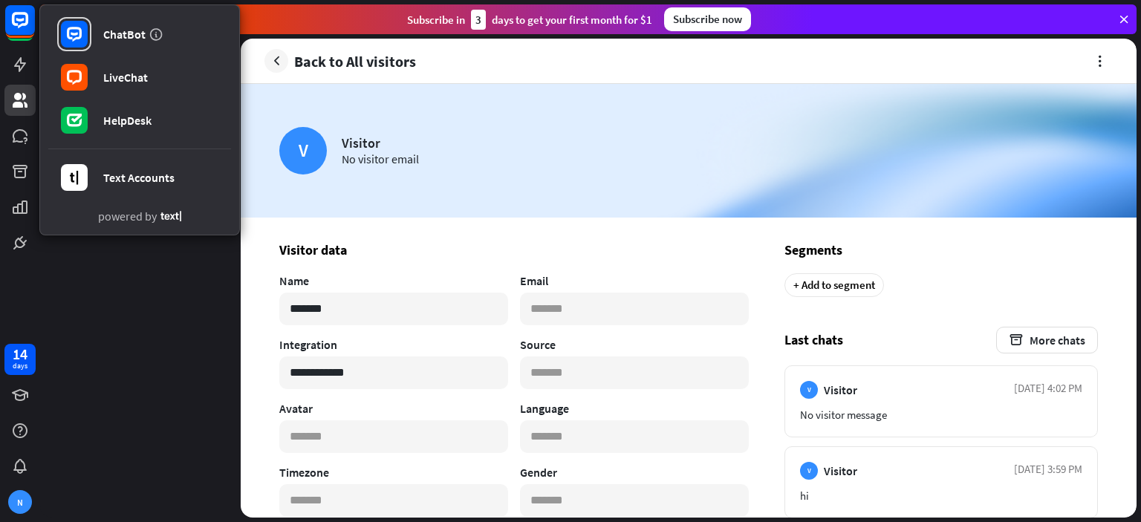
click at [110, 353] on aside "Visitors Learn All visitors 1 All leads 0 Recent visitors 1 Segments Add new" at bounding box center [140, 278] width 201 height 479
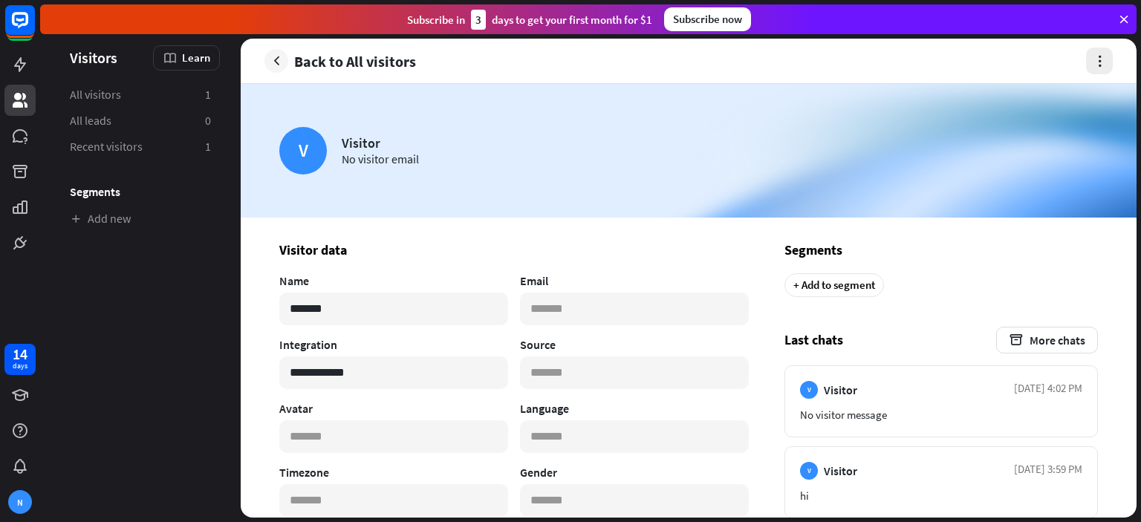
click at [1095, 64] on icon "button" at bounding box center [1100, 62] width 16 height 16
drag, startPoint x: 945, startPoint y: 55, endPoint x: 716, endPoint y: 54, distance: 229.6
click at [945, 55] on section "Back to All visitors" at bounding box center [689, 61] width 849 height 27
click at [16, 69] on icon at bounding box center [20, 65] width 18 height 18
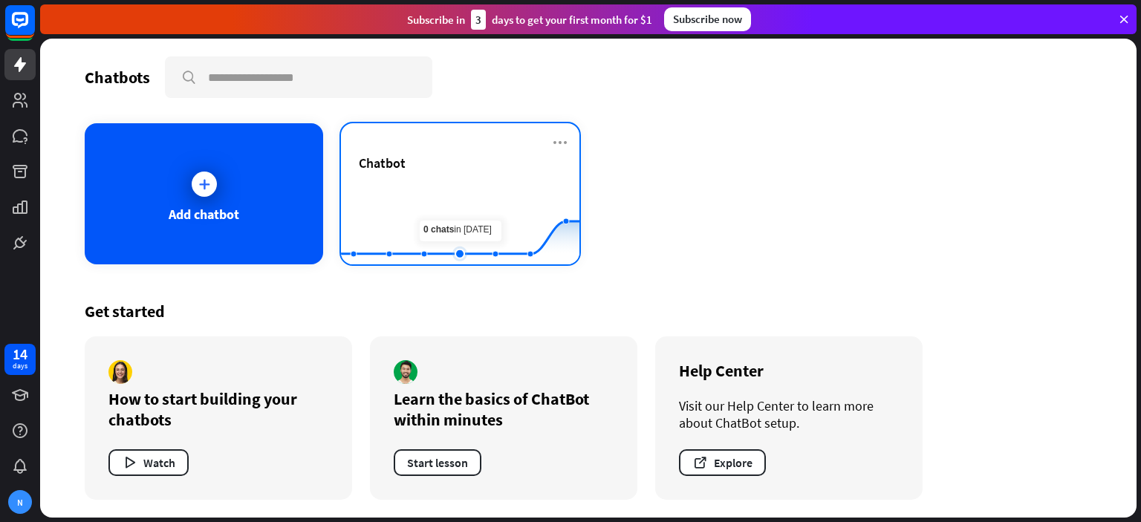
click at [444, 201] on rect at bounding box center [460, 227] width 239 height 93
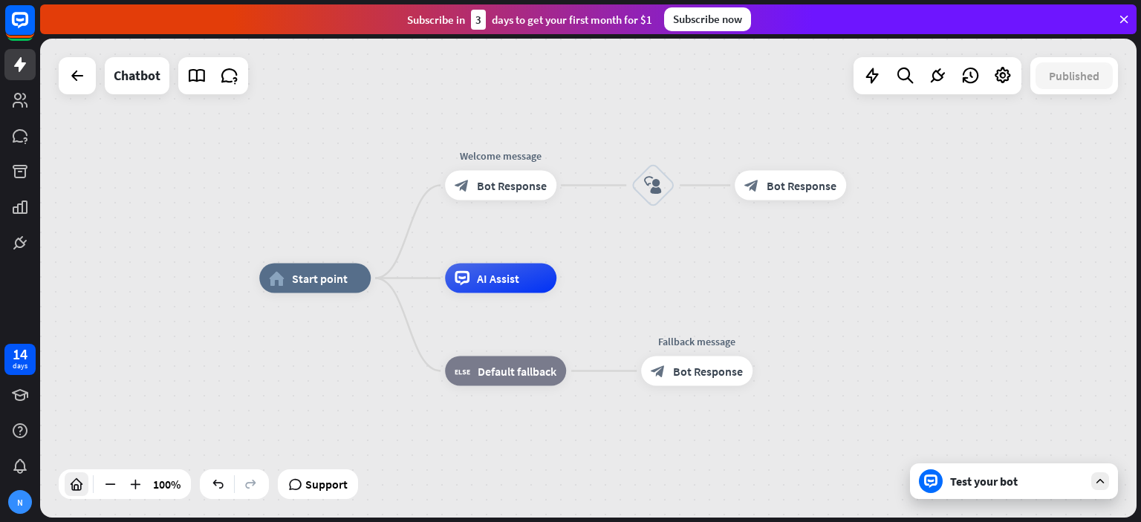
click at [74, 482] on icon at bounding box center [76, 484] width 15 height 15
click at [1089, 483] on div "Test your bot" at bounding box center [1014, 482] width 208 height 36
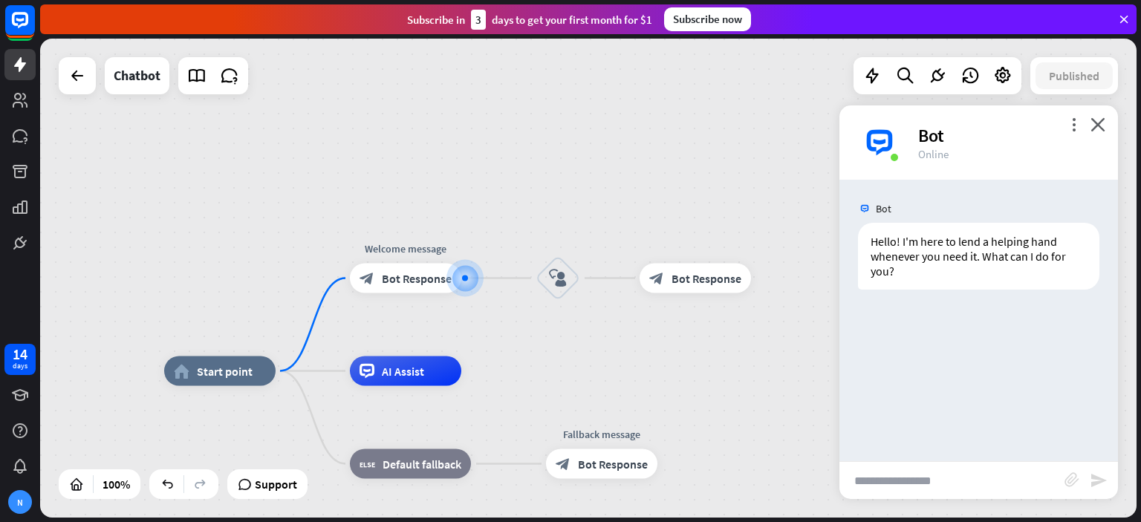
click at [932, 133] on div "Bot" at bounding box center [1009, 135] width 182 height 23
click at [1079, 125] on icon "more_vert" at bounding box center [1074, 124] width 14 height 14
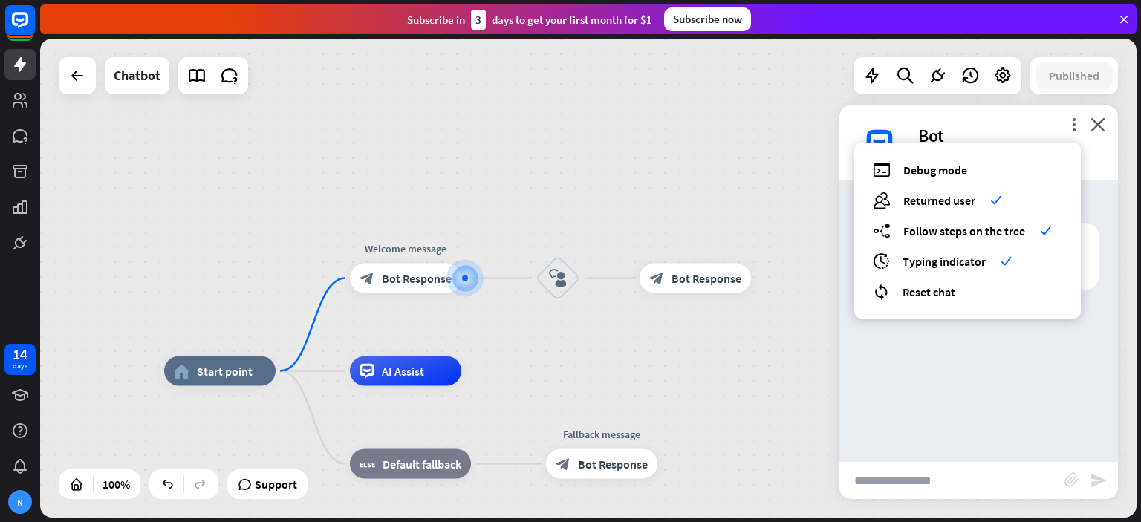
click at [502, 193] on div "home_2 Start point Welcome message block_bot_response Bot Response block_user_i…" at bounding box center [588, 278] width 1097 height 479
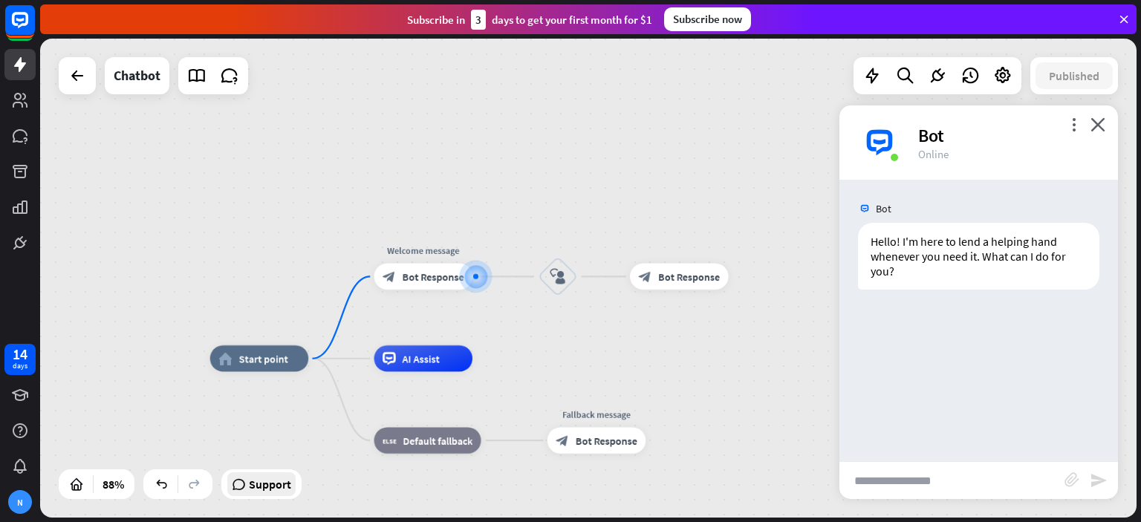
click at [270, 482] on span "Support" at bounding box center [270, 485] width 42 height 24
click at [1121, 15] on icon at bounding box center [1124, 19] width 13 height 13
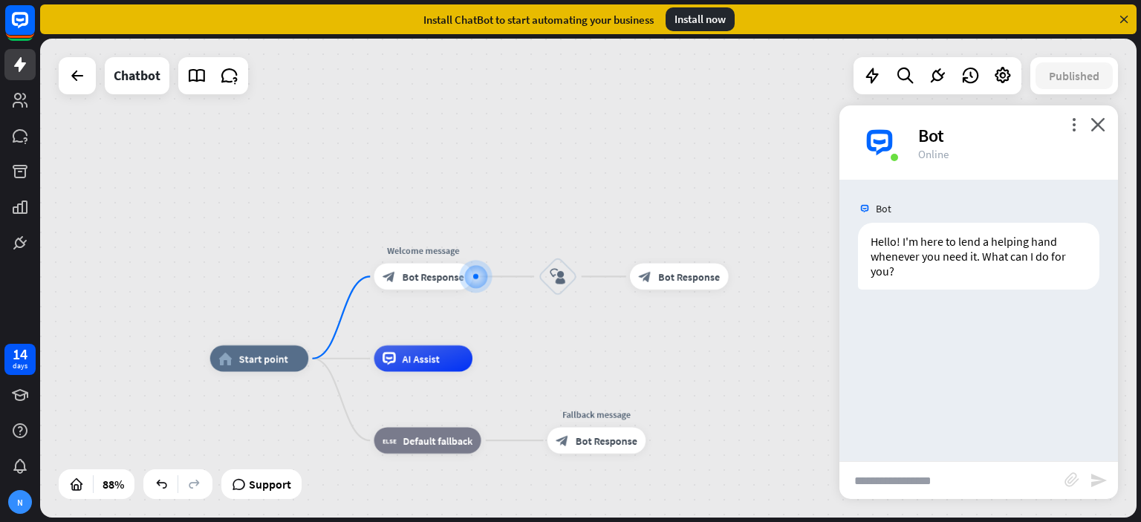
click at [1129, 16] on icon at bounding box center [1124, 19] width 13 height 13
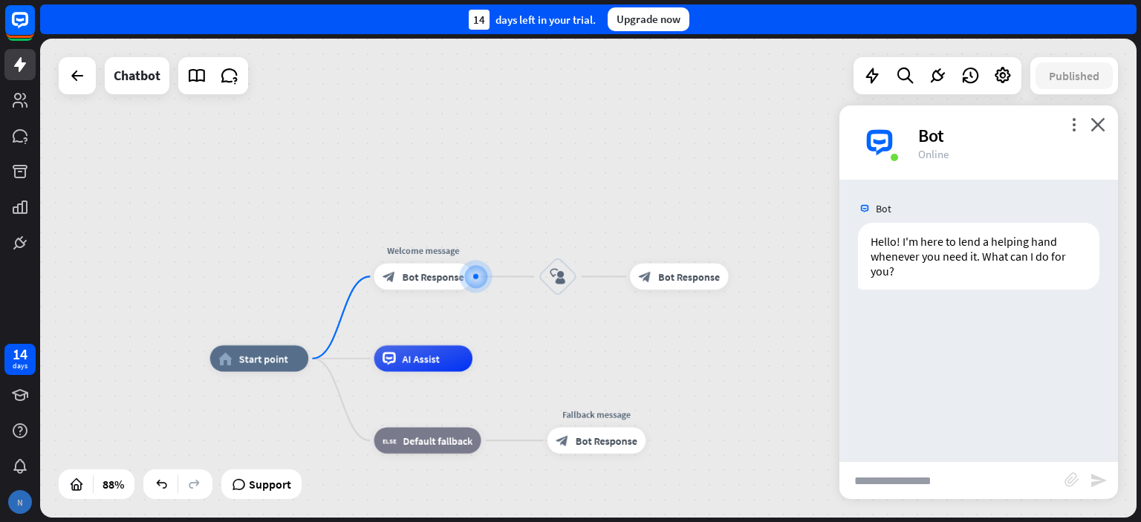
click at [21, 513] on div "N" at bounding box center [20, 502] width 24 height 24
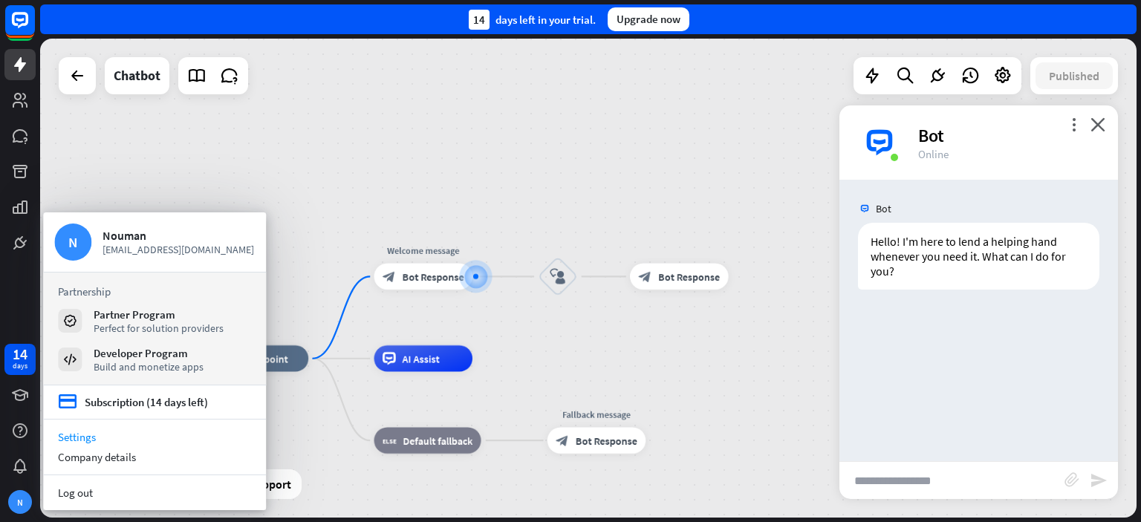
click at [88, 439] on link "Settings" at bounding box center [154, 437] width 223 height 20
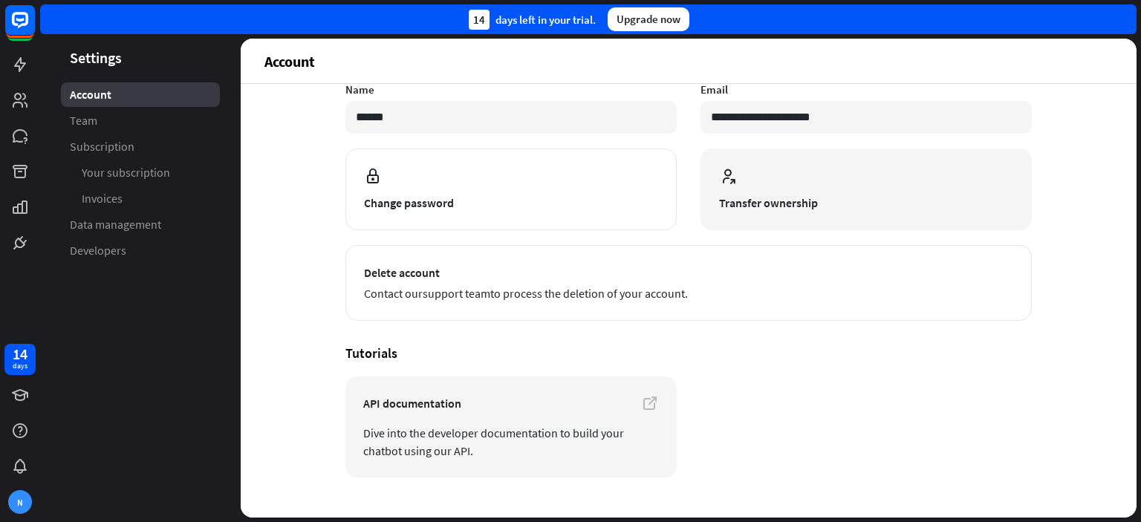
scroll to position [135, 0]
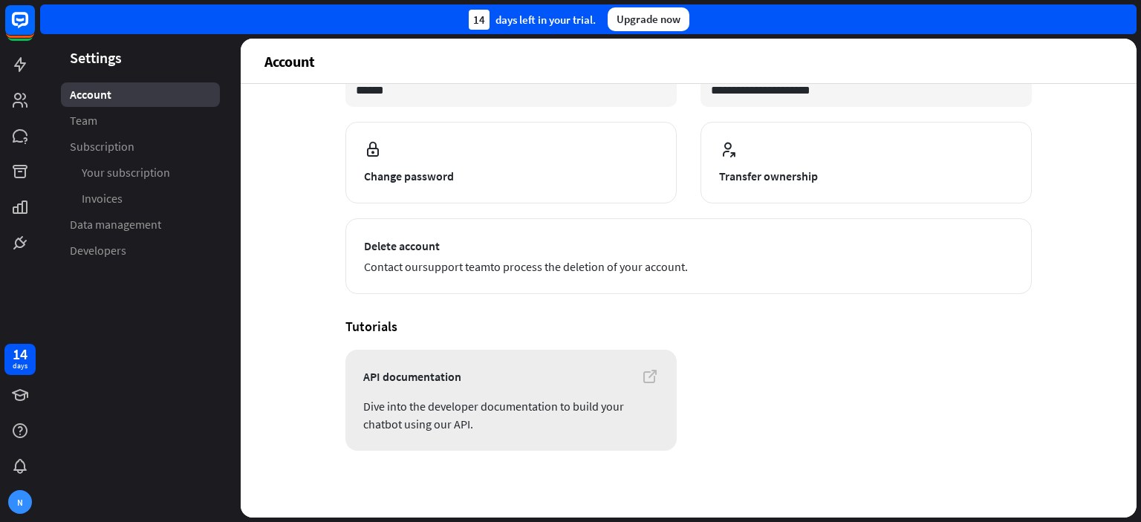
click at [641, 372] on icon at bounding box center [650, 377] width 18 height 18
click at [106, 258] on span "Developers" at bounding box center [98, 251] width 56 height 16
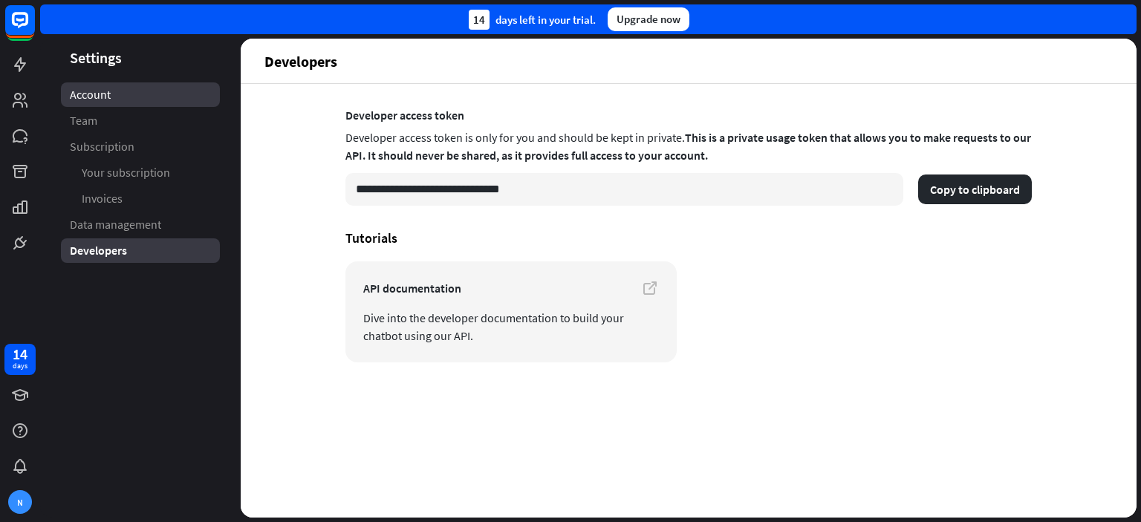
click at [114, 101] on link "Account" at bounding box center [140, 94] width 159 height 25
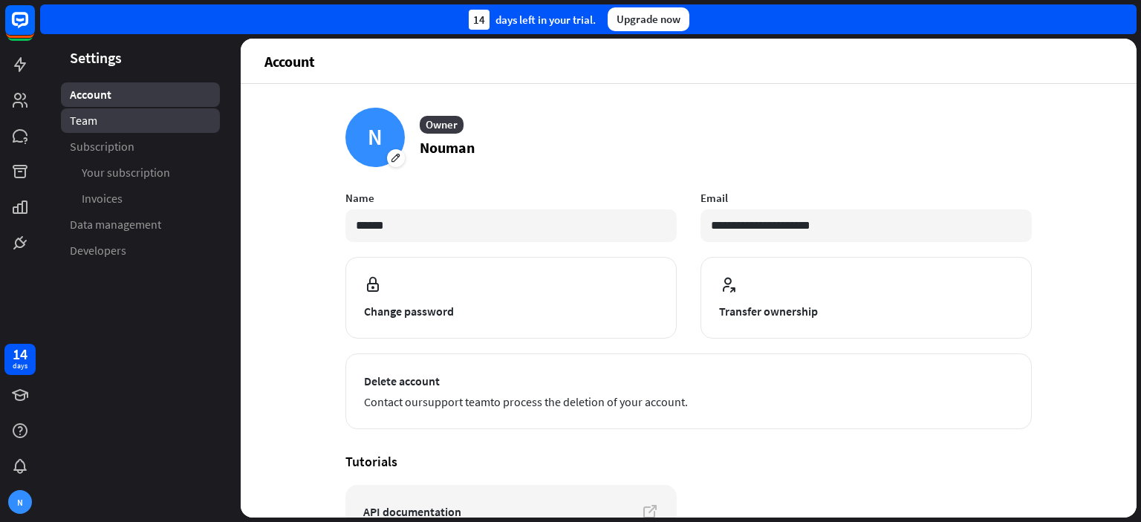
click at [91, 123] on span "Team" at bounding box center [83, 121] width 27 height 16
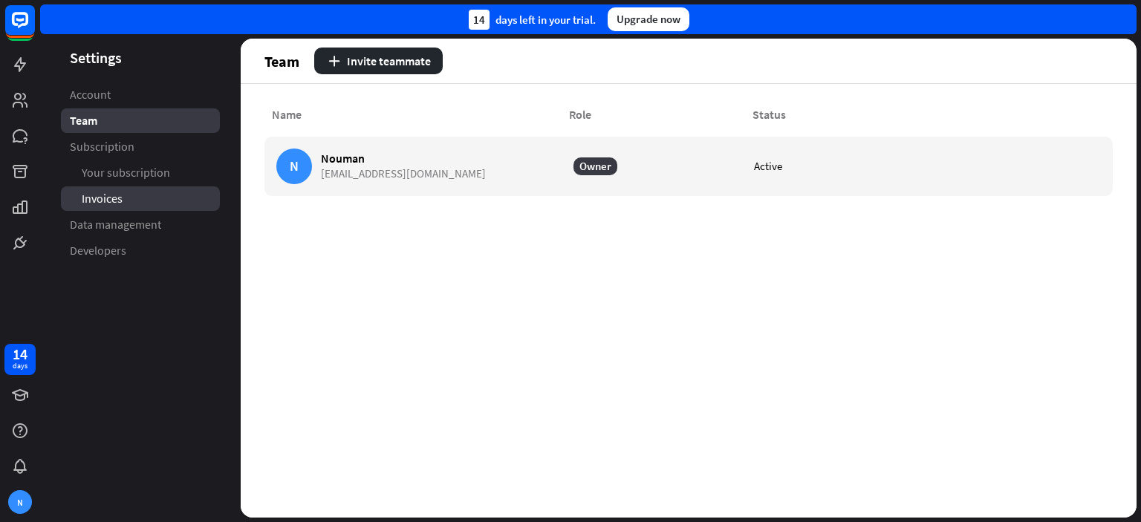
click at [155, 198] on link "Invoices" at bounding box center [140, 199] width 159 height 25
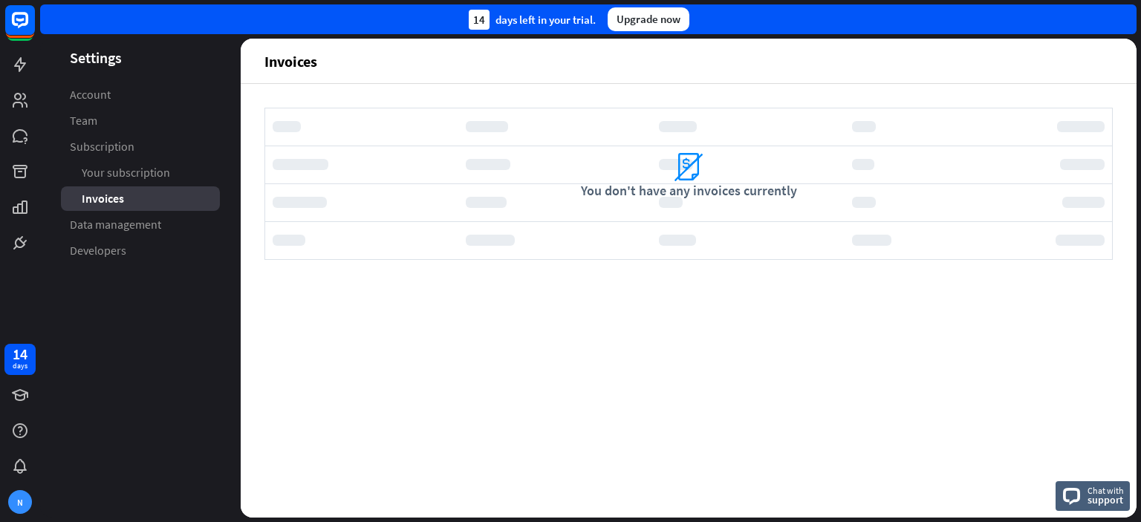
click at [155, 224] on span "Data management" at bounding box center [115, 225] width 91 height 16
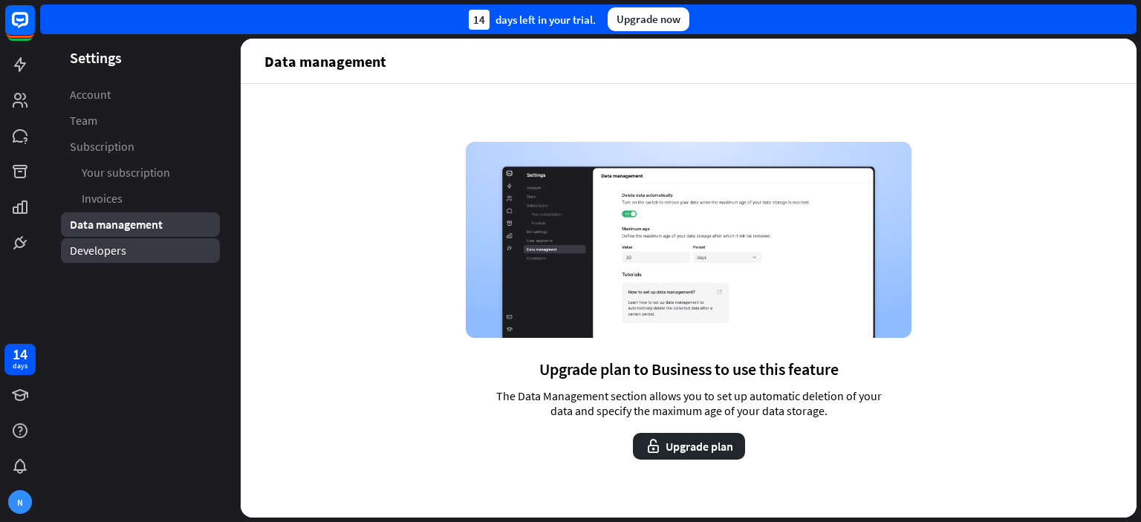
click at [129, 249] on link "Developers" at bounding box center [140, 251] width 159 height 25
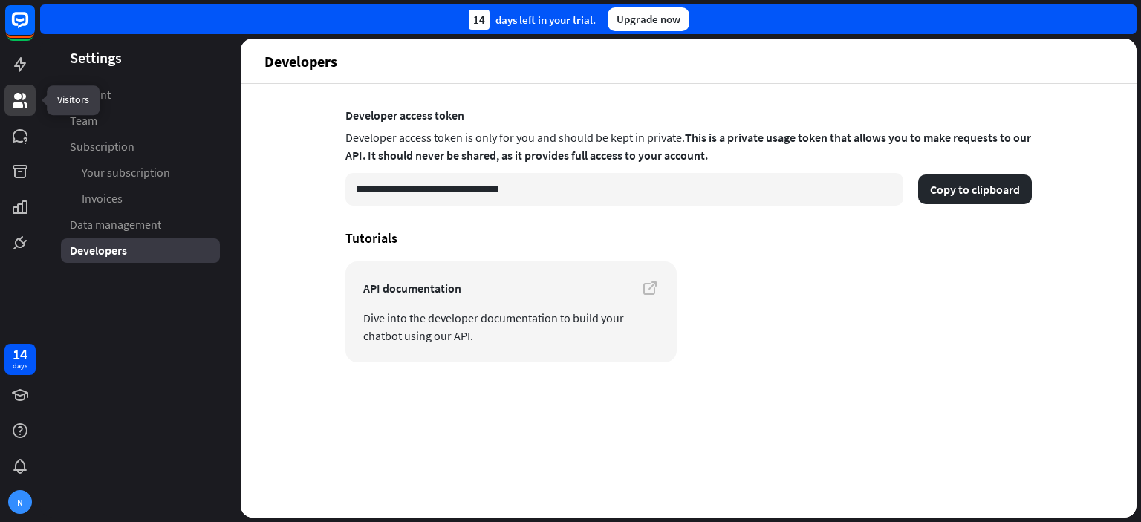
click at [22, 94] on icon at bounding box center [20, 100] width 15 height 15
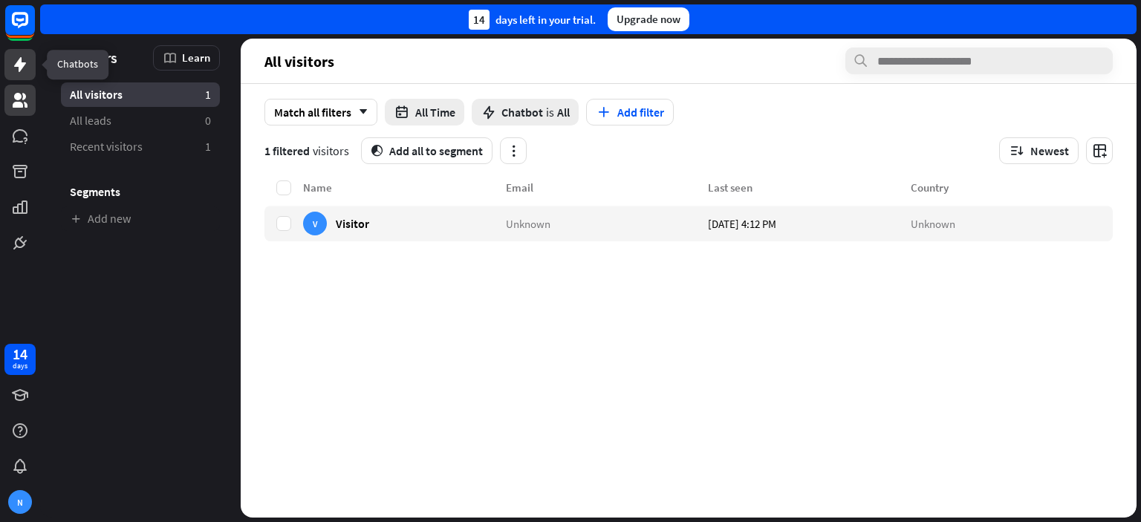
click at [23, 53] on link at bounding box center [19, 64] width 31 height 31
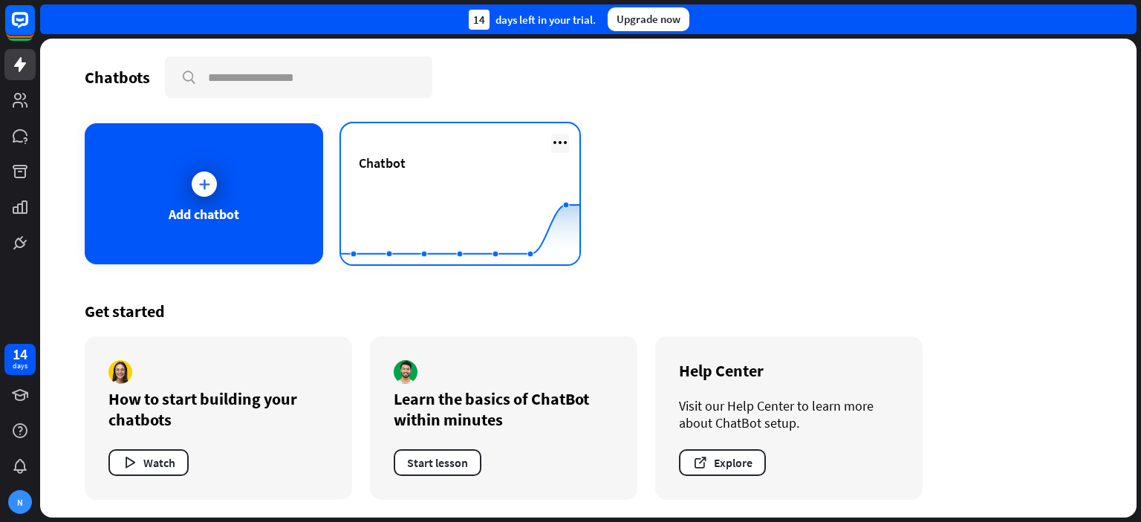
click at [553, 140] on icon at bounding box center [560, 143] width 18 height 18
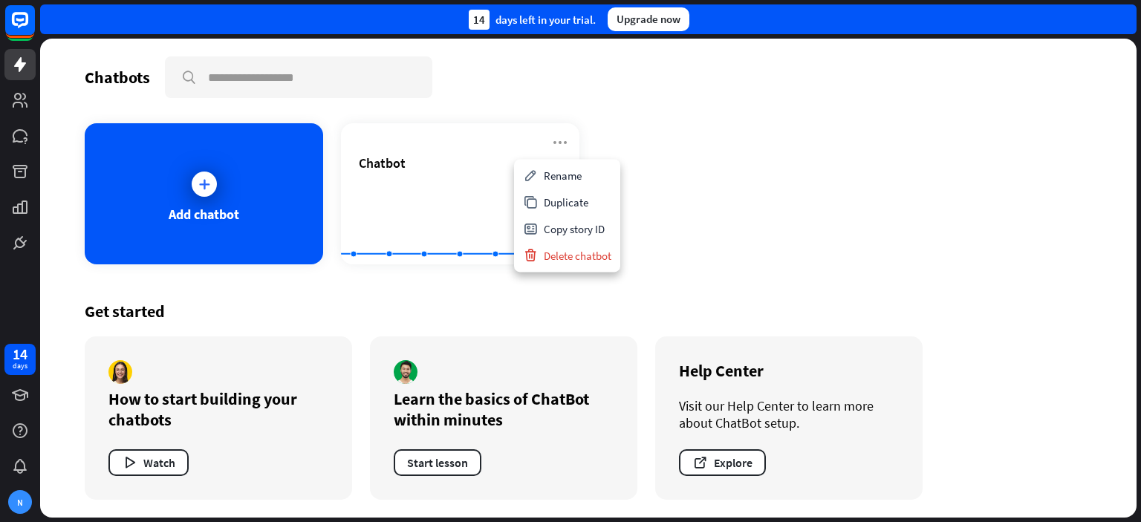
click at [693, 146] on div "Add chatbot Chatbot Created with Highcharts 10.1.0 0 2 4" at bounding box center [589, 193] width 1008 height 141
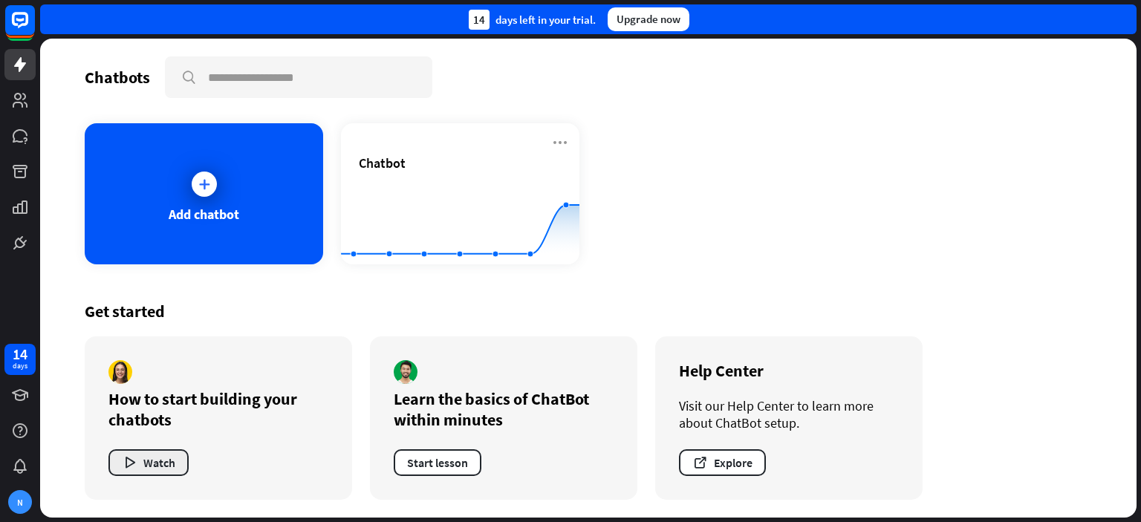
click at [163, 464] on button "Watch" at bounding box center [148, 463] width 80 height 27
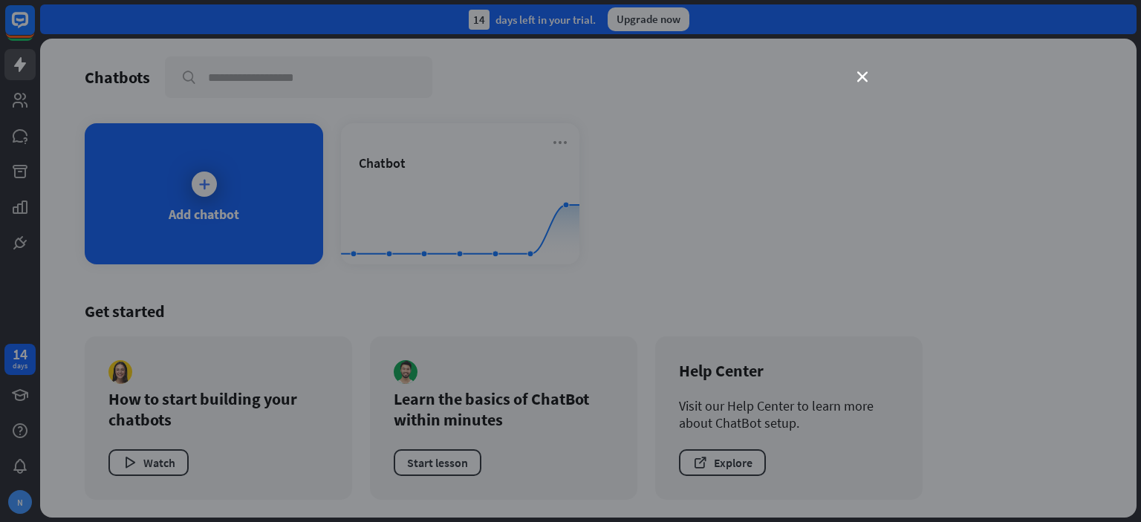
click at [863, 68] on div "close" at bounding box center [570, 261] width 1141 height 522
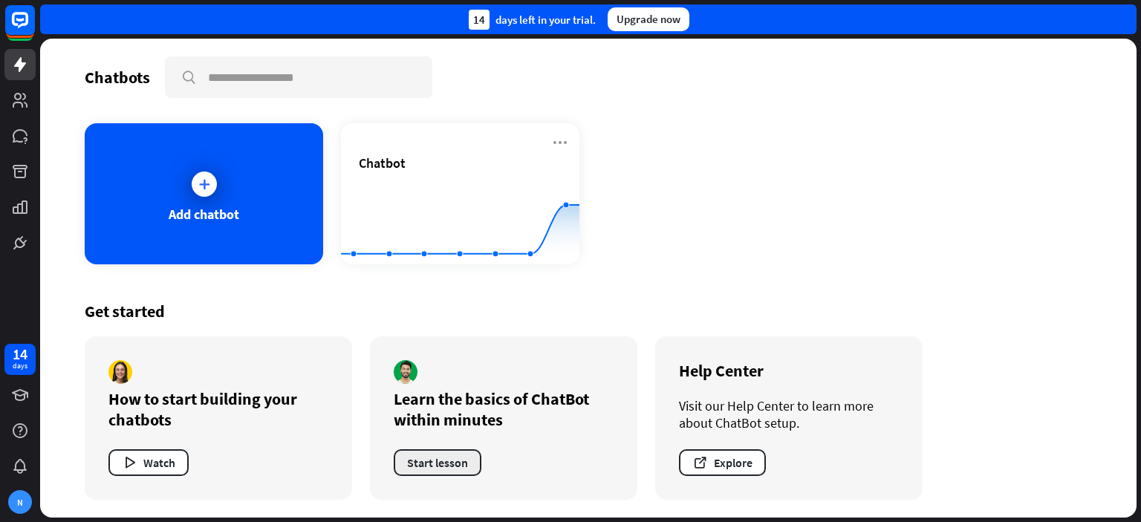
click at [462, 463] on button "Start lesson" at bounding box center [438, 463] width 88 height 27
click at [745, 458] on button "Explore" at bounding box center [722, 463] width 87 height 27
